Goal: Task Accomplishment & Management: Use online tool/utility

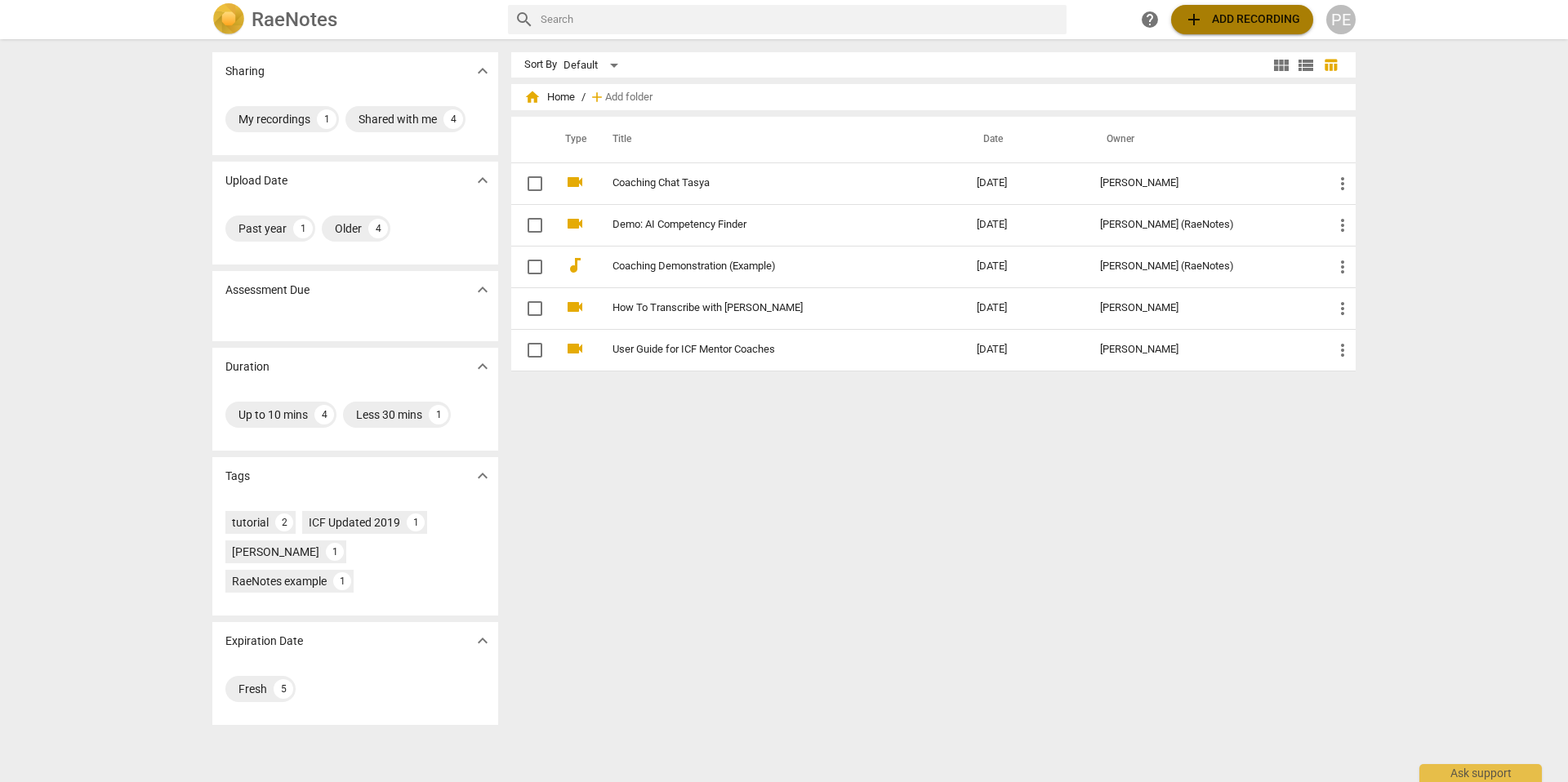
click at [1230, 20] on span "add Add recording" at bounding box center [1242, 20] width 116 height 20
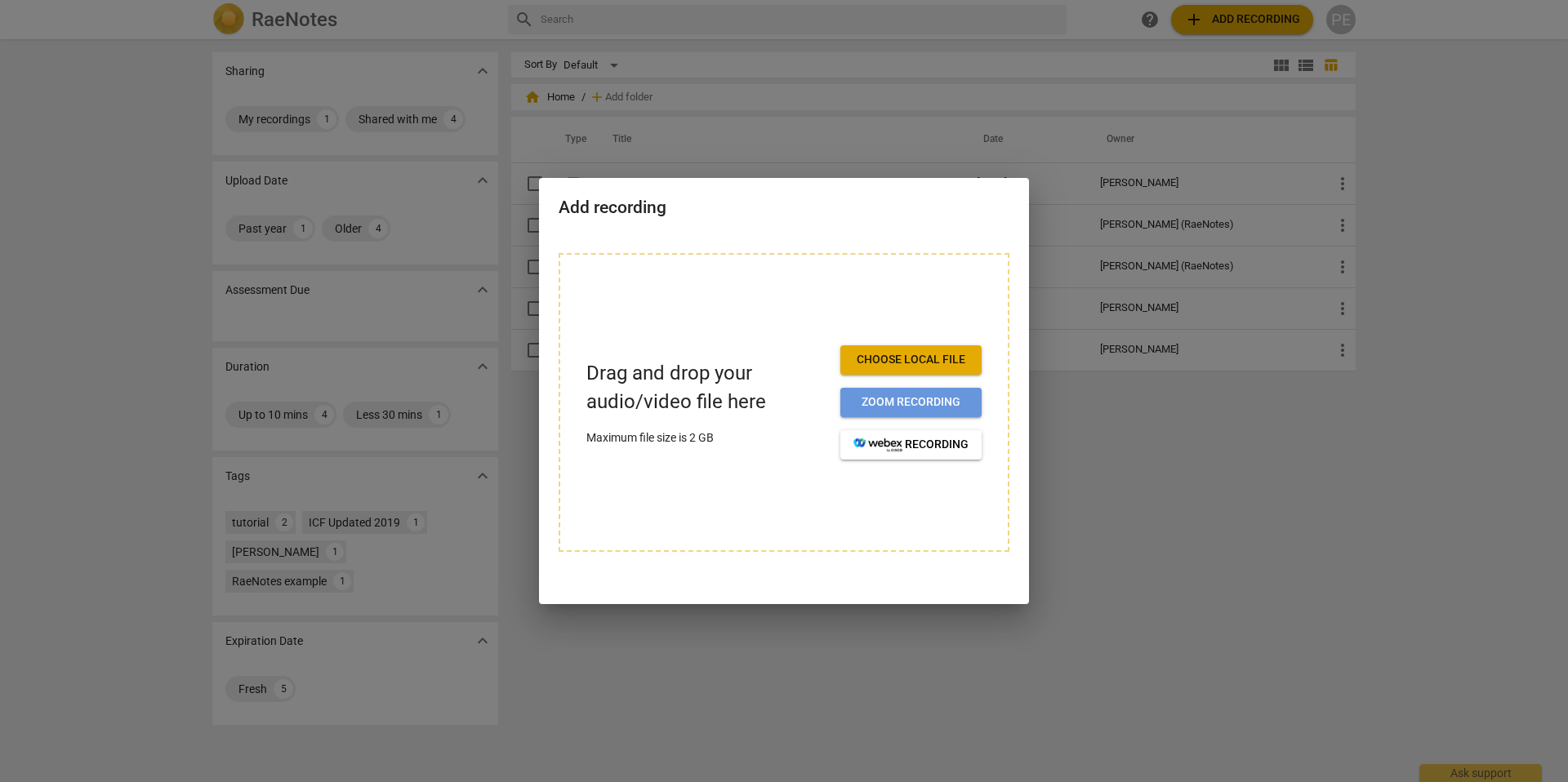
click at [907, 404] on span "Zoom recording" at bounding box center [910, 403] width 115 height 16
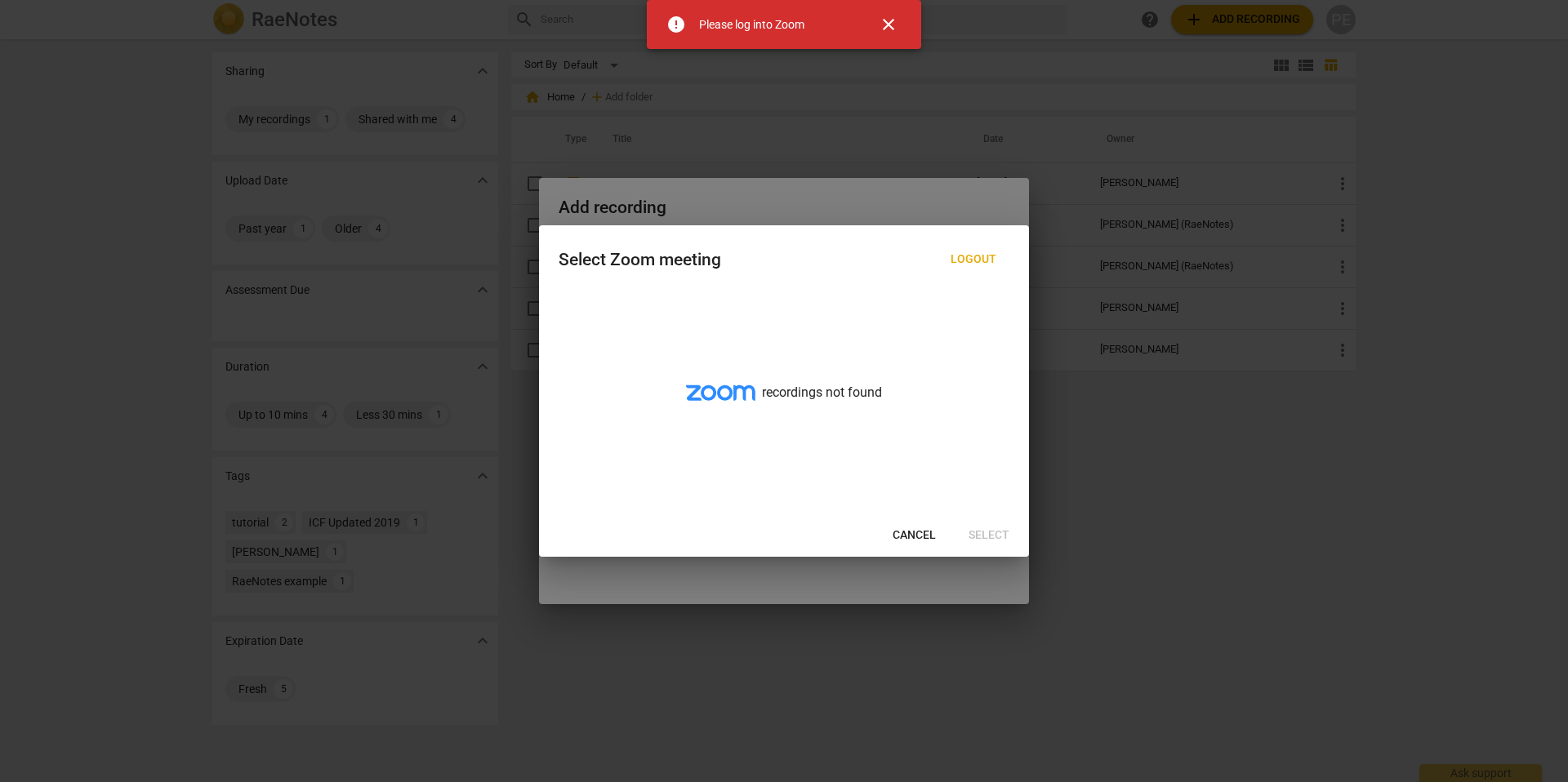
click at [903, 24] on span "close" at bounding box center [888, 24] width 39 height 20
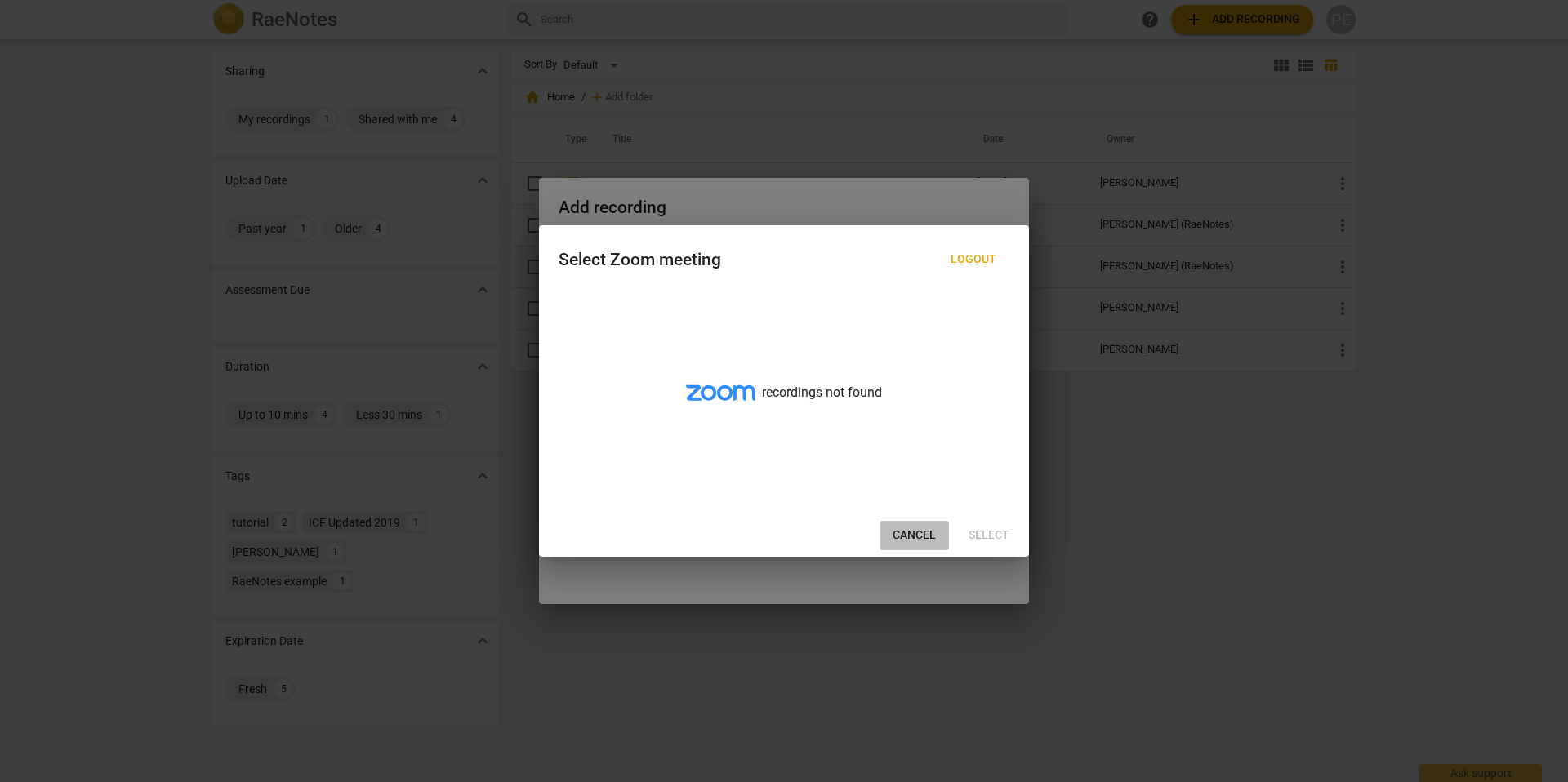
click at [917, 535] on span "Cancel" at bounding box center [914, 536] width 43 height 16
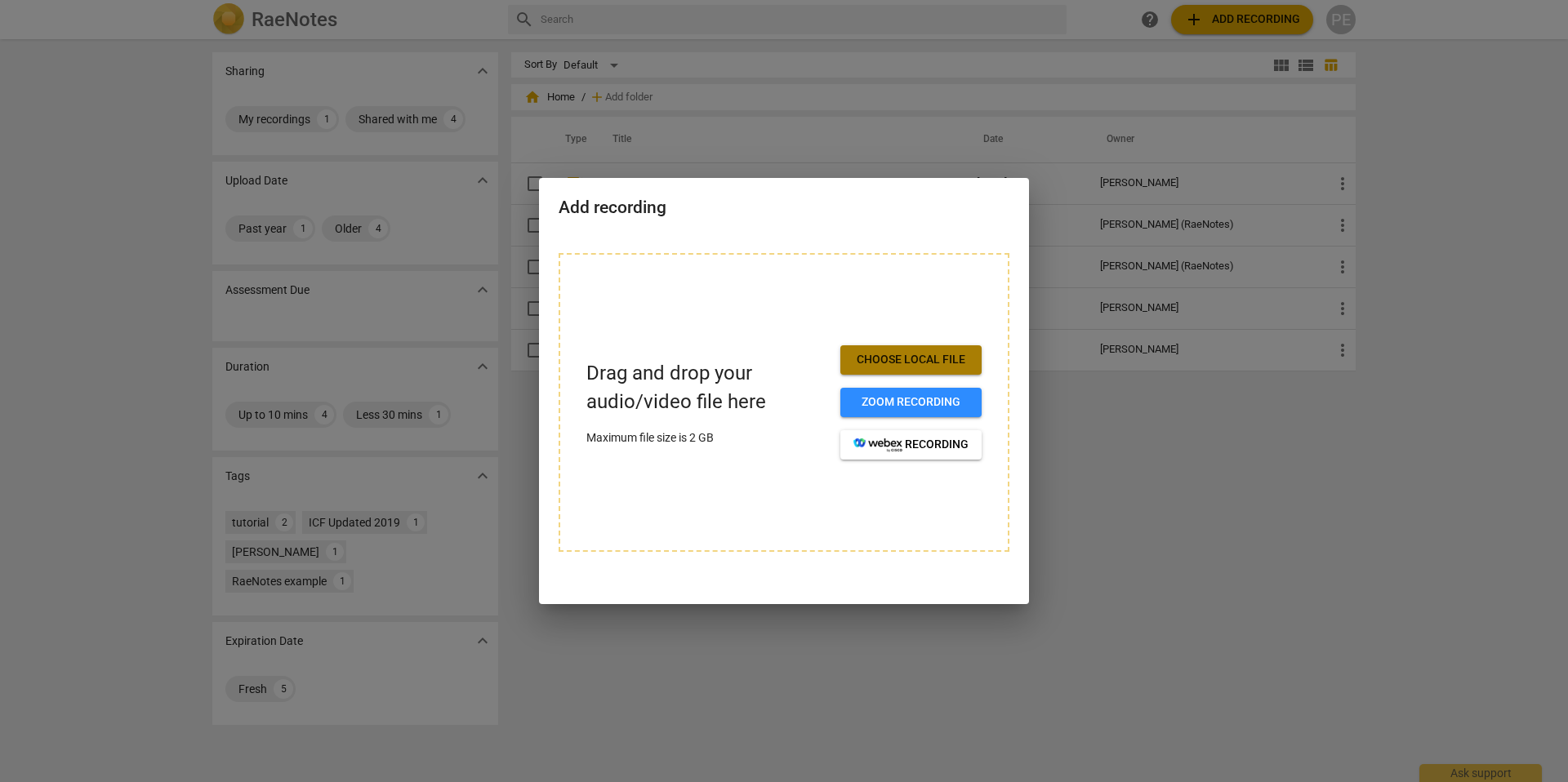
click at [894, 359] on span "Choose local file" at bounding box center [910, 360] width 115 height 16
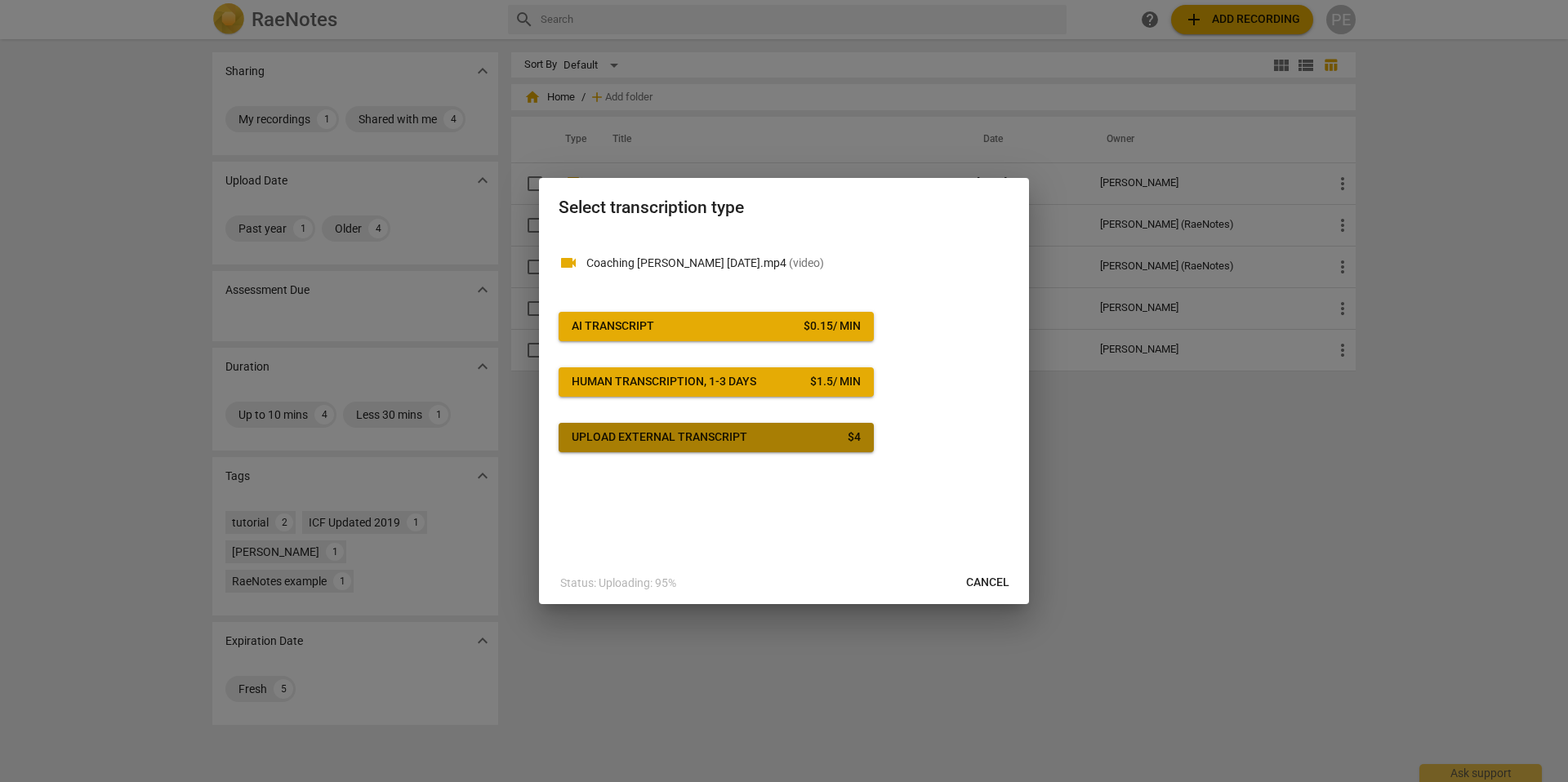
click at [702, 441] on div "Upload external transcript" at bounding box center [659, 437] width 176 height 16
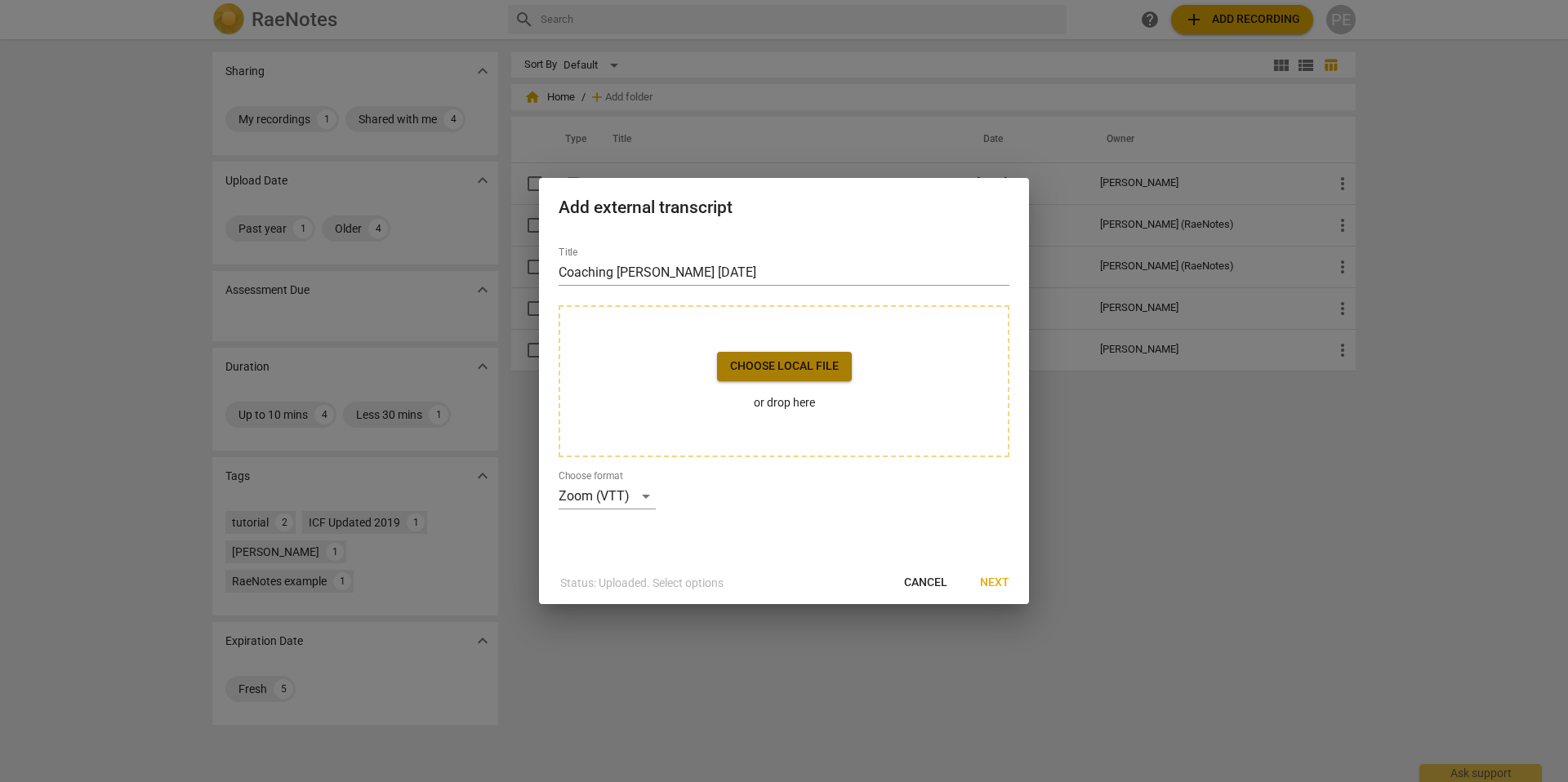
click at [747, 366] on span "Choose local file" at bounding box center [784, 367] width 109 height 16
click at [593, 501] on div "Zoom (VTT)" at bounding box center [607, 496] width 97 height 26
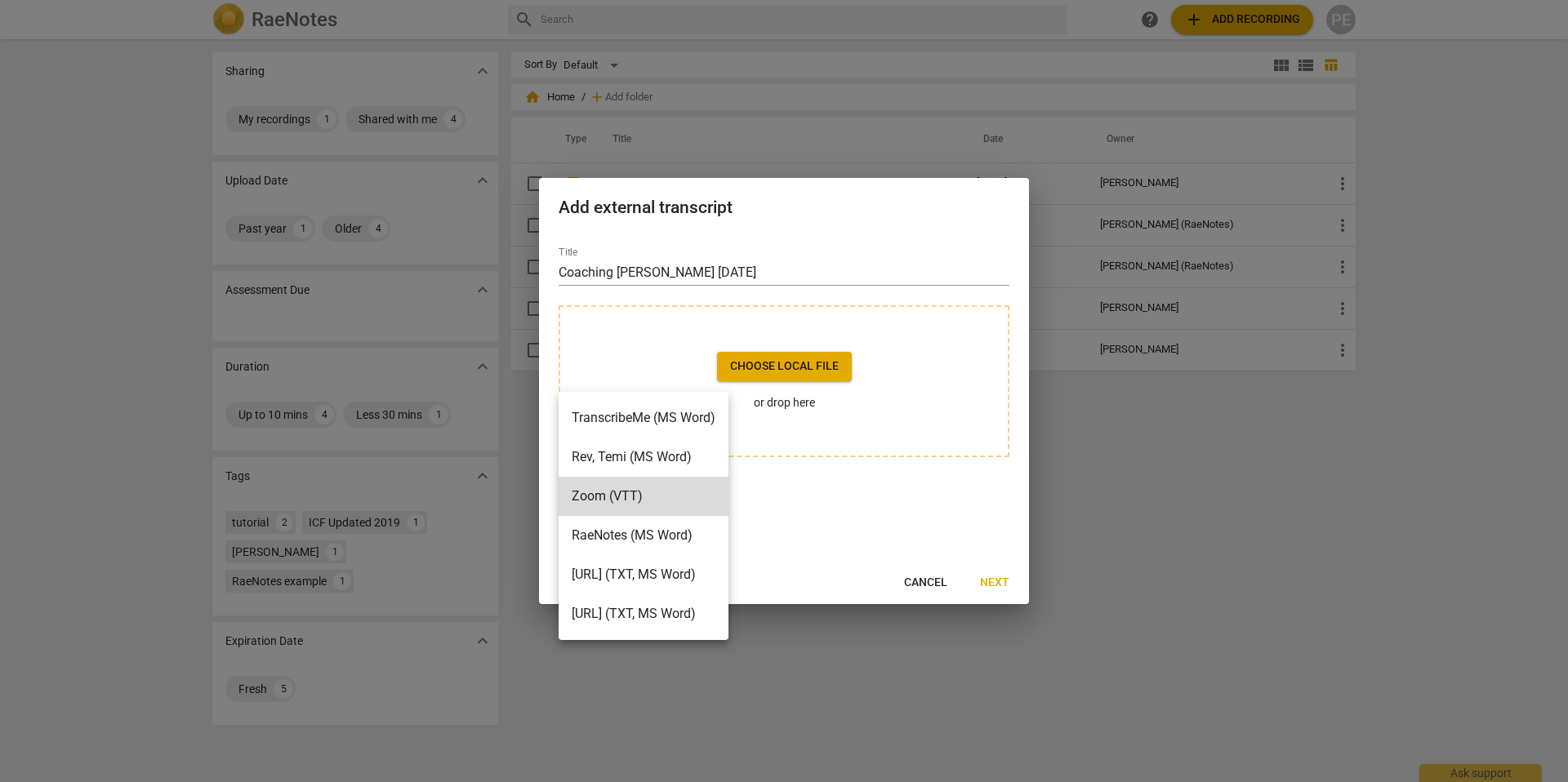
click at [892, 516] on div at bounding box center [784, 391] width 1568 height 782
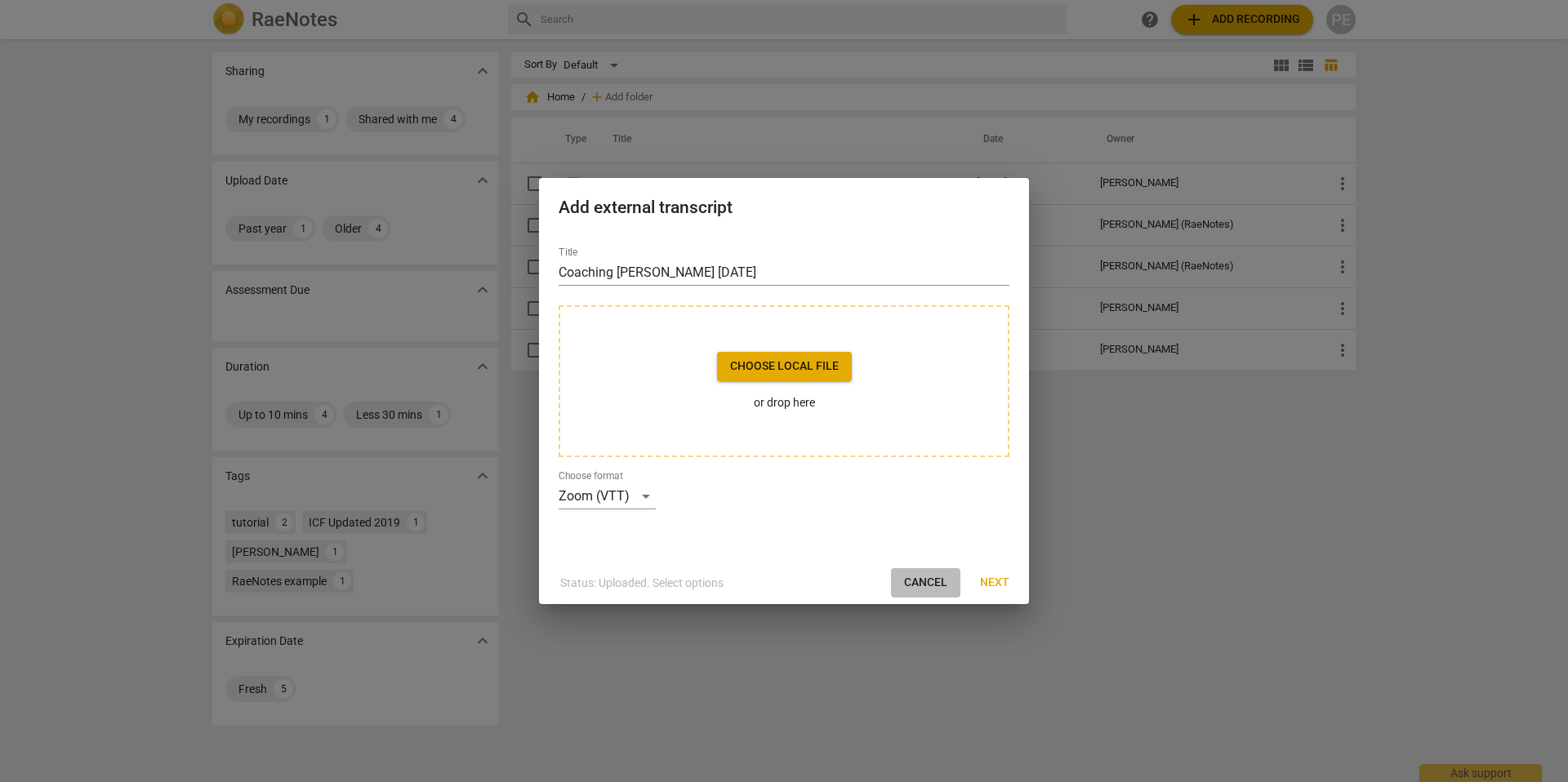
click at [931, 586] on span "Cancel" at bounding box center [925, 583] width 43 height 16
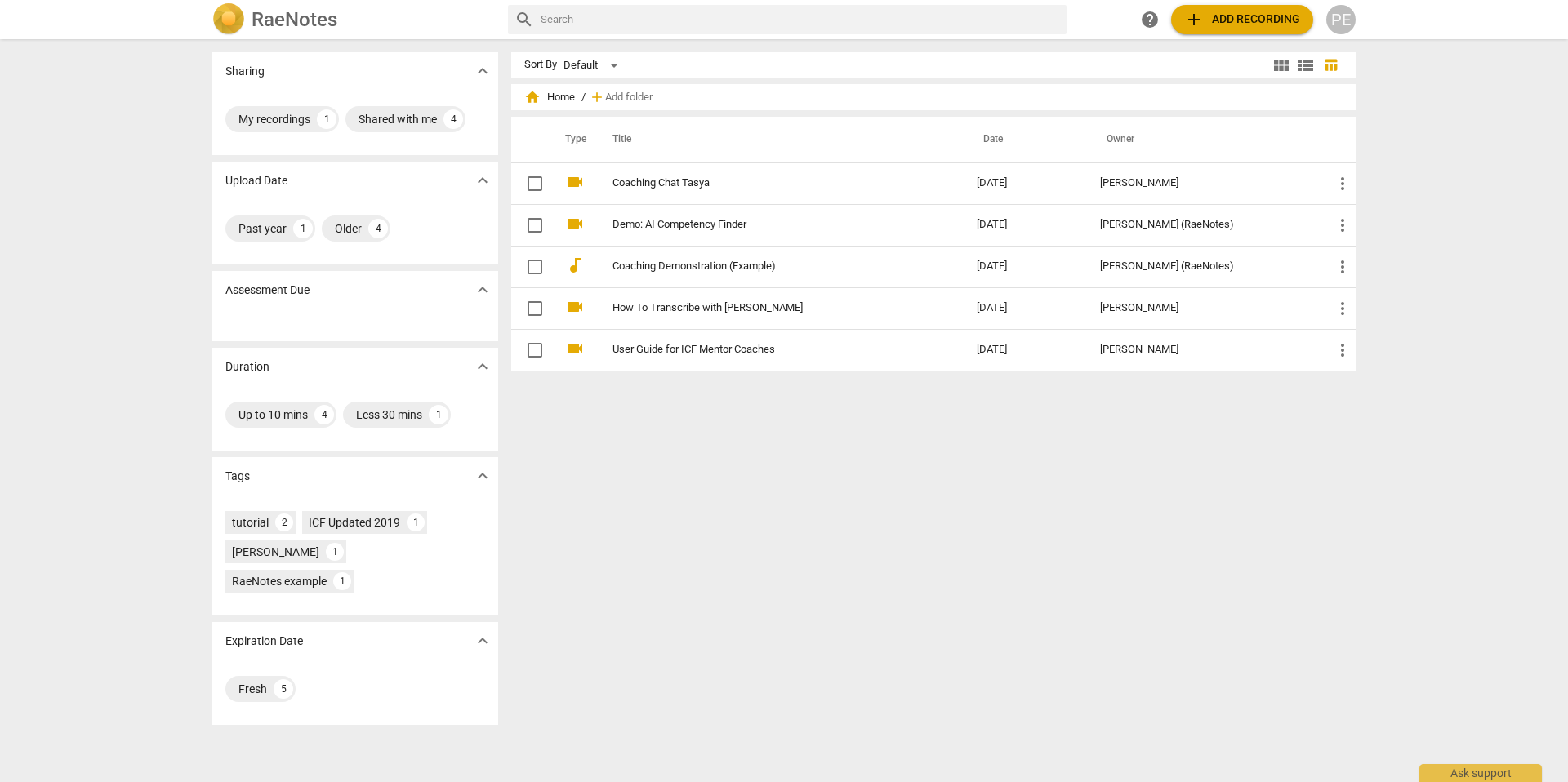
click at [1222, 29] on button "add Add recording" at bounding box center [1241, 19] width 142 height 29
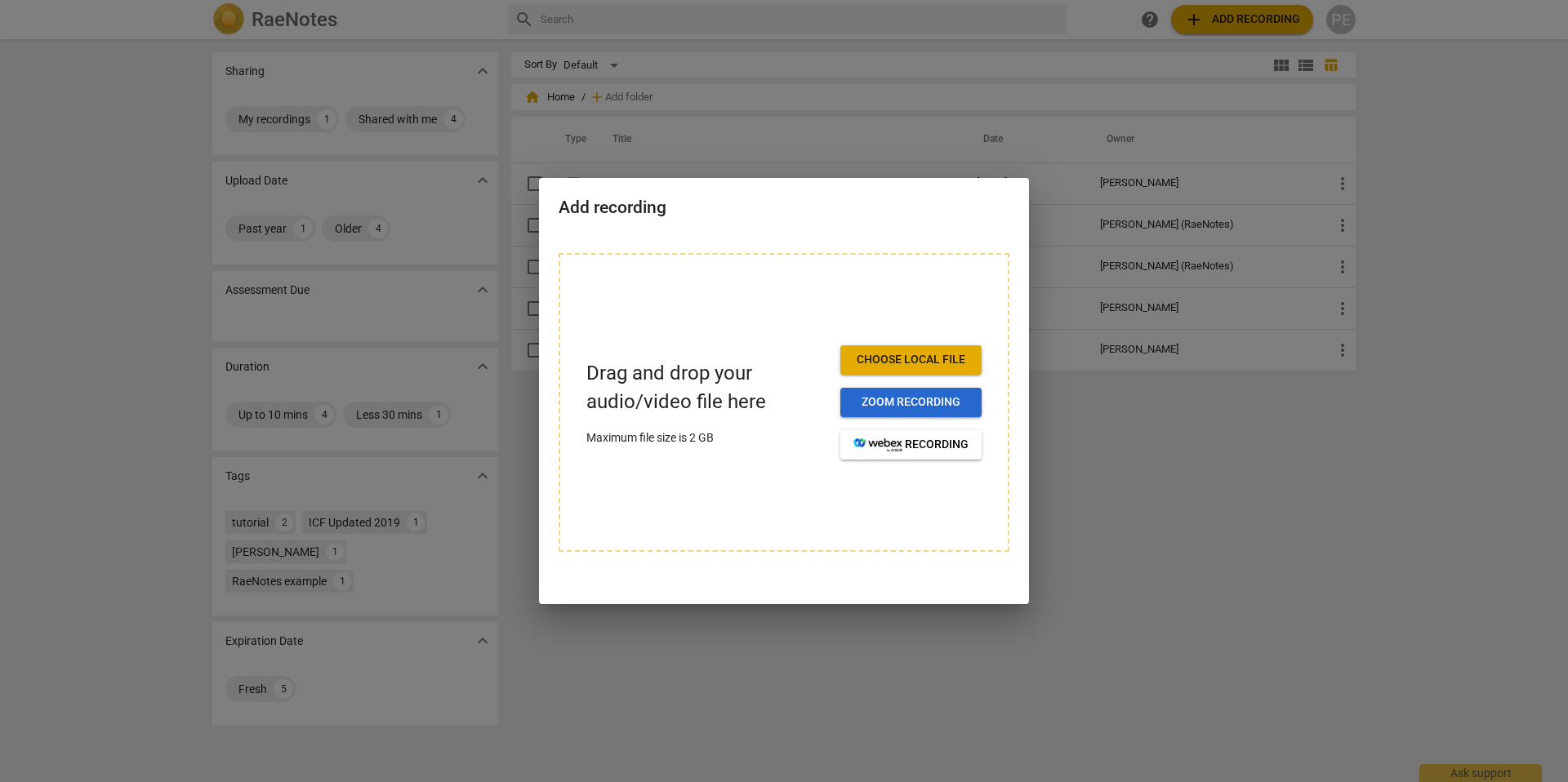
click at [920, 403] on span "Zoom recording" at bounding box center [910, 403] width 115 height 16
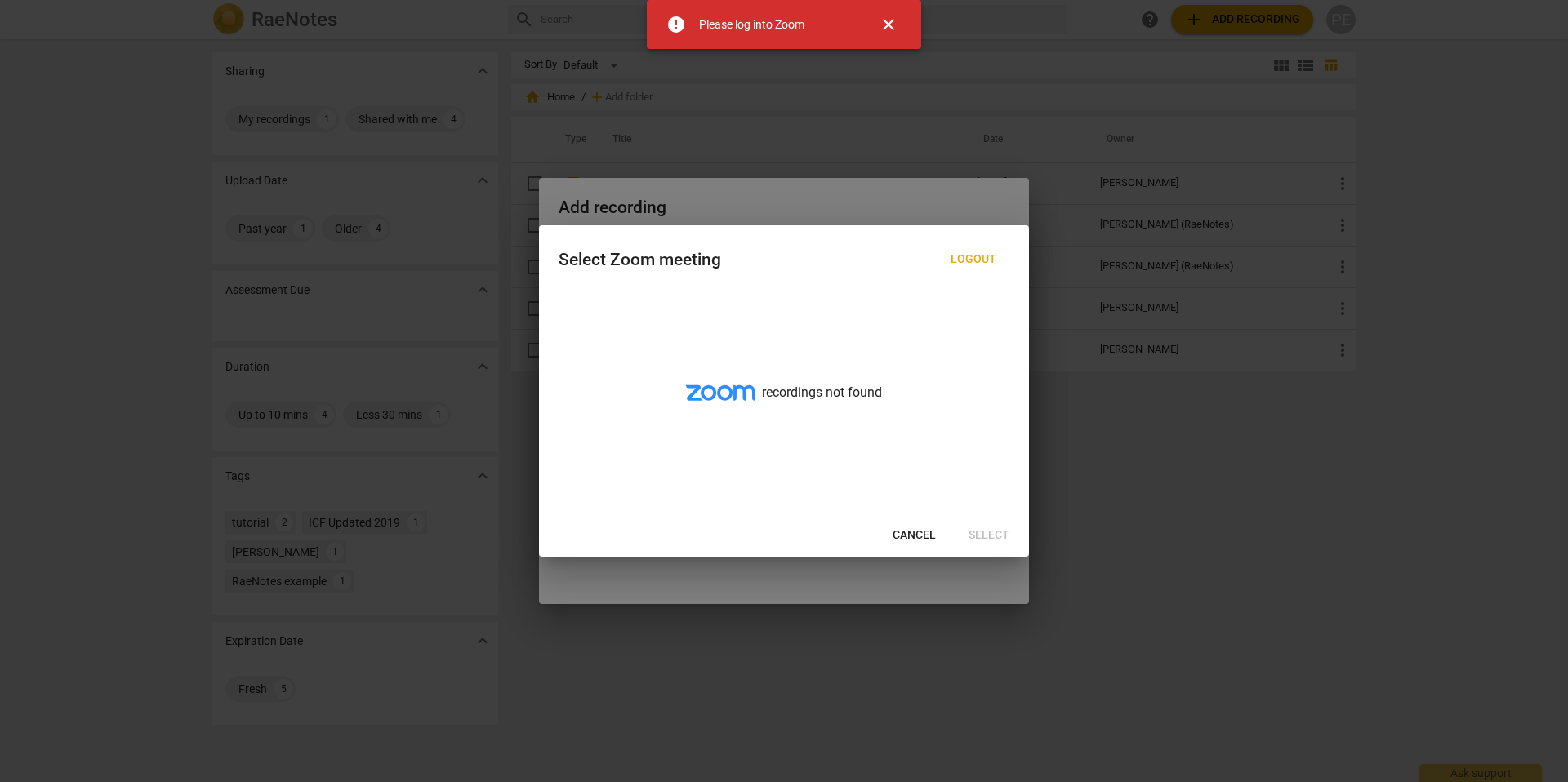
click at [911, 537] on span "Cancel" at bounding box center [914, 536] width 43 height 16
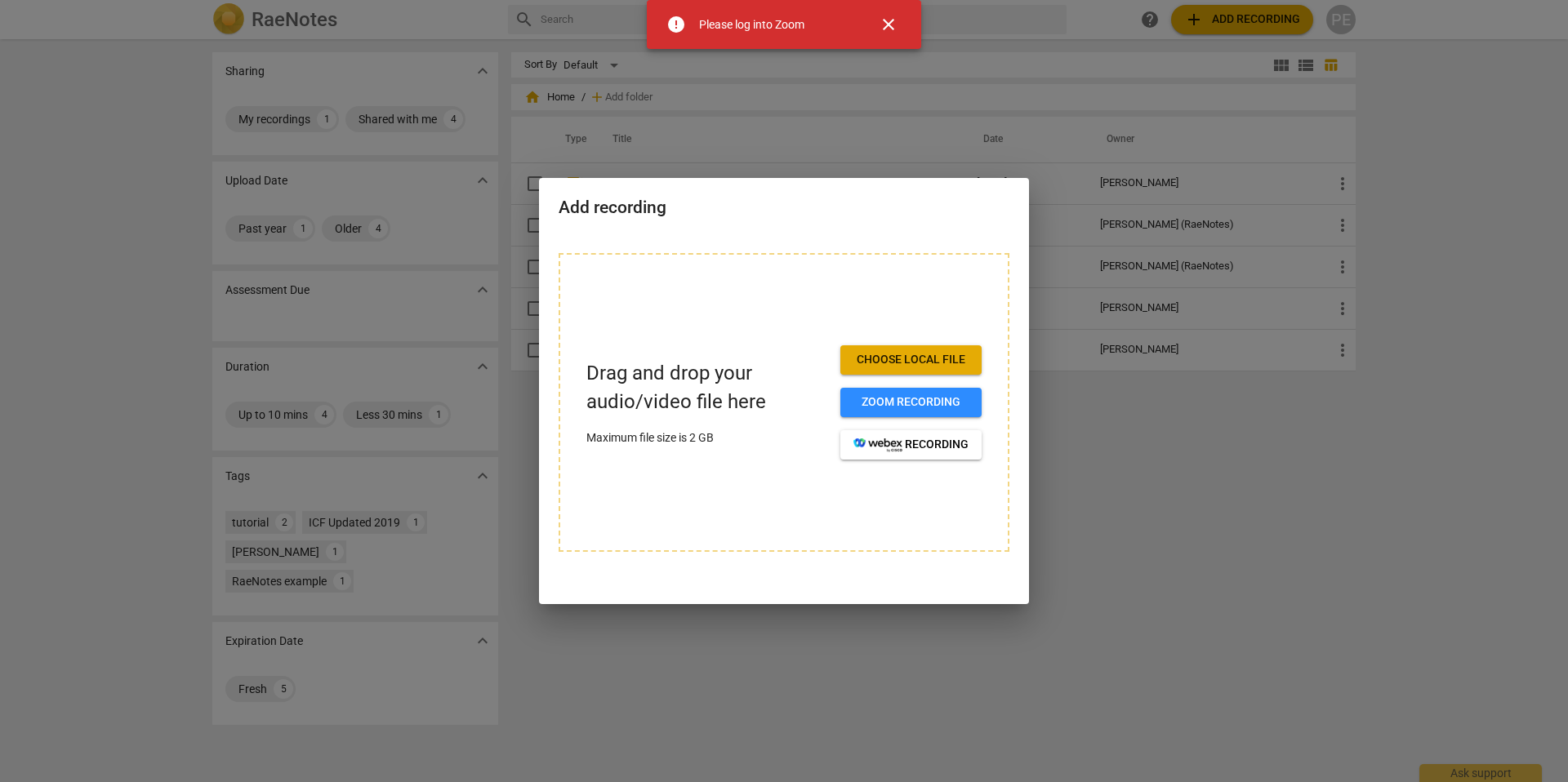
click at [888, 13] on button "close" at bounding box center [888, 24] width 39 height 39
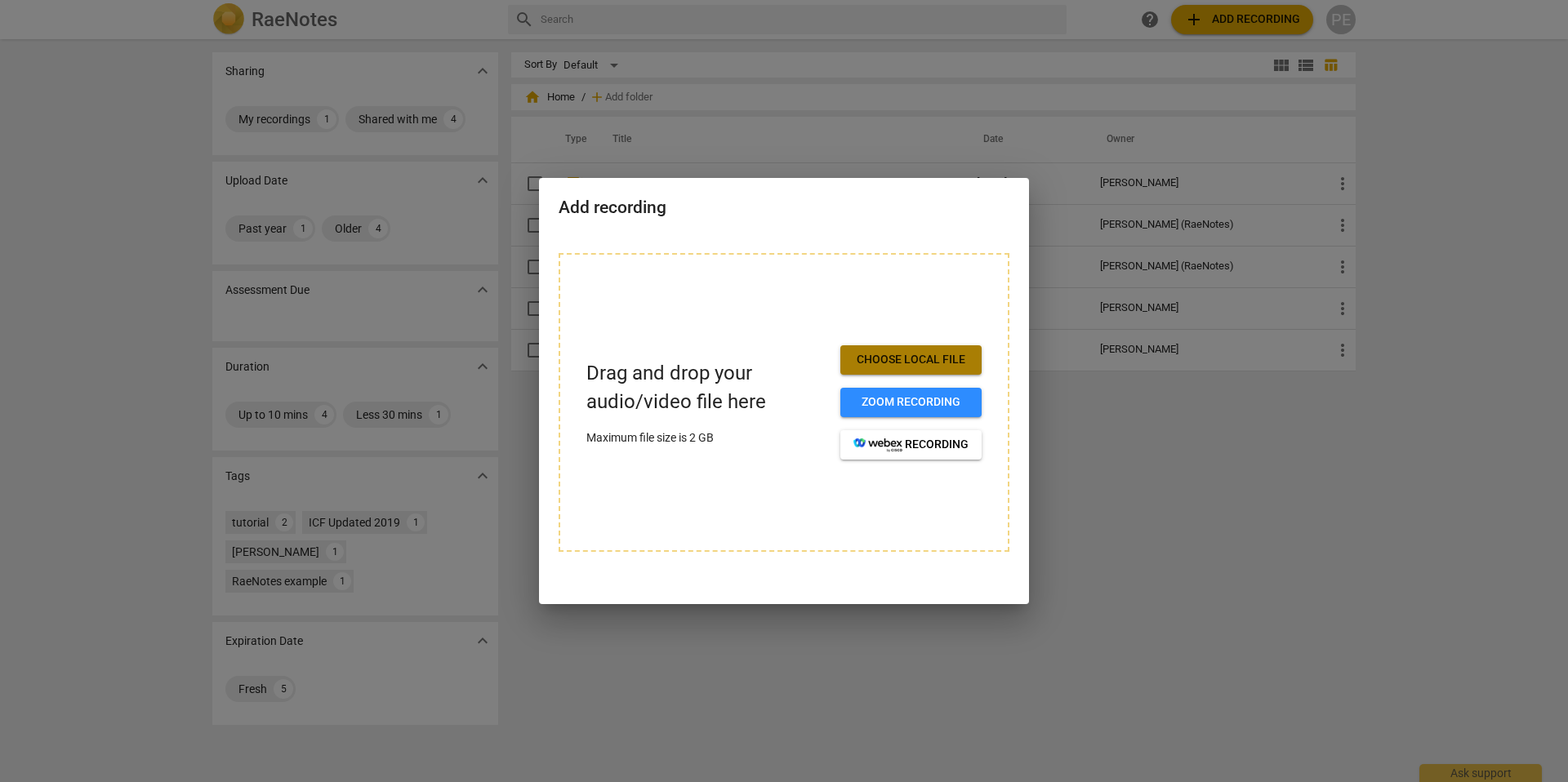
click at [891, 354] on span "Choose local file" at bounding box center [910, 360] width 115 height 16
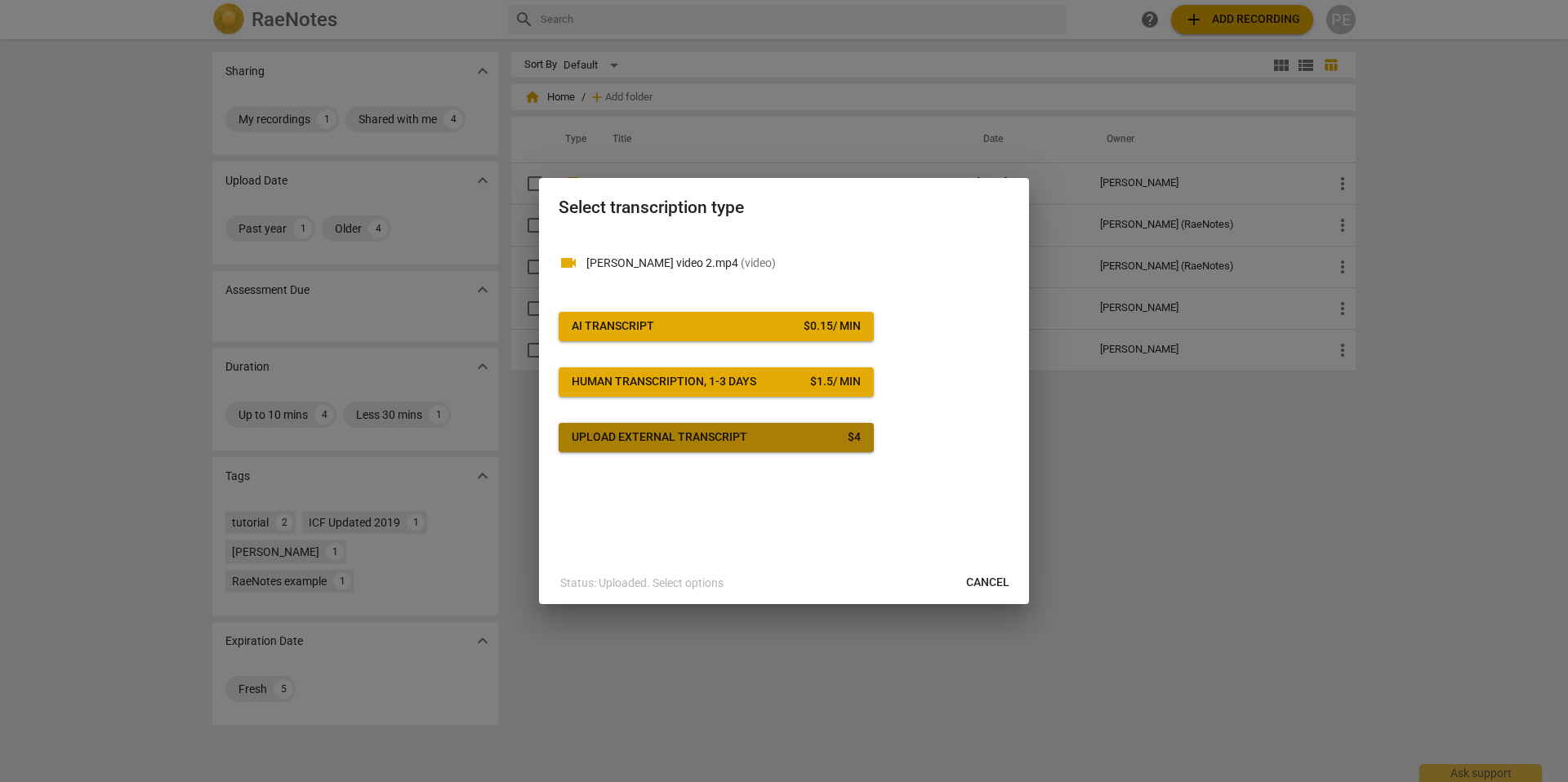
click at [815, 435] on span "Upload external transcript $ 4" at bounding box center [715, 437] width 289 height 16
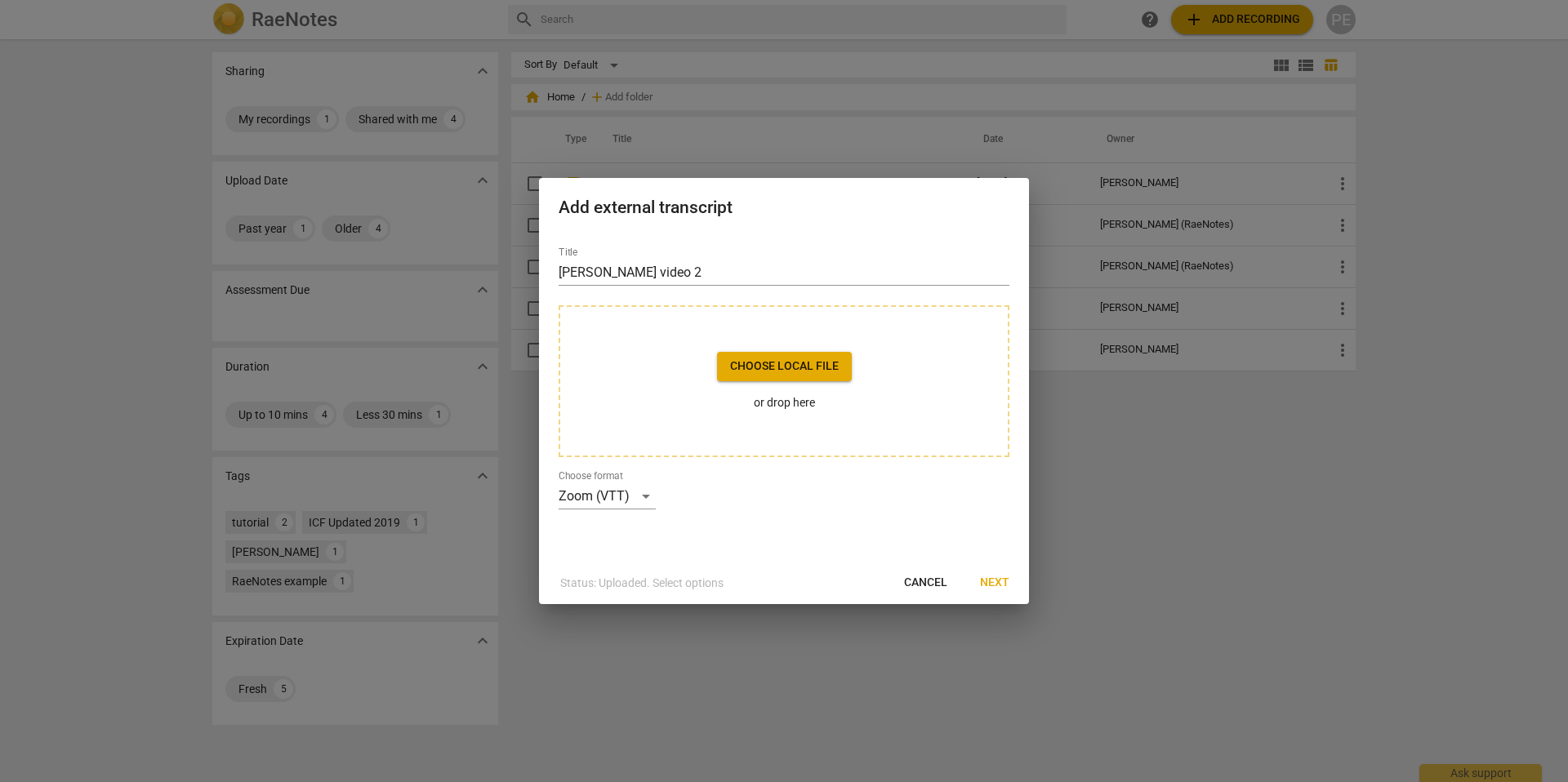
click at [794, 372] on span "Choose local file" at bounding box center [784, 367] width 109 height 16
click at [637, 494] on div "Zoom (VTT)" at bounding box center [607, 496] width 97 height 26
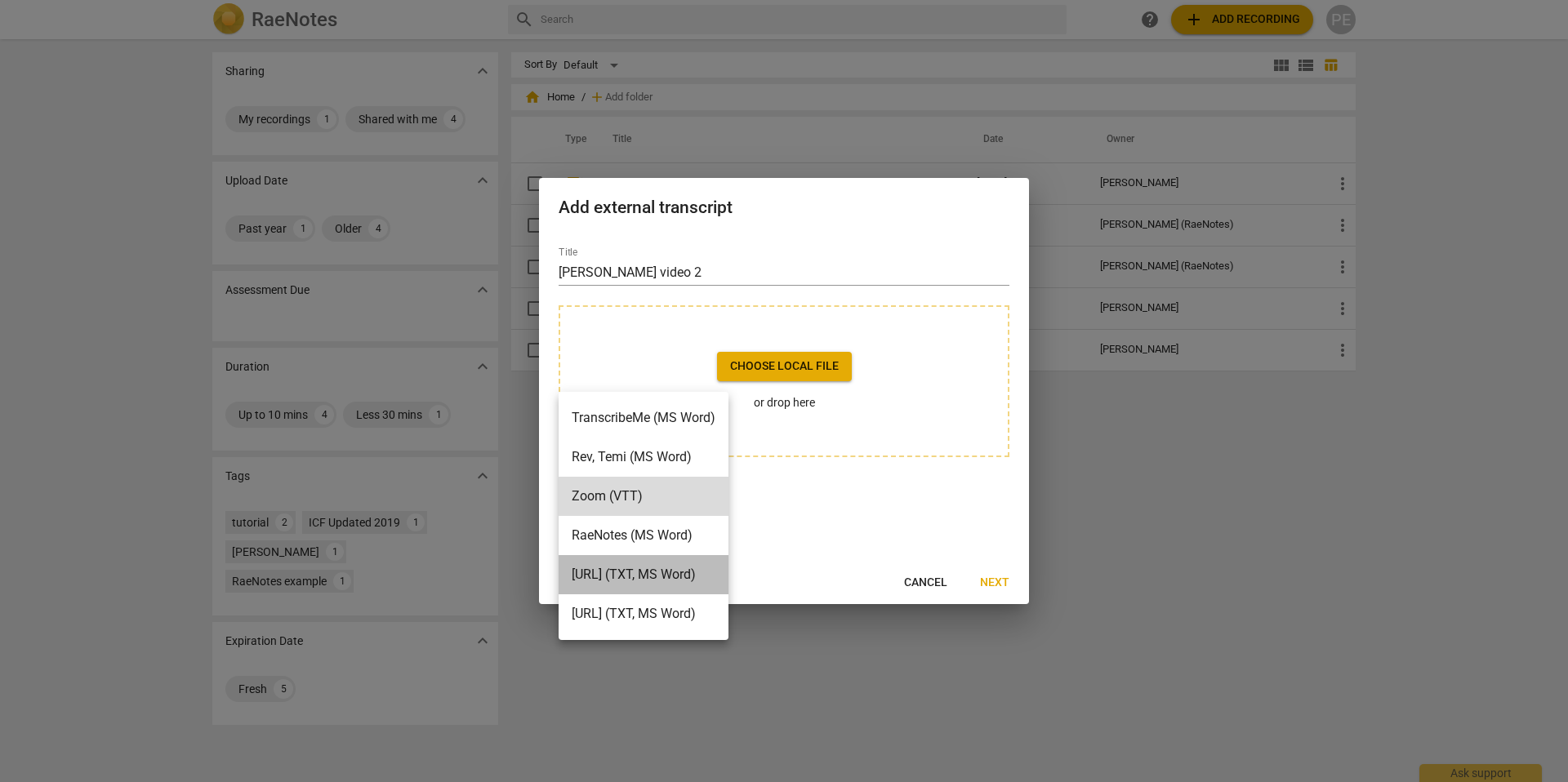
click at [619, 573] on li "Otter.ai (TXT, MS Word)" at bounding box center [644, 574] width 170 height 39
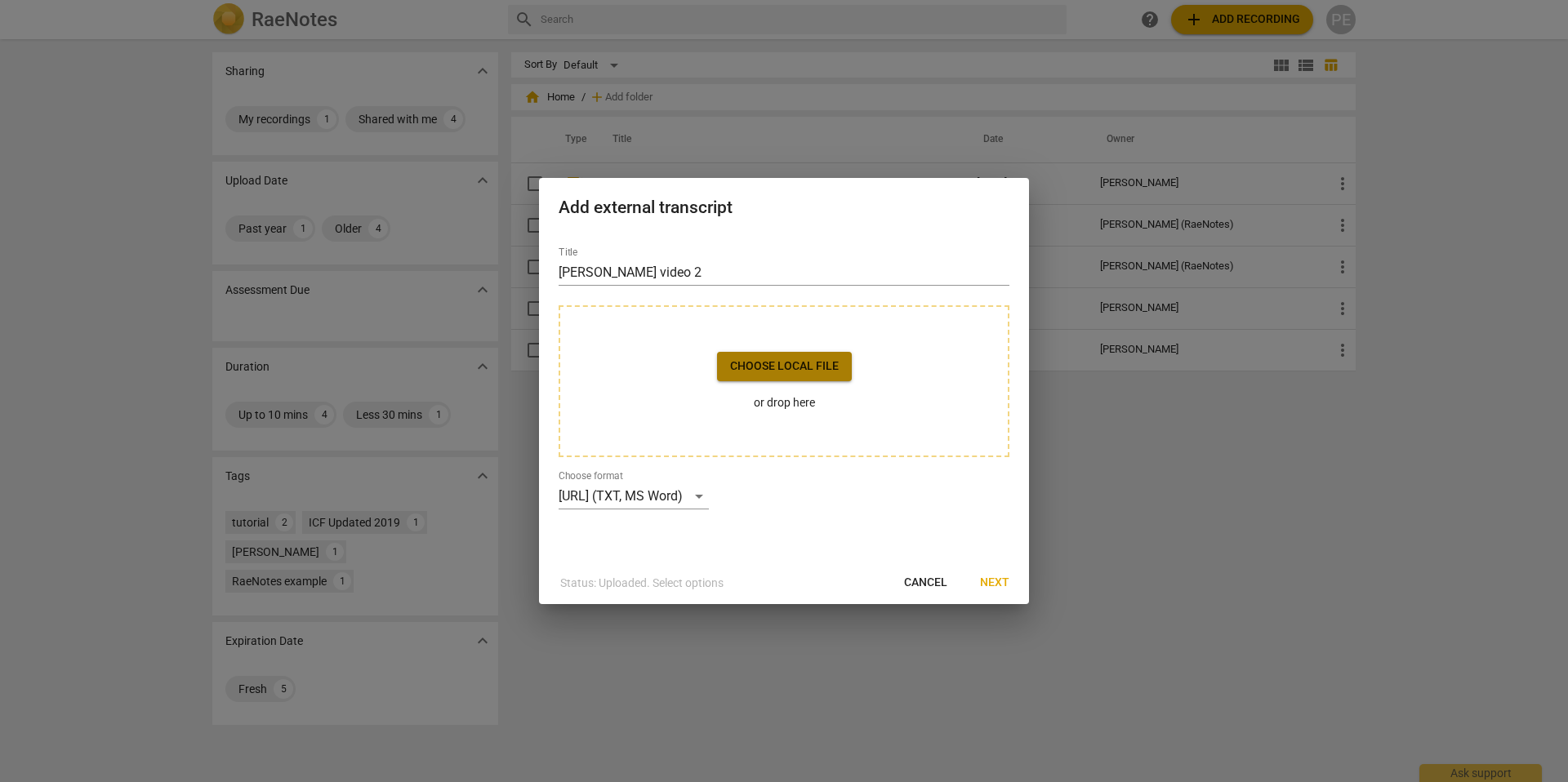
click at [772, 370] on span "Choose local file" at bounding box center [784, 367] width 109 height 16
drag, startPoint x: 779, startPoint y: 405, endPoint x: 780, endPoint y: 396, distance: 9.1
click at [780, 400] on p "or drop here" at bounding box center [784, 403] width 135 height 17
click at [684, 492] on div "Otter.ai (TXT, MS Word)" at bounding box center [634, 496] width 150 height 26
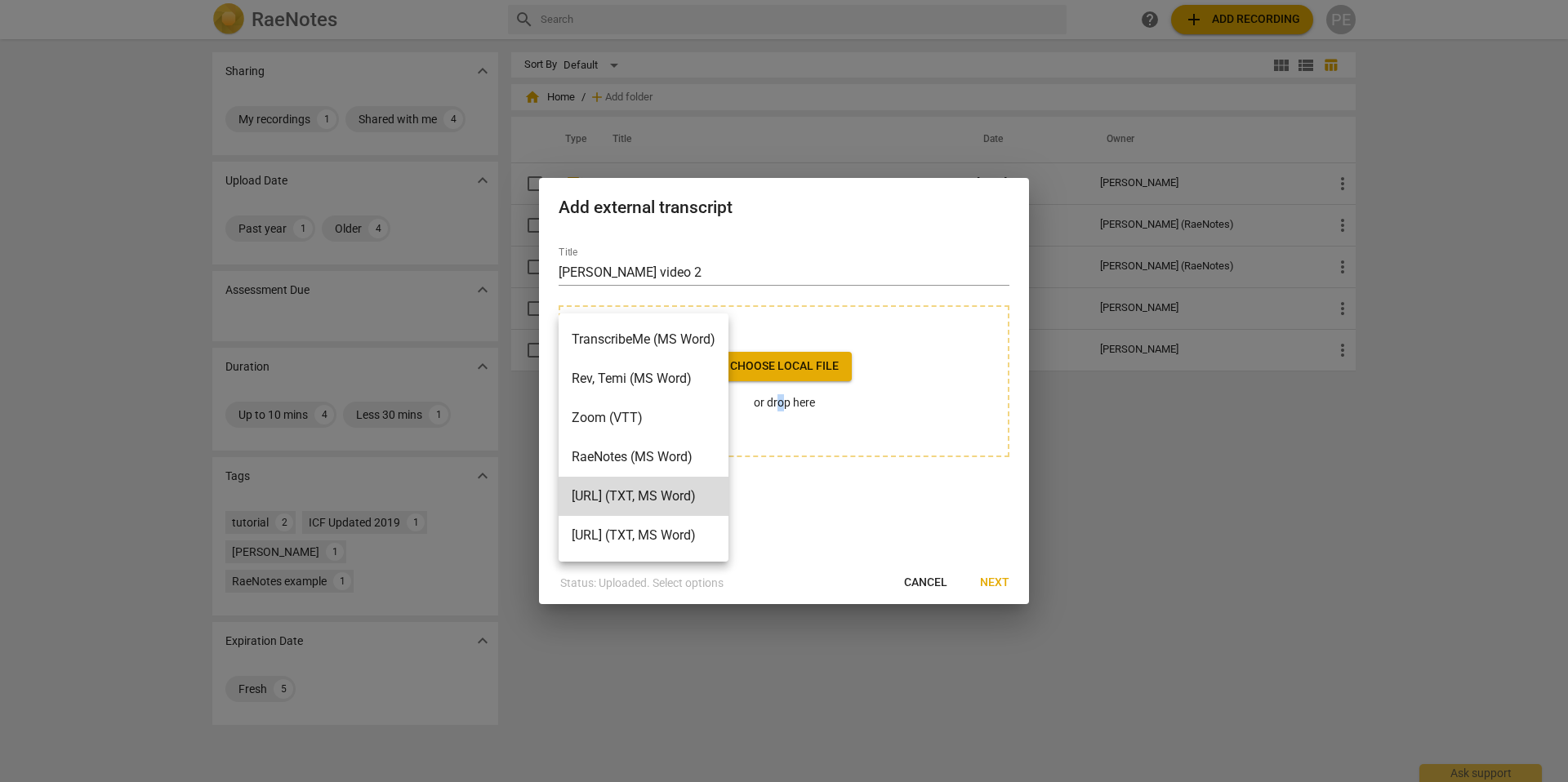
click at [661, 336] on li "TranscribeMe (MS Word)" at bounding box center [644, 339] width 170 height 39
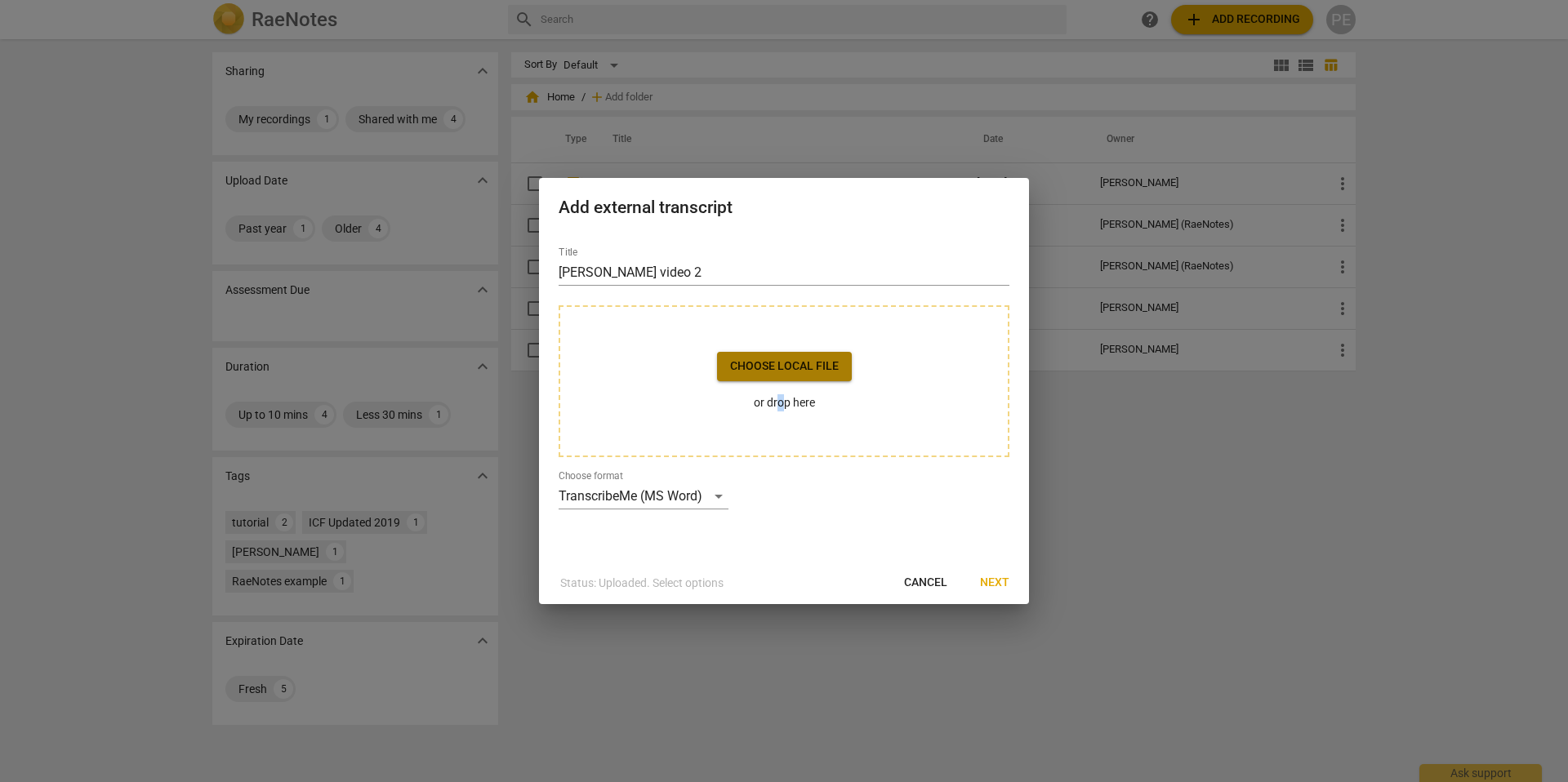
click at [741, 367] on span "Choose local file" at bounding box center [784, 367] width 109 height 16
click at [641, 495] on div "TranscribeMe (MS Word)" at bounding box center [644, 496] width 170 height 26
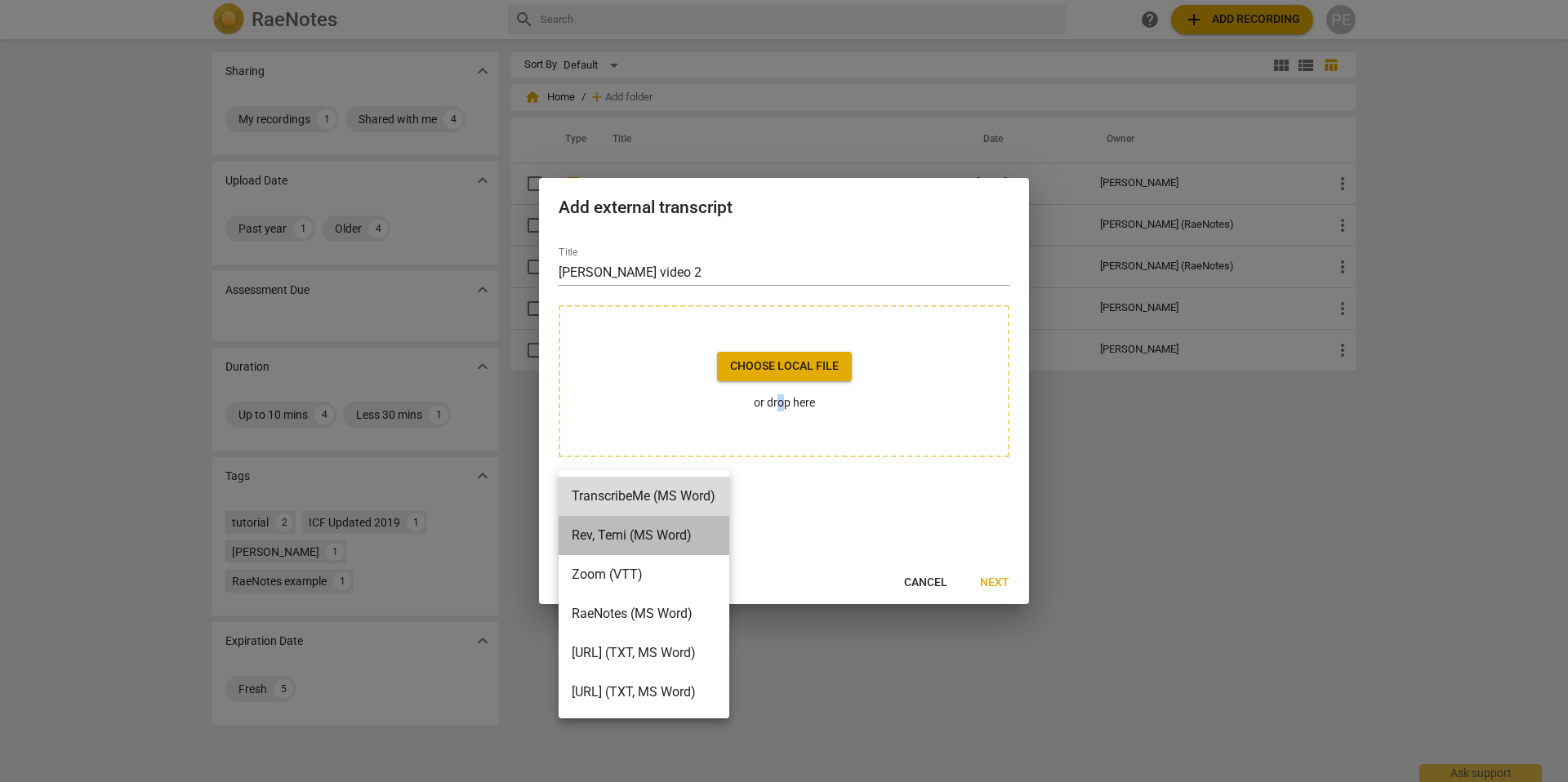
click at [645, 529] on li "Rev, Temi (MS Word)" at bounding box center [644, 535] width 170 height 39
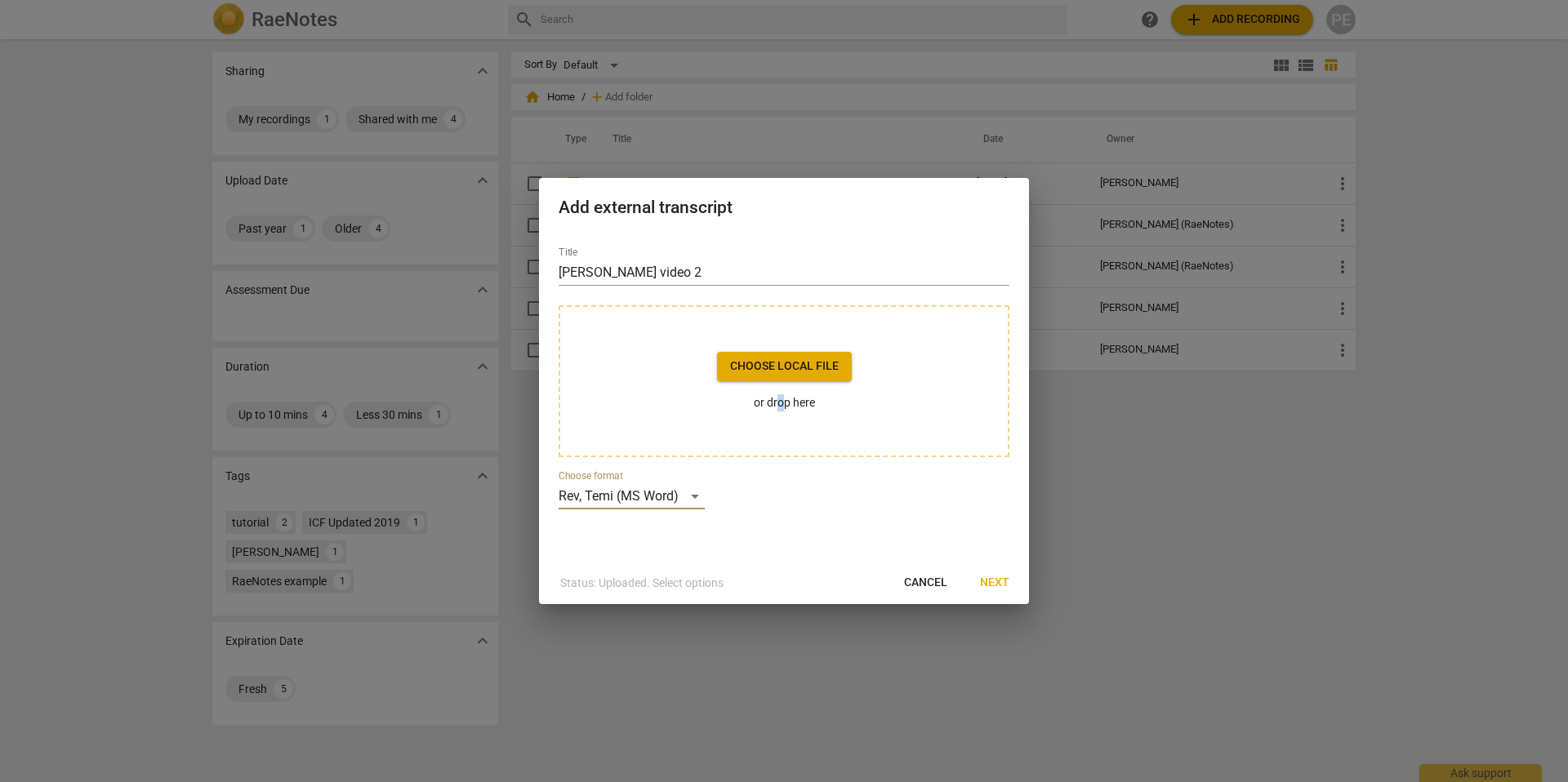
click at [777, 368] on span "Choose local file" at bounding box center [784, 367] width 109 height 16
click at [686, 491] on div "Rev, Temi (MS Word)" at bounding box center [631, 496] width 146 height 26
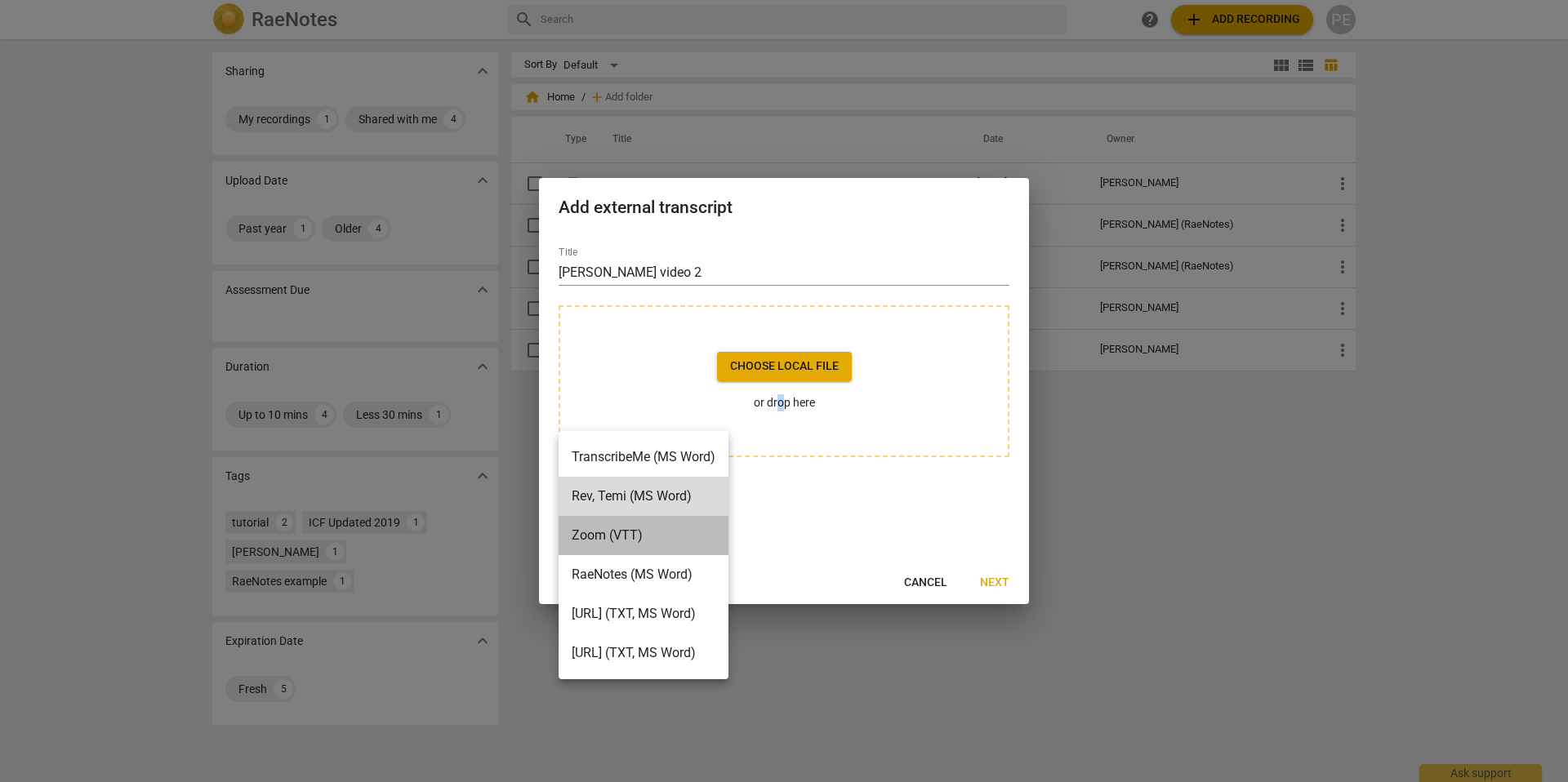
click at [662, 529] on li "Zoom (VTT)" at bounding box center [644, 535] width 170 height 39
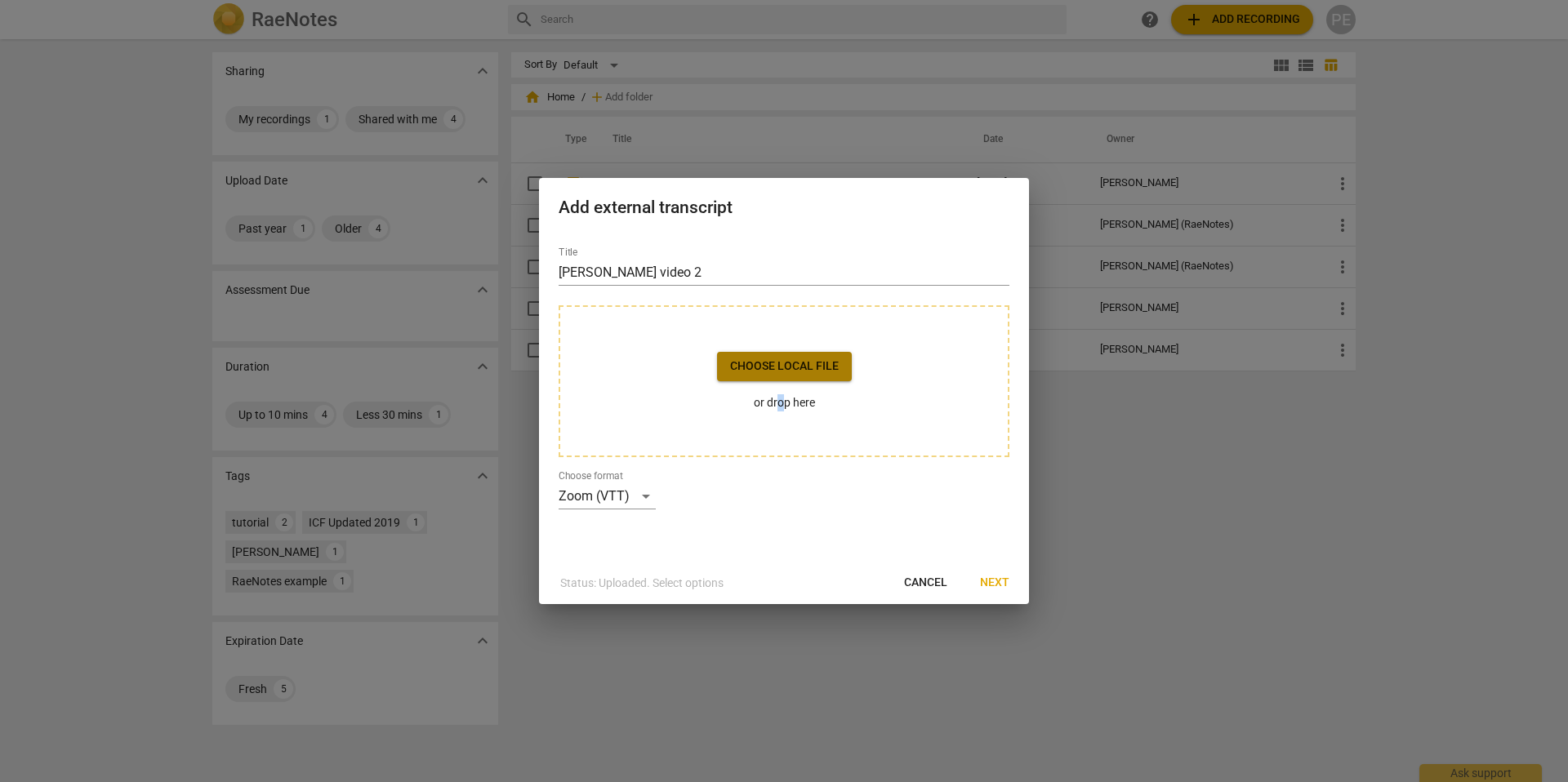
click at [775, 368] on span "Choose local file" at bounding box center [784, 367] width 109 height 16
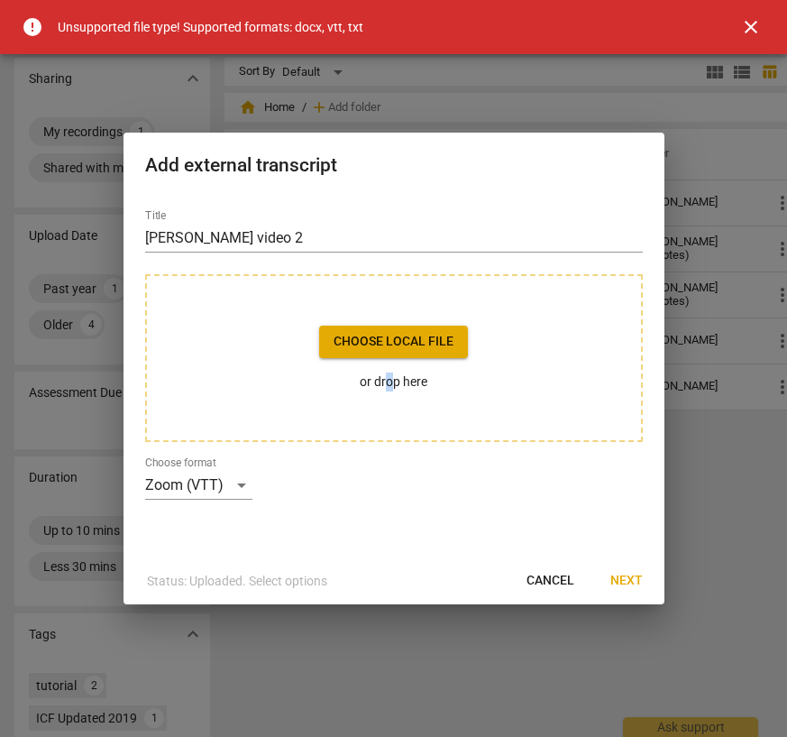
click at [756, 26] on span "close" at bounding box center [751, 27] width 22 height 22
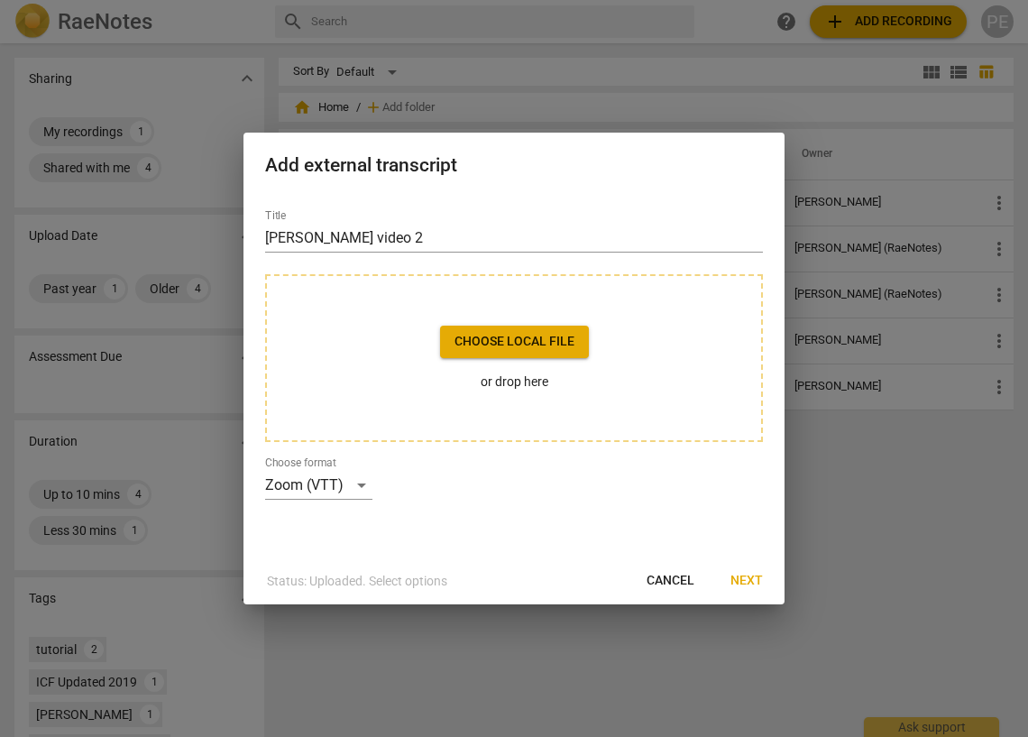
click at [311, 316] on div "Choose local file or drop here" at bounding box center [514, 358] width 498 height 168
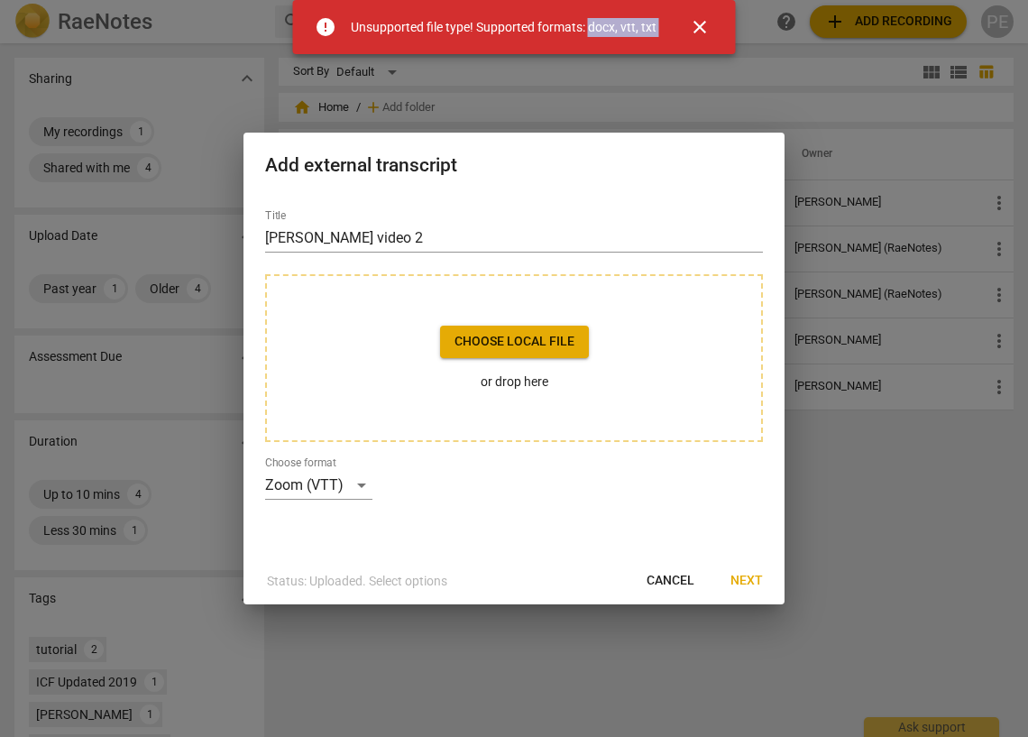
drag, startPoint x: 588, startPoint y: 21, endPoint x: 659, endPoint y: 25, distance: 71.4
click at [658, 25] on div "error Unsupported file type! Supported formats: docx, vtt, txt close" at bounding box center [514, 27] width 443 height 54
click at [659, 26] on div "close" at bounding box center [689, 26] width 65 height 43
drag, startPoint x: 621, startPoint y: 29, endPoint x: 355, endPoint y: 32, distance: 266.1
click at [355, 32] on div "error Unsupported file type! Supported formats: docx, vtt, txt close" at bounding box center [514, 27] width 443 height 54
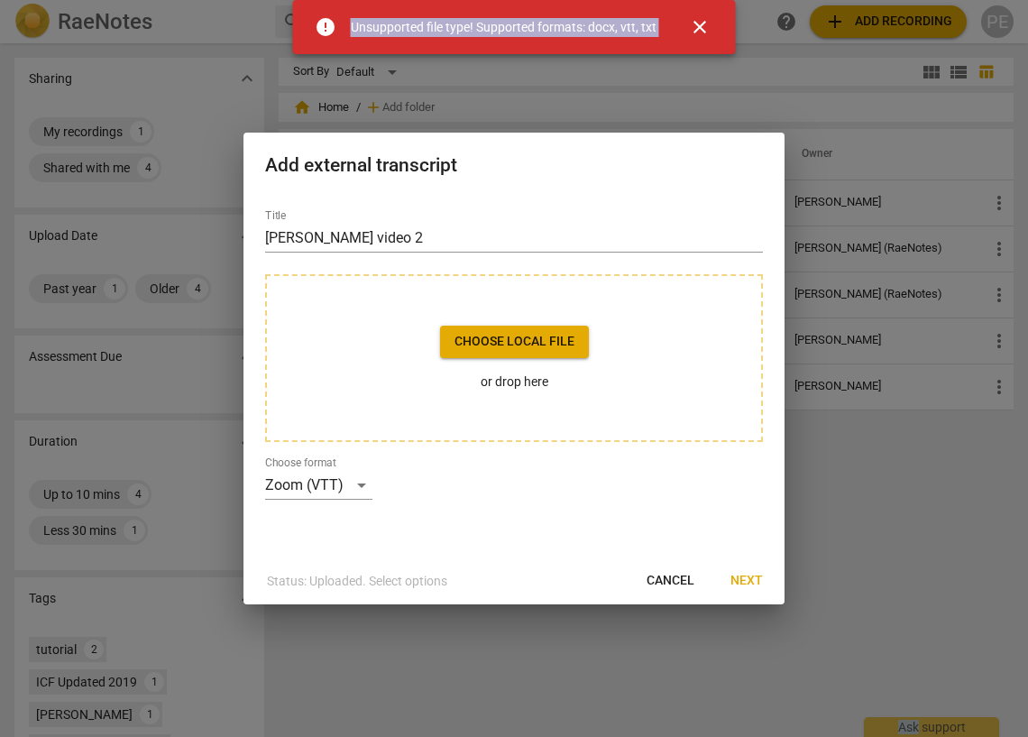
copy div "Unsupported file type! Supported formats: docx, vtt, txt close Ask"
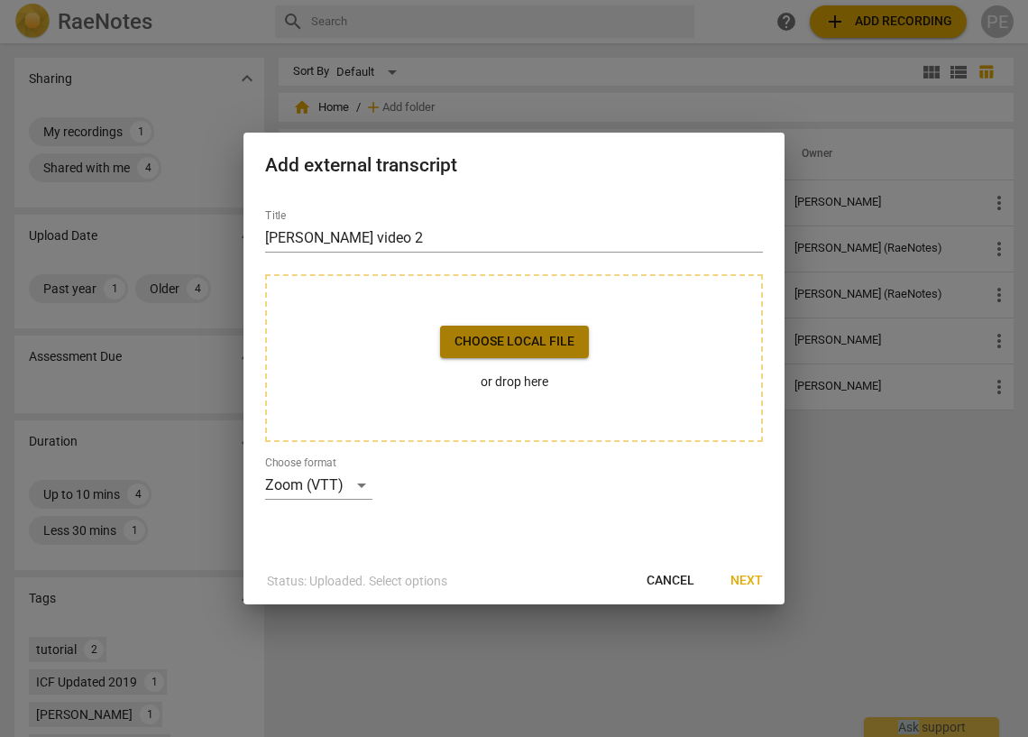
click at [504, 341] on span "Choose local file" at bounding box center [515, 342] width 120 height 18
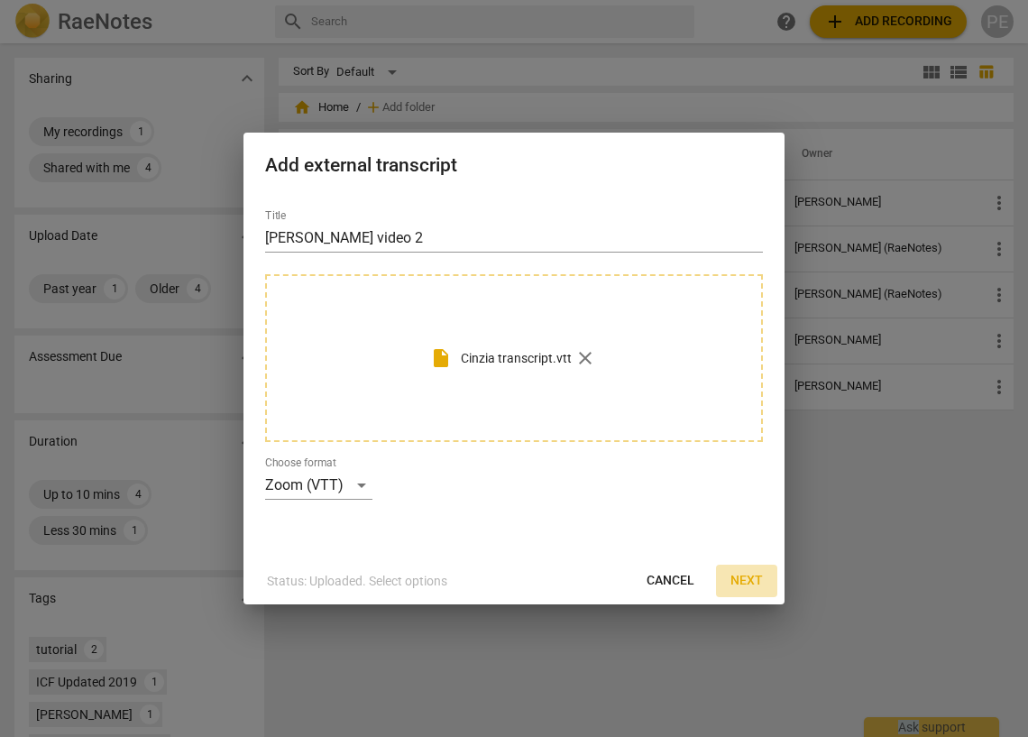
click at [749, 575] on span "Next" at bounding box center [746, 581] width 32 height 18
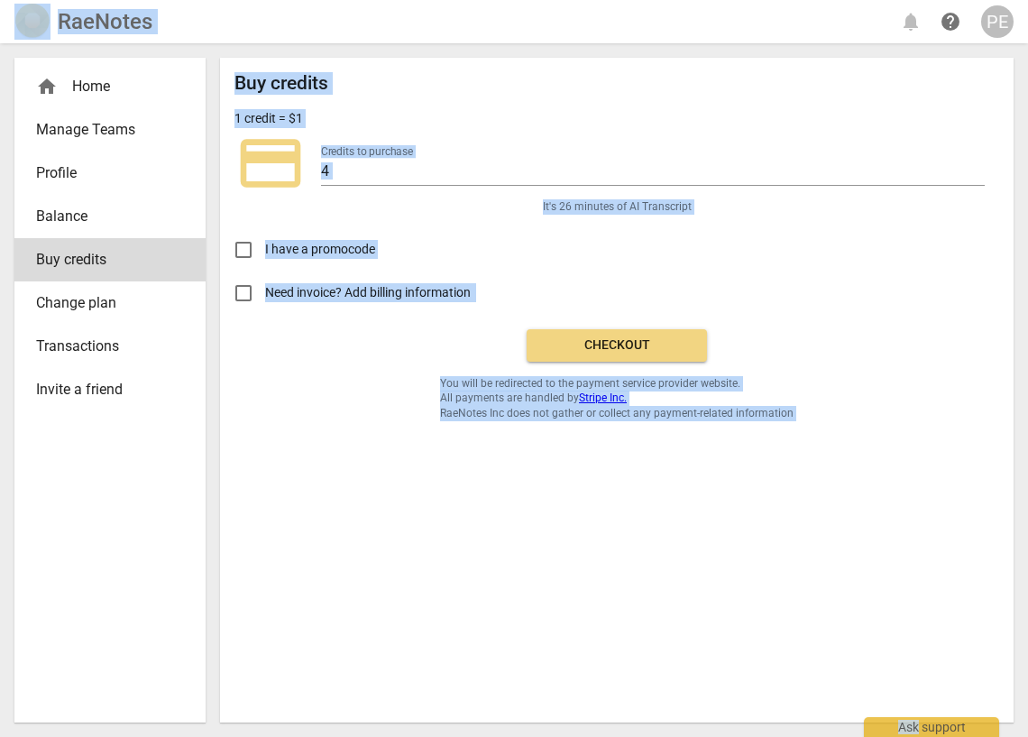
click at [341, 383] on div "Buy credits 1 credit = $1 credit_card Credits to purchase 4 It's 26 minutes of …" at bounding box center [616, 246] width 765 height 348
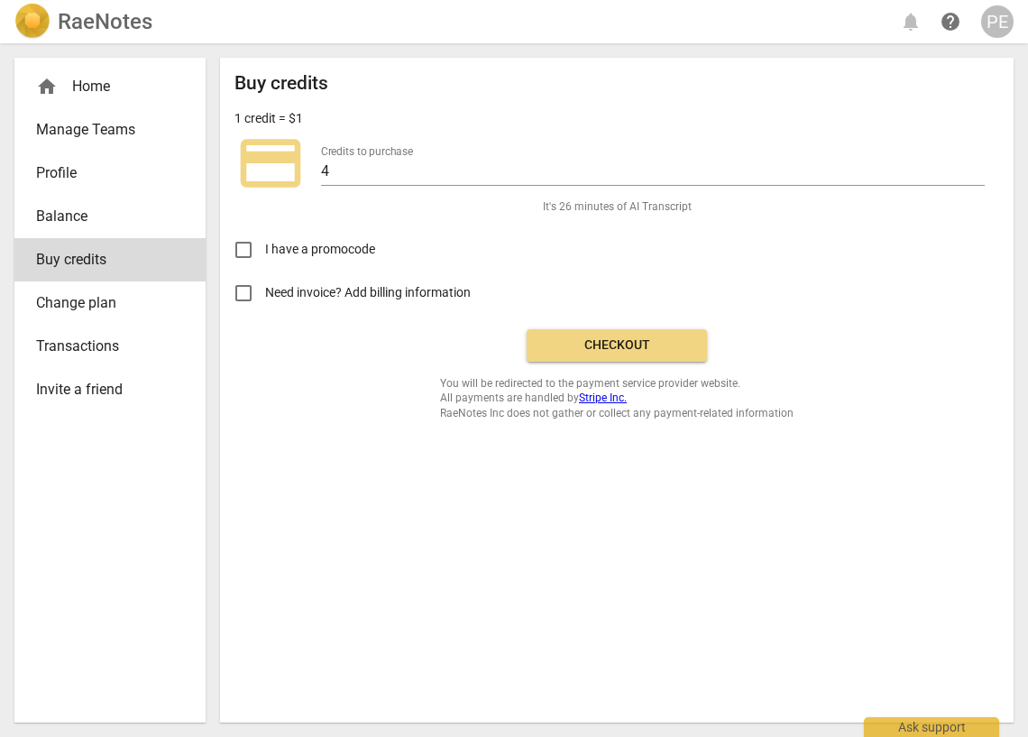
click at [280, 166] on span "credit_card" at bounding box center [270, 163] width 72 height 72
click at [388, 172] on input "4" at bounding box center [653, 173] width 664 height 26
click at [620, 353] on button "Checkout" at bounding box center [617, 345] width 180 height 32
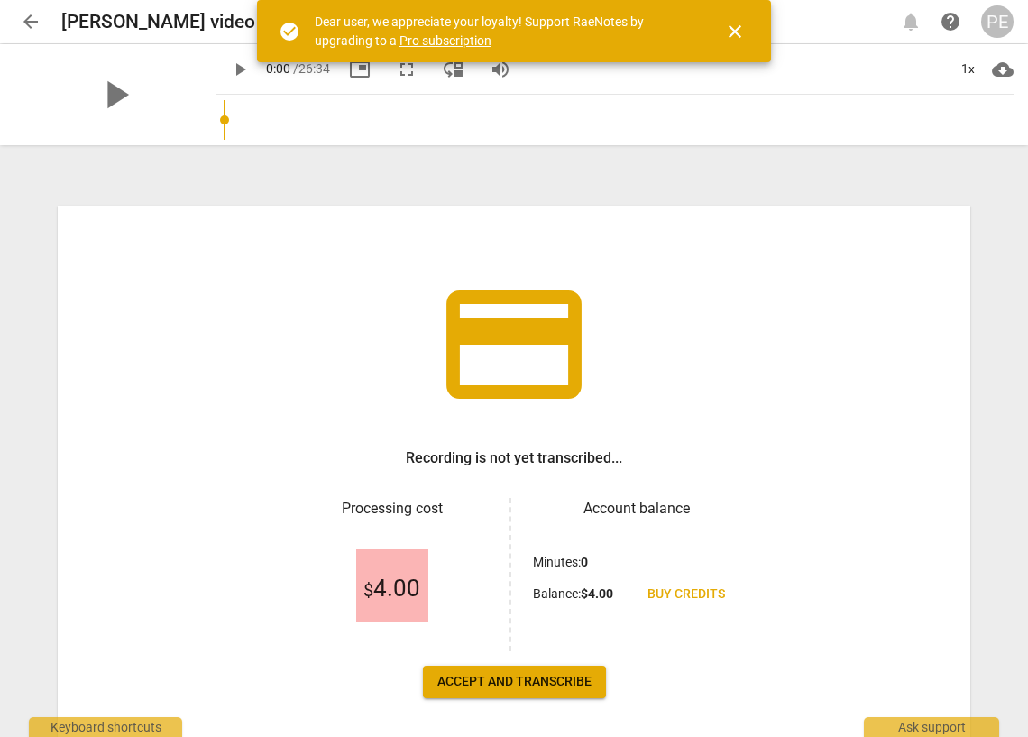
click at [738, 35] on span "close" at bounding box center [735, 32] width 22 height 22
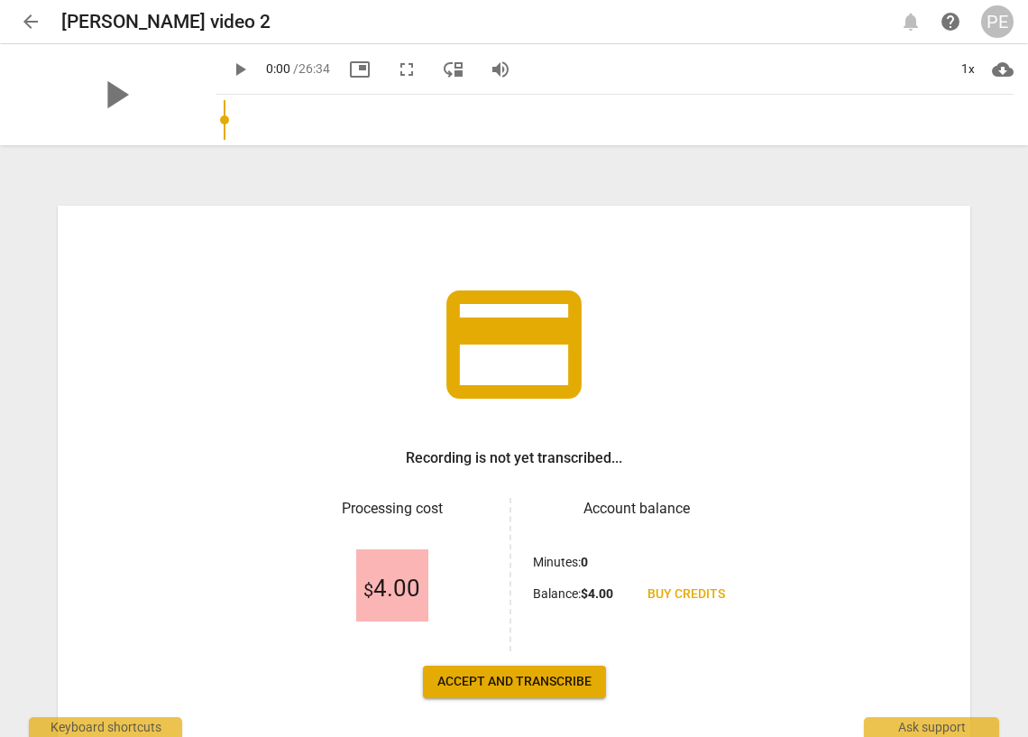
scroll to position [77, 0]
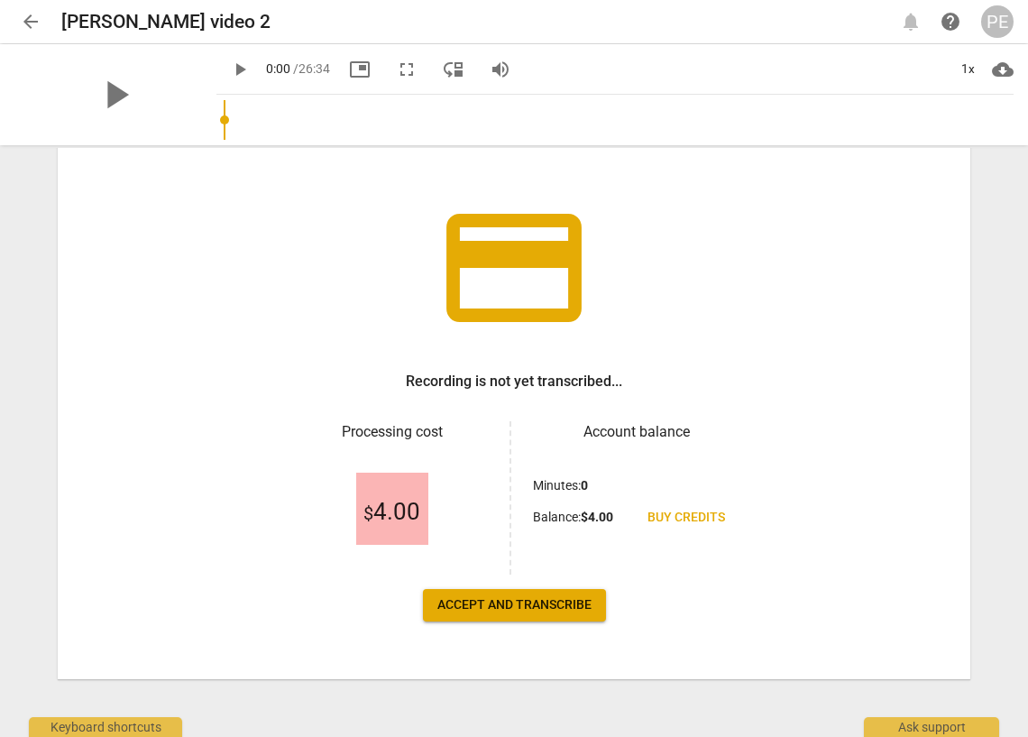
click at [487, 602] on span "Accept and transcribe" at bounding box center [514, 605] width 154 height 18
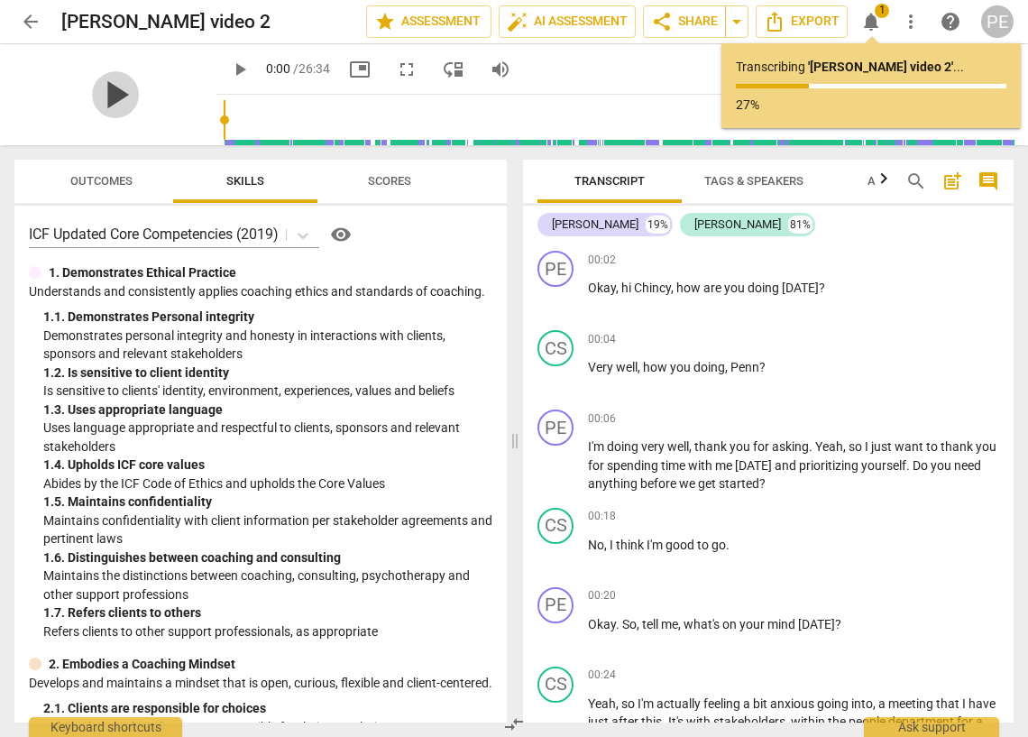
click at [107, 94] on span "play_arrow" at bounding box center [115, 94] width 47 height 47
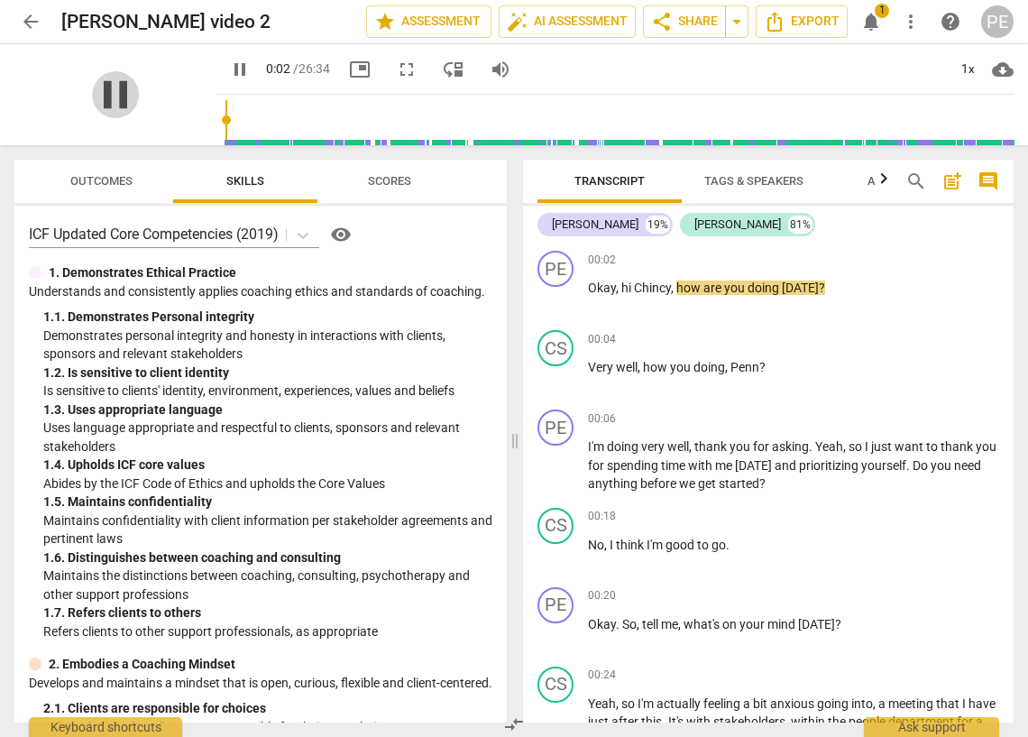
click at [107, 94] on span "pause" at bounding box center [115, 94] width 47 height 47
type input "3"
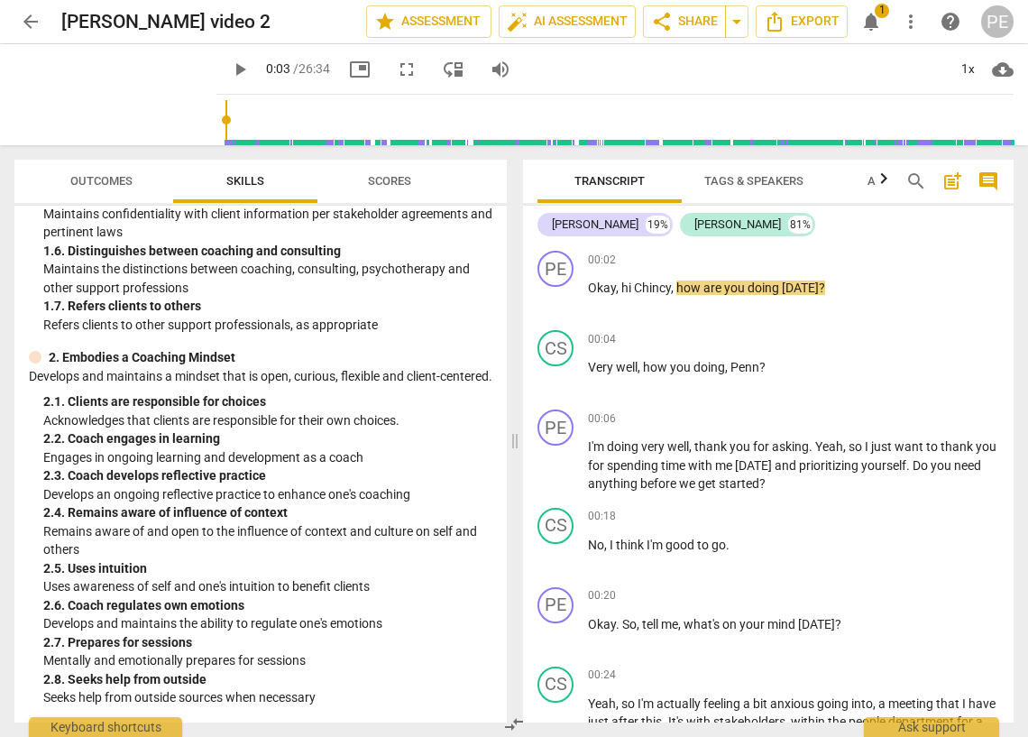
scroll to position [308, 0]
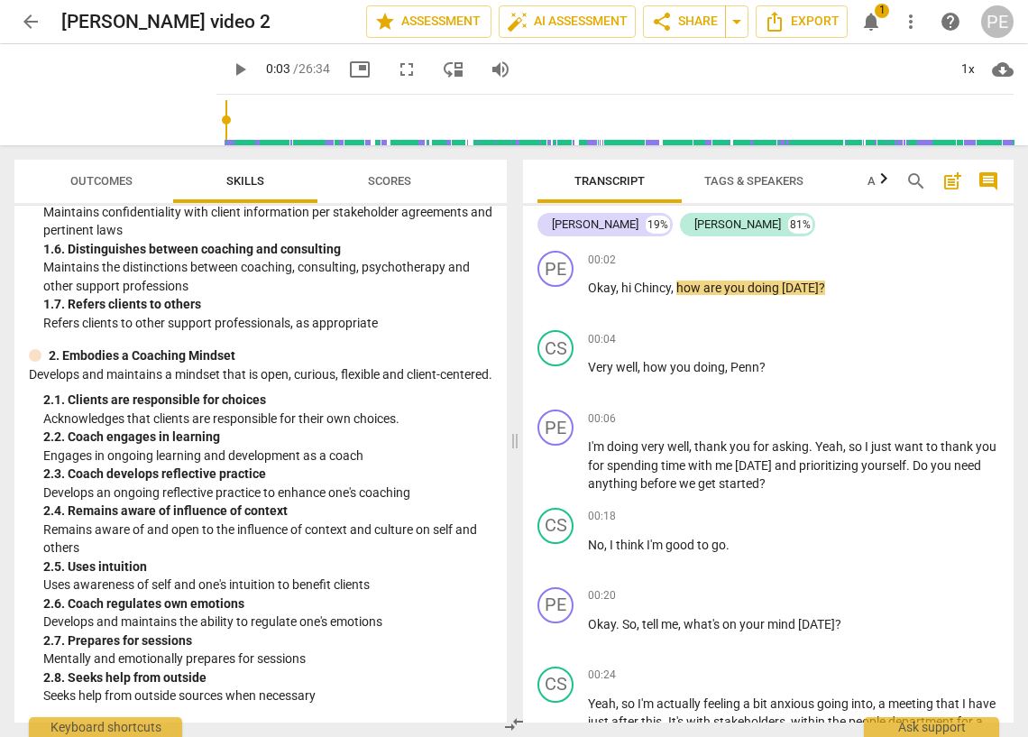
click at [155, 365] on p "2. Embodies a Coaching Mindset" at bounding box center [142, 355] width 187 height 19
click at [95, 176] on span "Outcomes" at bounding box center [101, 181] width 62 height 14
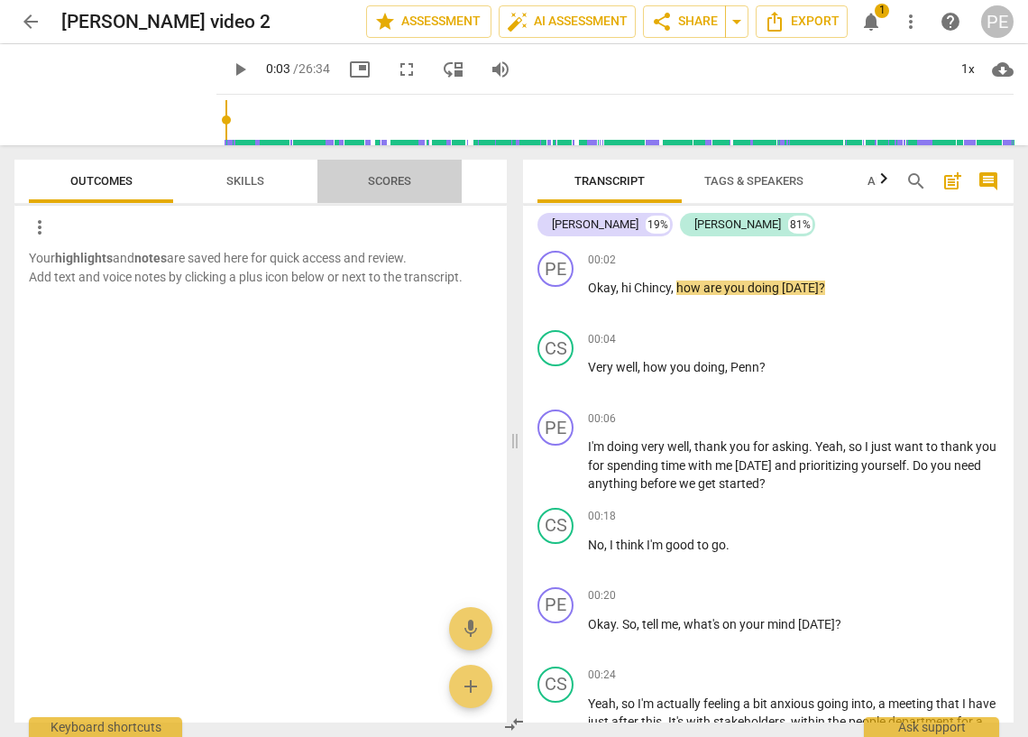
click at [379, 177] on span "Scores" at bounding box center [389, 181] width 43 height 14
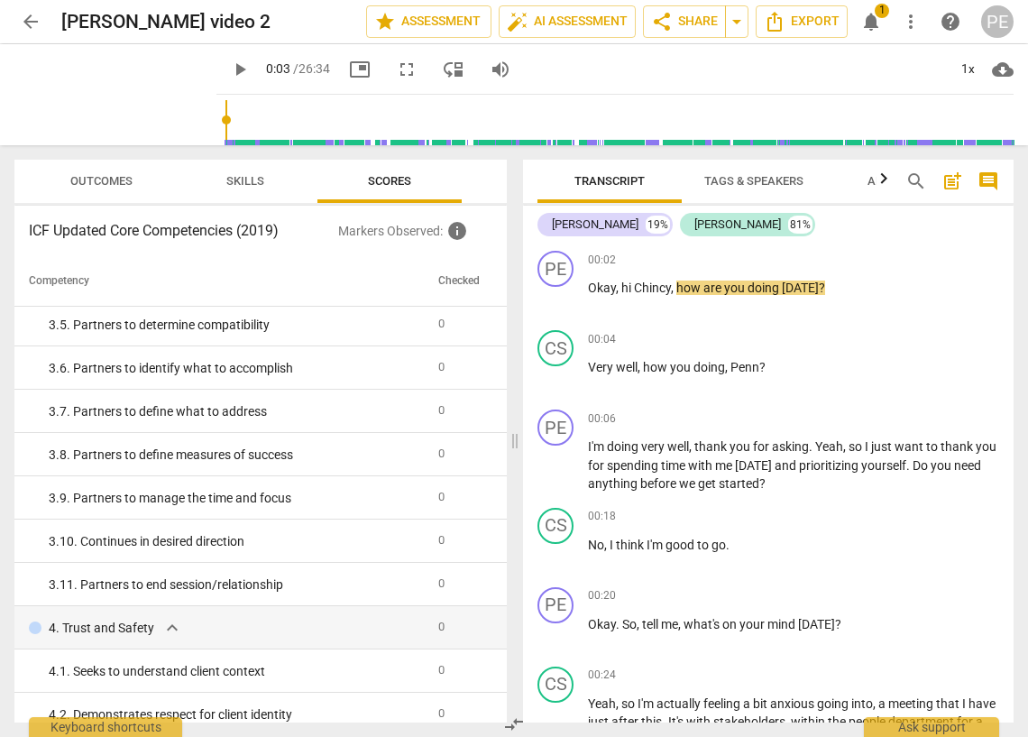
scroll to position [0, 0]
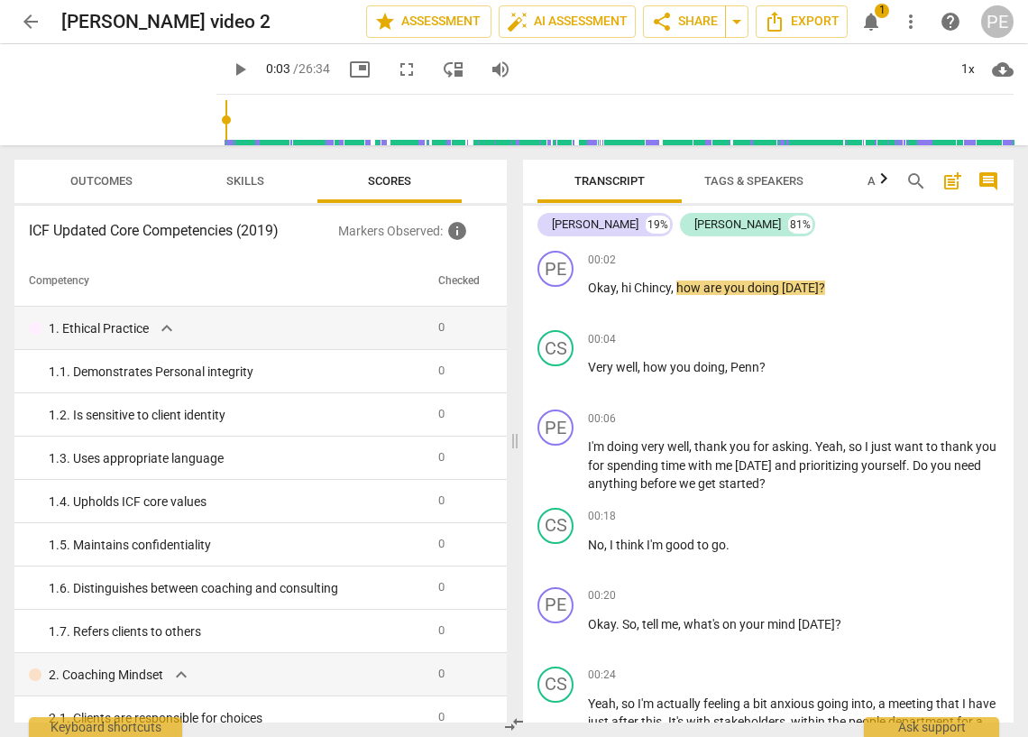
click at [241, 178] on span "Skills" at bounding box center [245, 181] width 38 height 14
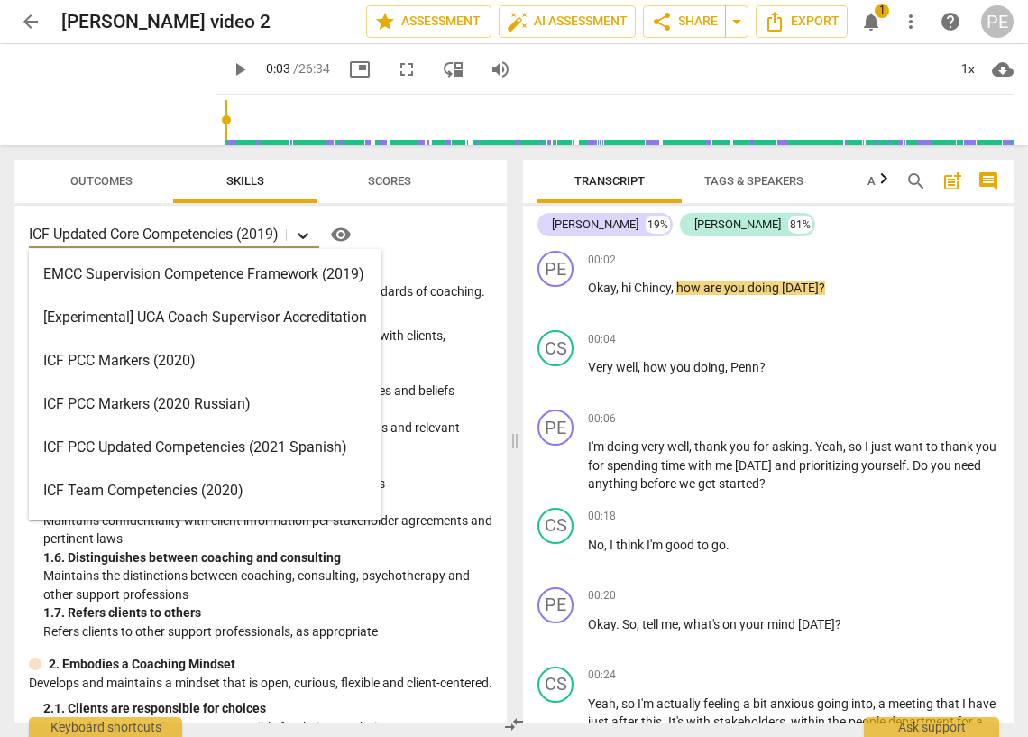
click at [305, 235] on icon at bounding box center [303, 236] width 11 height 6
click at [445, 238] on div "ICF Updated Core Competencies (2019) selected, 9 of 16. 16 results available. U…" at bounding box center [261, 234] width 464 height 29
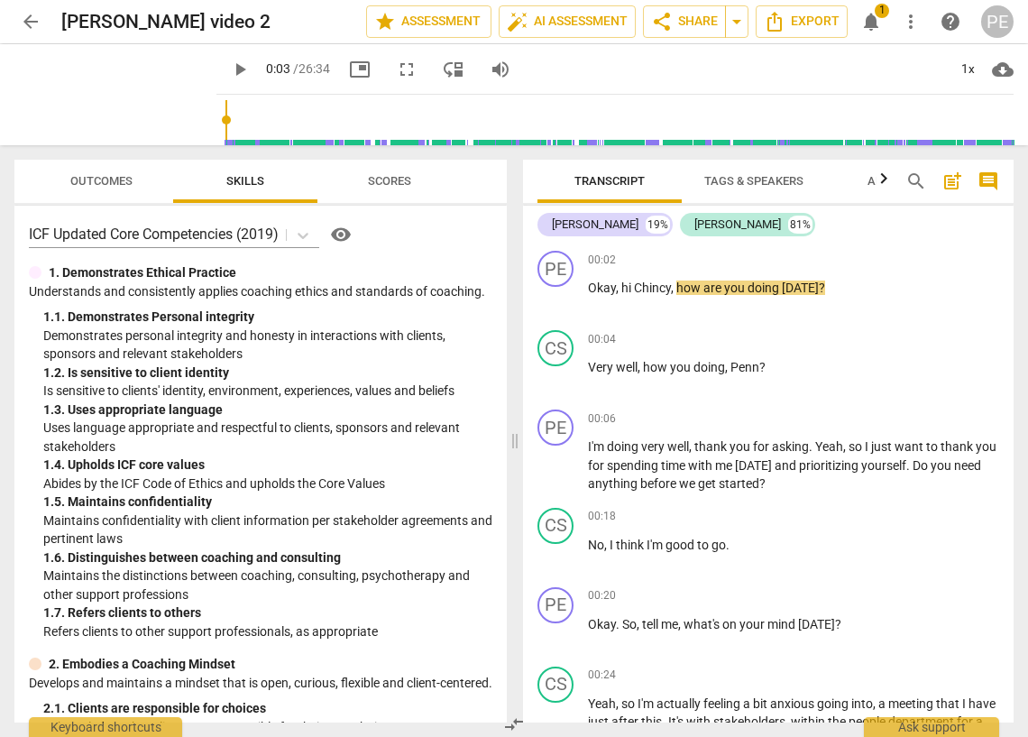
click at [764, 179] on span "Tags & Speakers" at bounding box center [753, 181] width 99 height 14
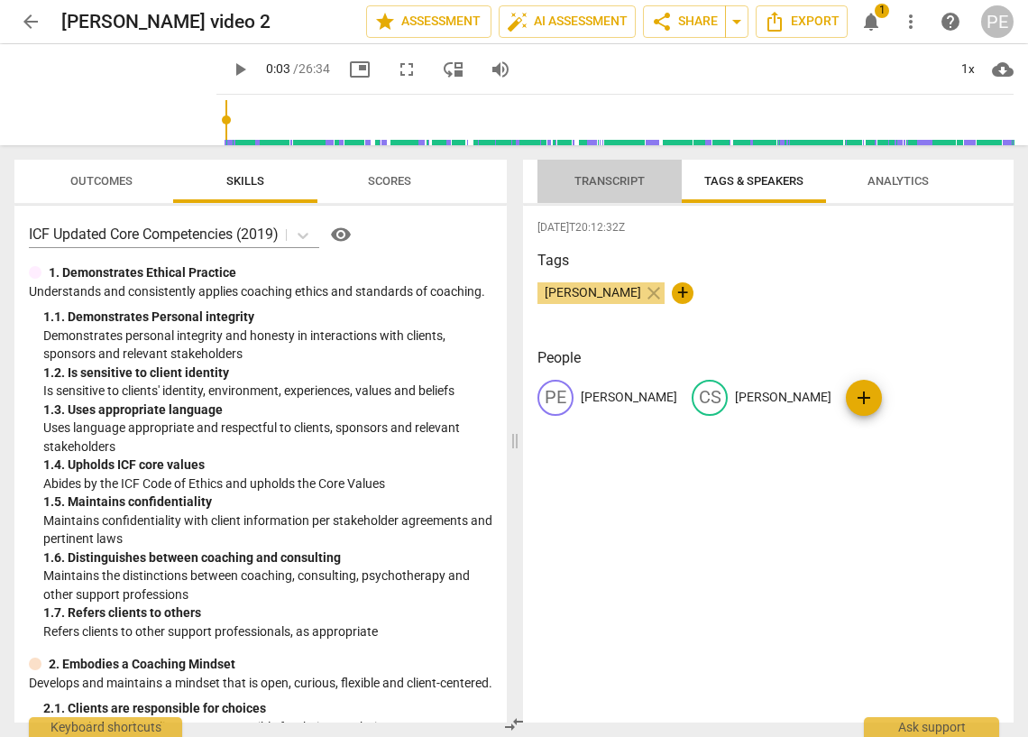
click at [608, 183] on span "Transcript" at bounding box center [609, 181] width 70 height 14
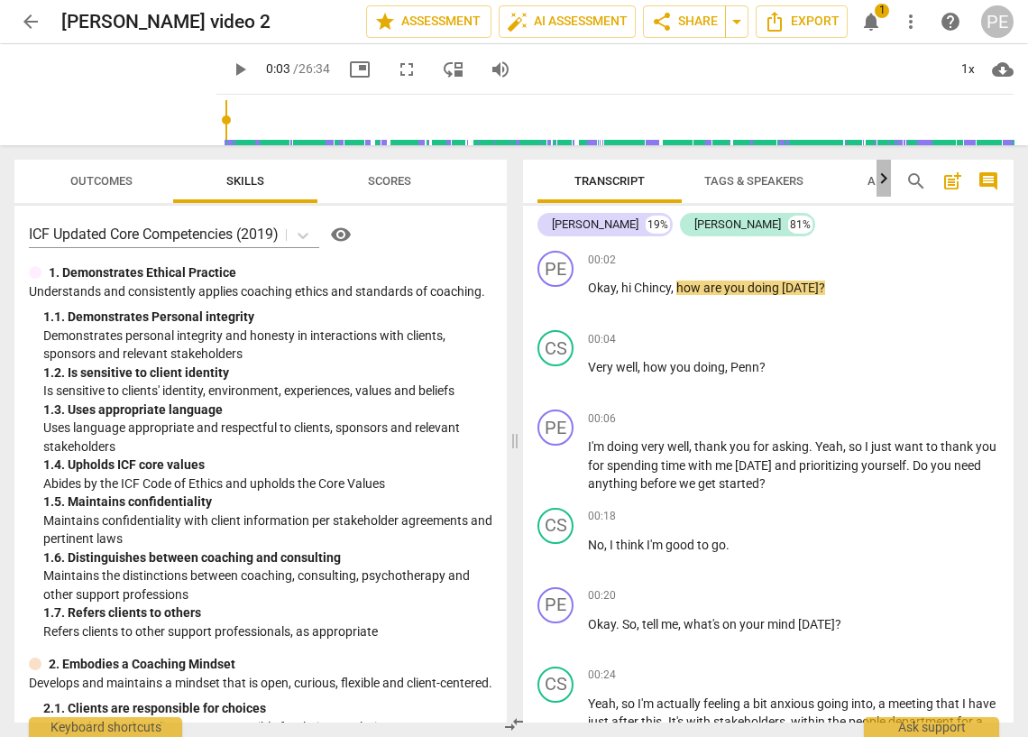
click at [877, 180] on icon "button" at bounding box center [884, 179] width 22 height 22
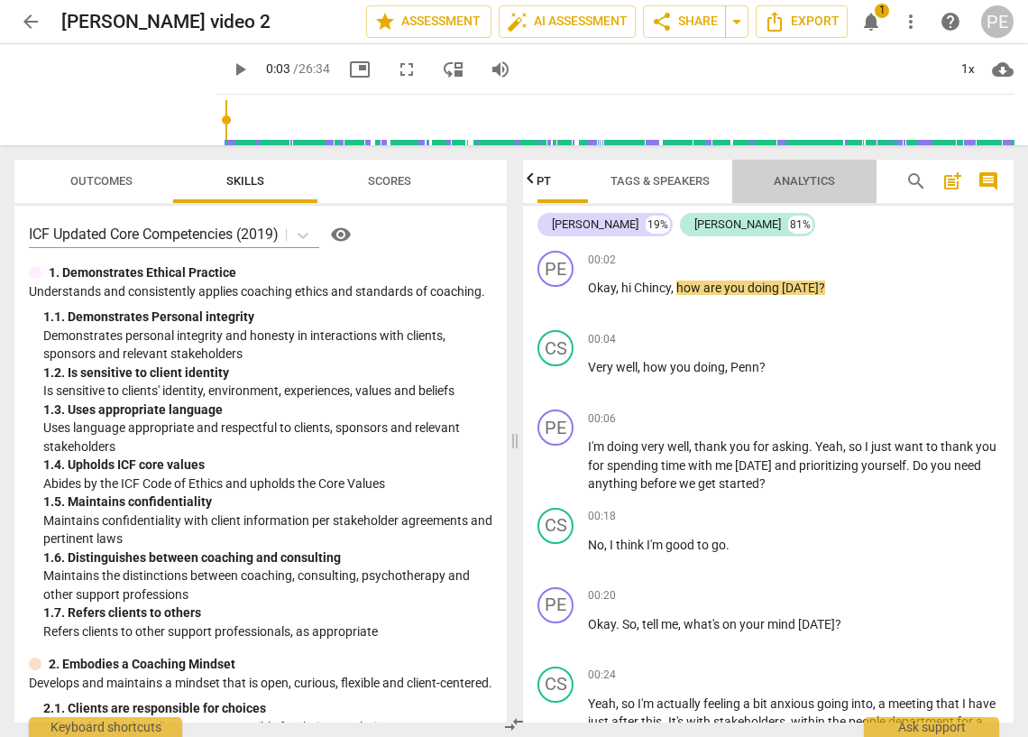
click at [807, 183] on span "Analytics" at bounding box center [804, 181] width 61 height 14
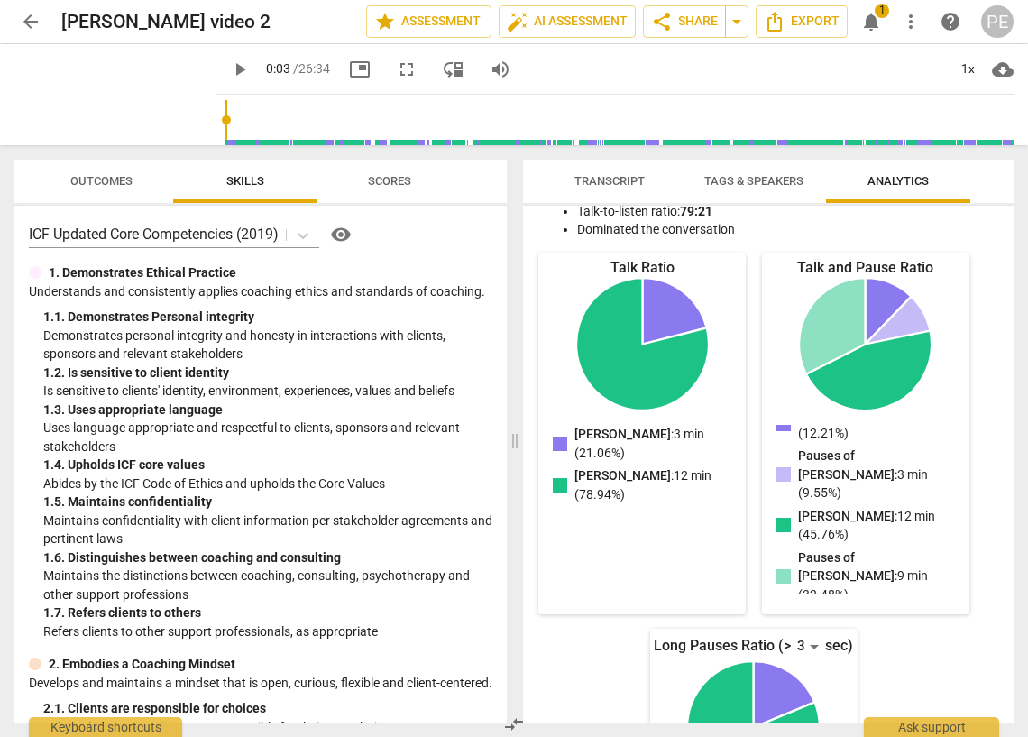
scroll to position [0, 0]
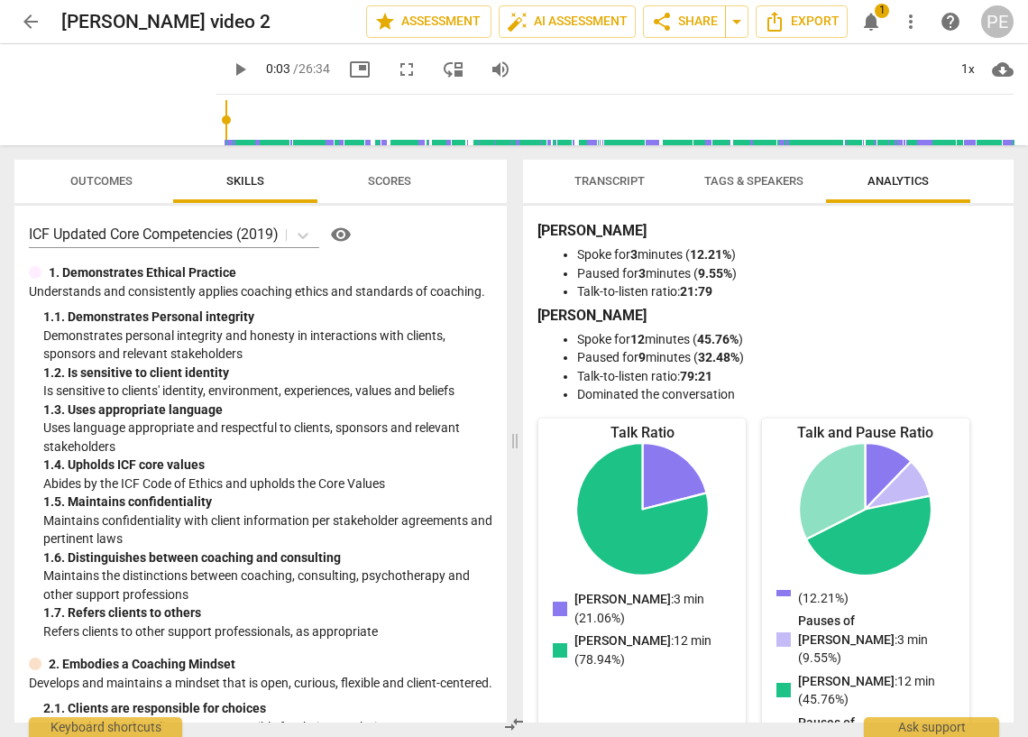
click at [757, 181] on span "Tags & Speakers" at bounding box center [753, 181] width 99 height 14
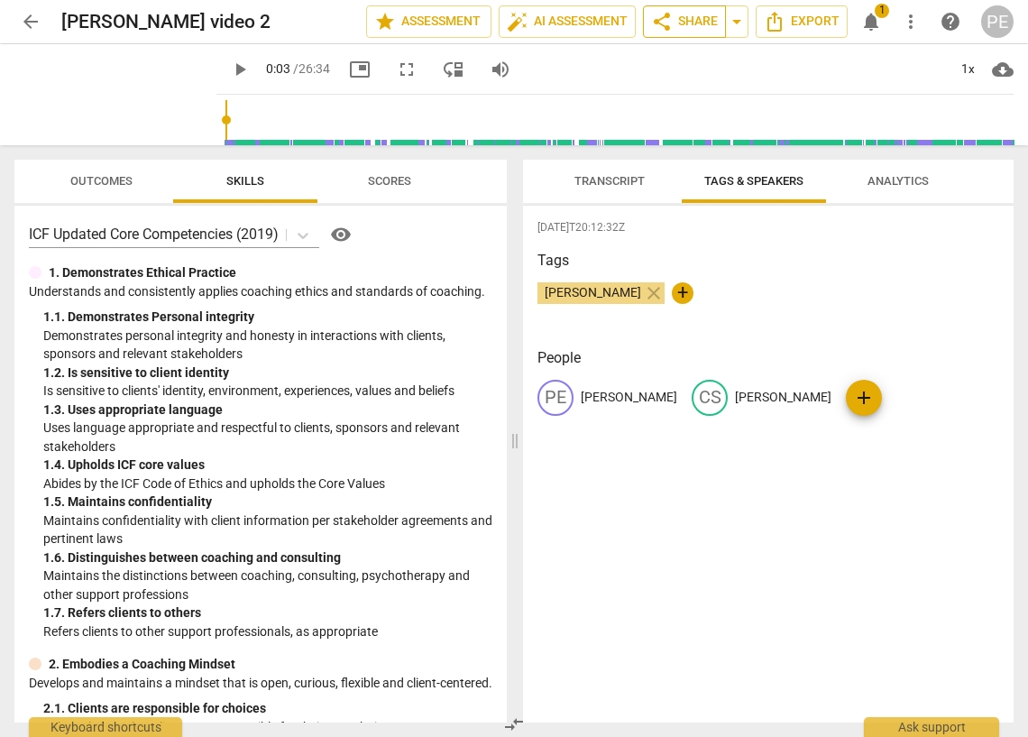
click at [700, 21] on span "share Share" at bounding box center [684, 22] width 67 height 22
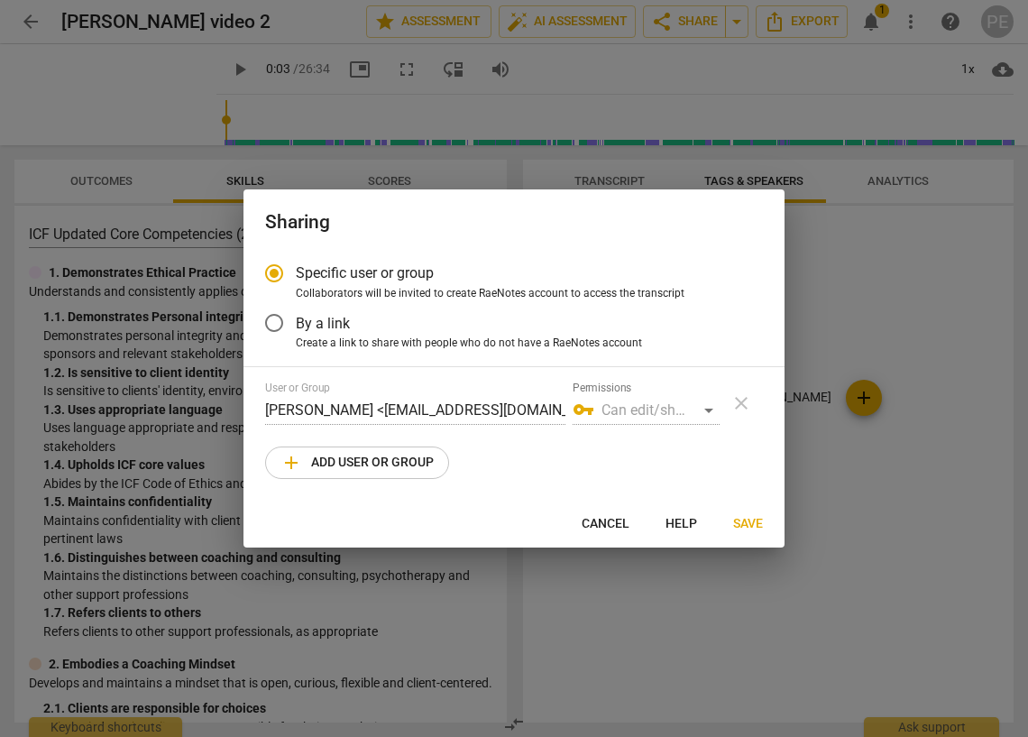
click at [681, 408] on div "vpn_key Can edit/share" at bounding box center [646, 410] width 147 height 29
click at [710, 410] on div "vpn_key Can edit/share" at bounding box center [646, 410] width 147 height 29
click at [753, 519] on span "Save" at bounding box center [748, 524] width 30 height 18
radio input "false"
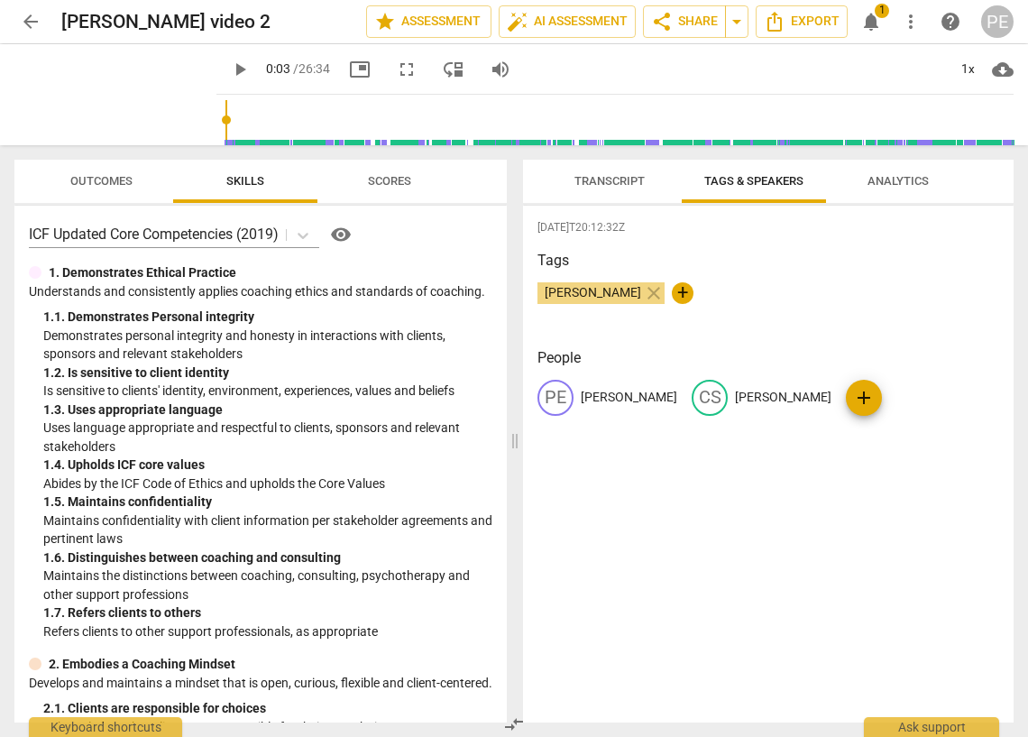
click at [912, 23] on span "more_vert" at bounding box center [911, 22] width 22 height 22
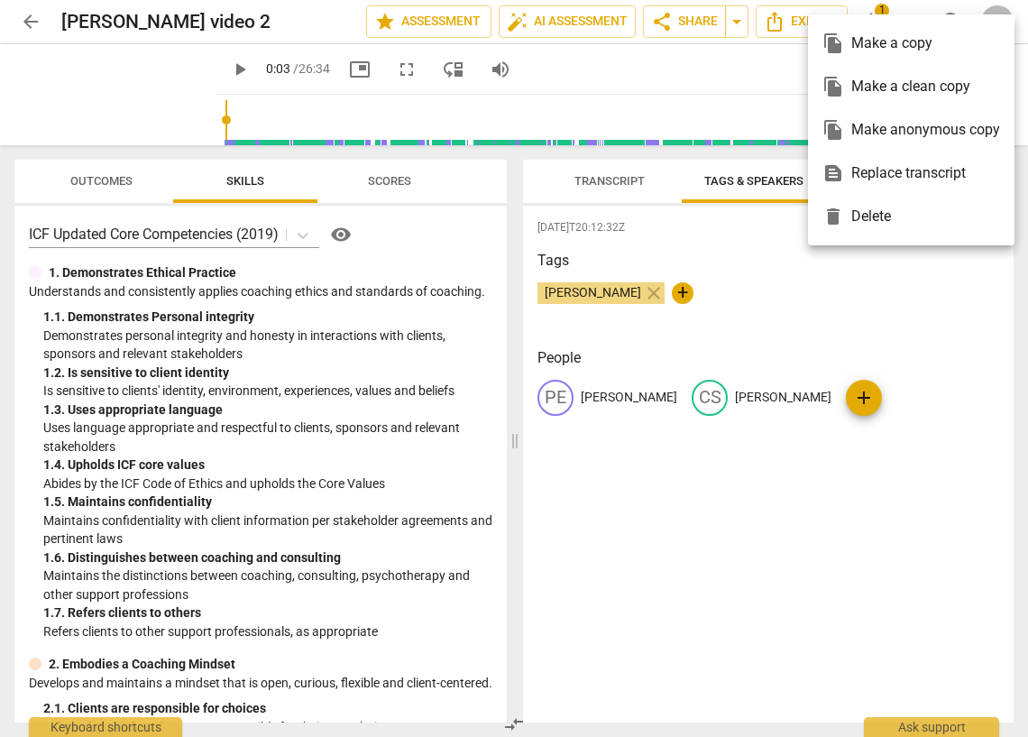
click at [733, 88] on div at bounding box center [514, 368] width 1028 height 737
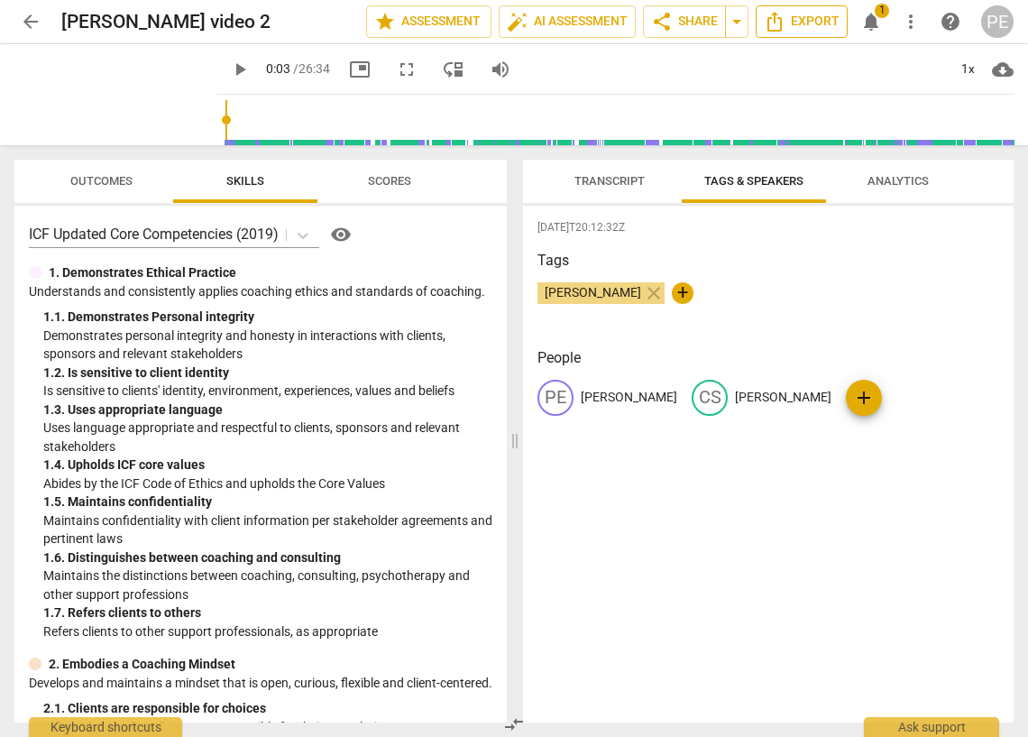
click at [792, 21] on span "Export" at bounding box center [802, 22] width 76 height 22
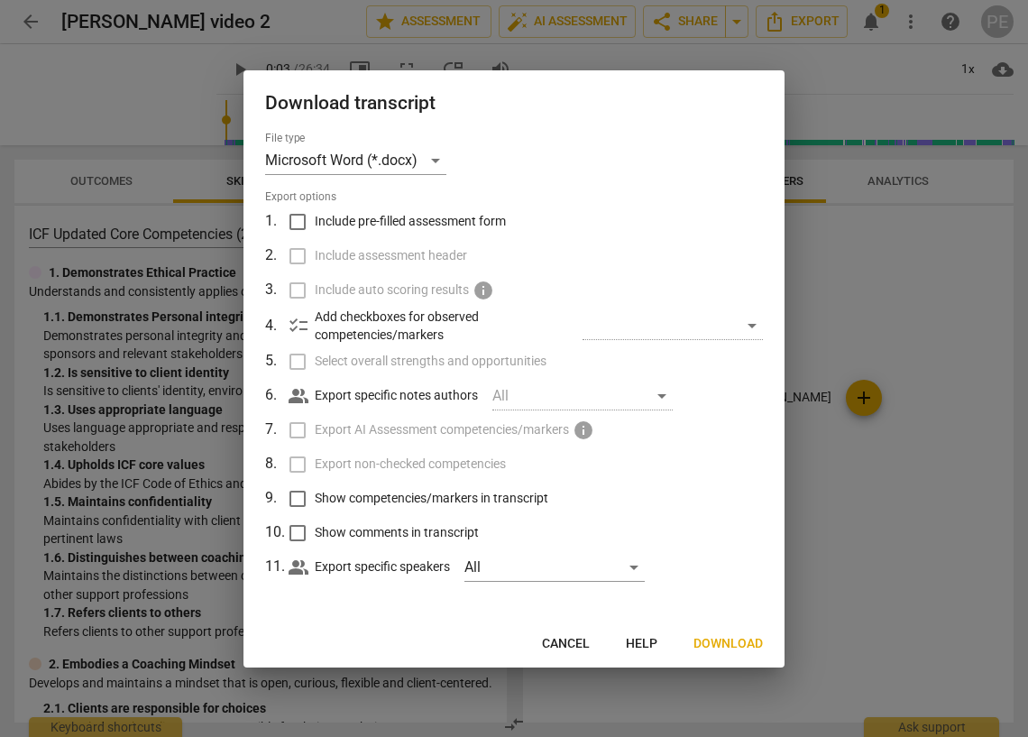
click at [897, 69] on div at bounding box center [514, 368] width 1028 height 737
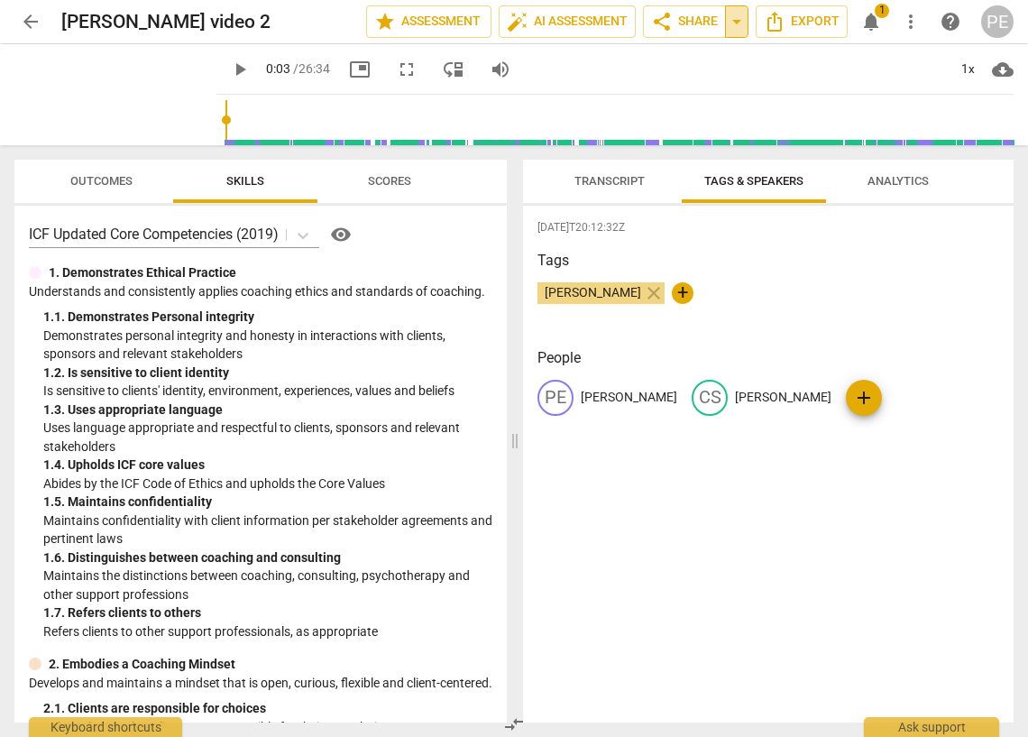
click at [740, 27] on span "arrow_drop_down" at bounding box center [737, 22] width 22 height 22
click at [681, 26] on span "share Share" at bounding box center [684, 22] width 67 height 22
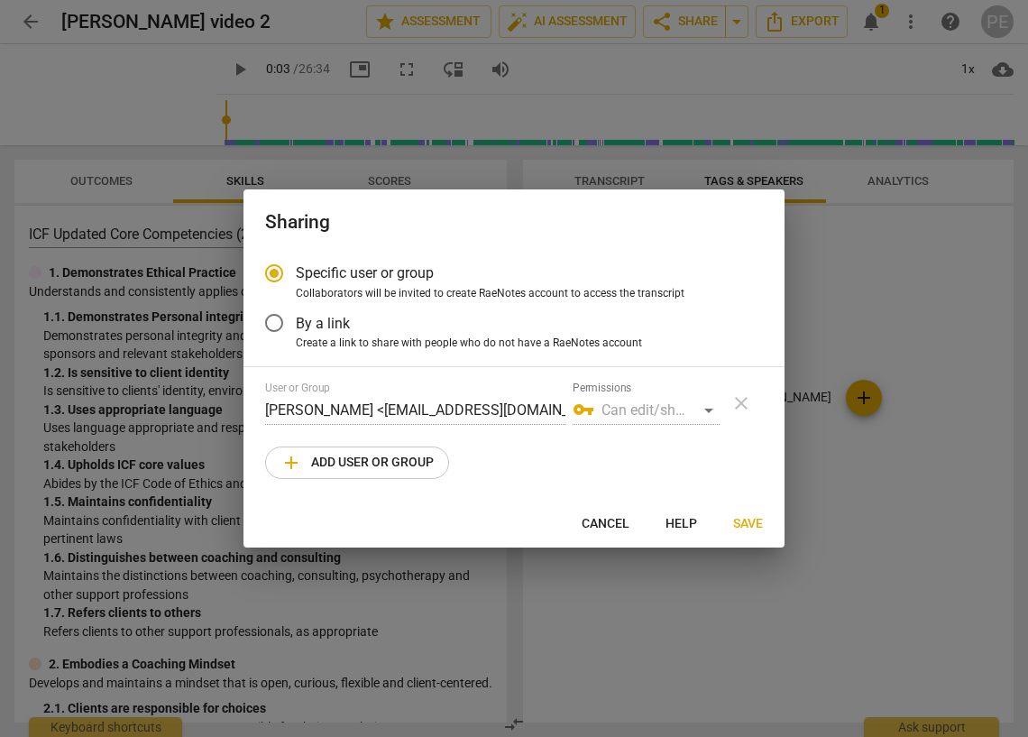
click at [649, 105] on div at bounding box center [514, 368] width 1028 height 737
radio input "false"
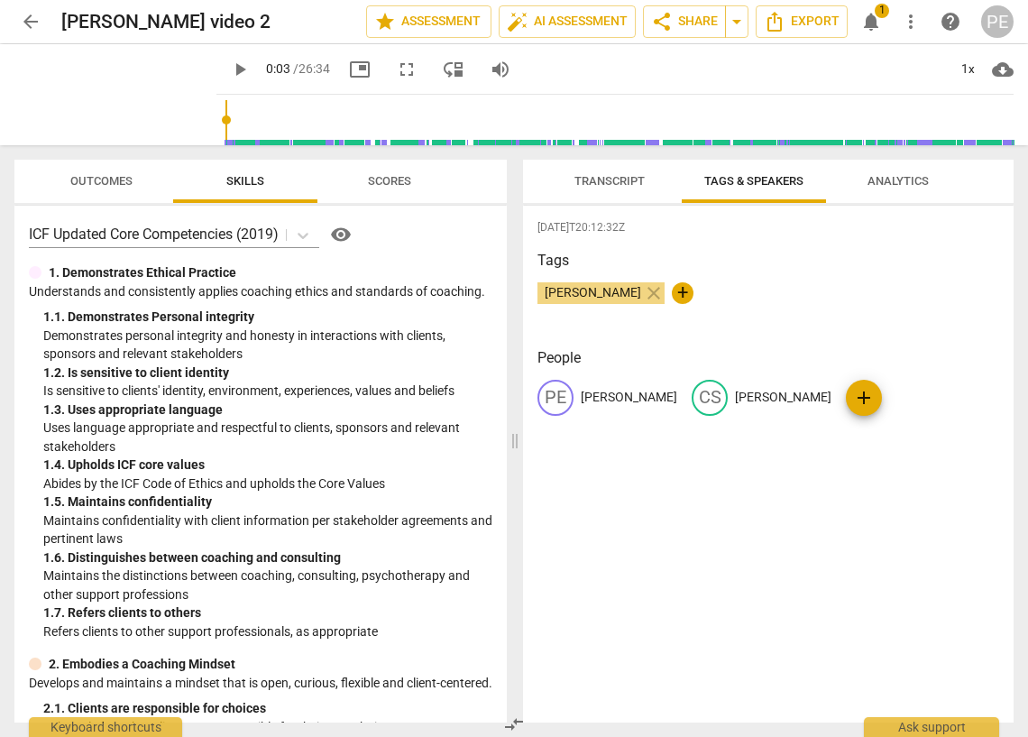
type input "3"
click at [736, 24] on span "arrow_drop_down" at bounding box center [737, 22] width 22 height 22
click at [678, 54] on span "Available only to you" at bounding box center [658, 53] width 103 height 16
click at [689, 19] on span "share Share" at bounding box center [684, 22] width 67 height 22
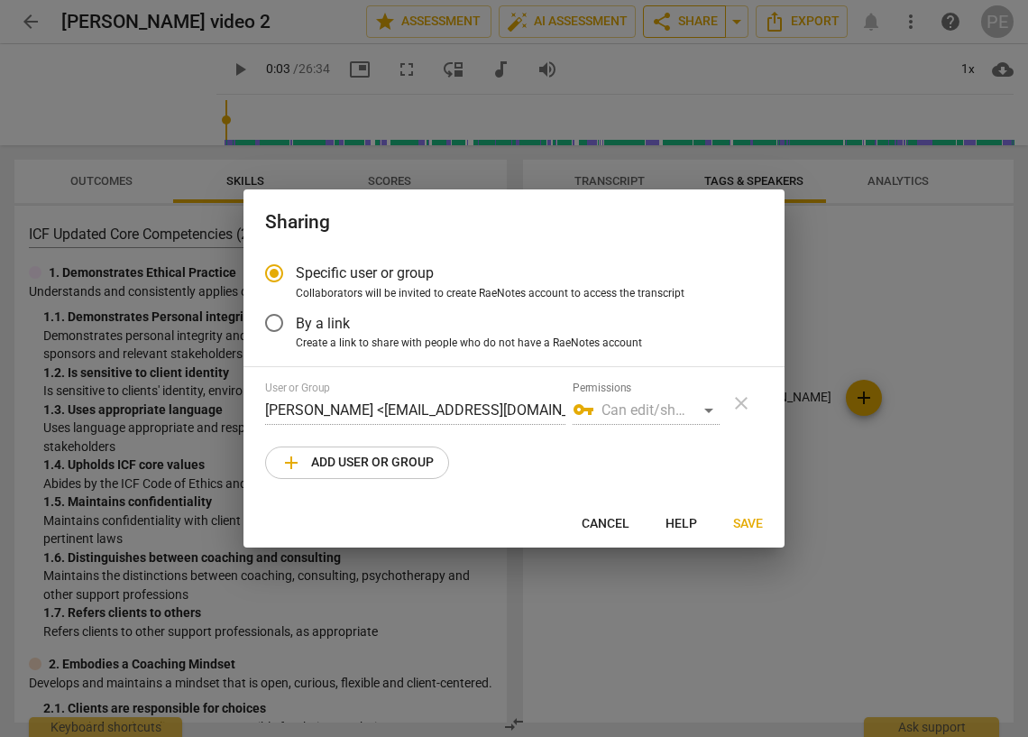
radio input "false"
click at [272, 326] on input "By a link" at bounding box center [274, 322] width 43 height 43
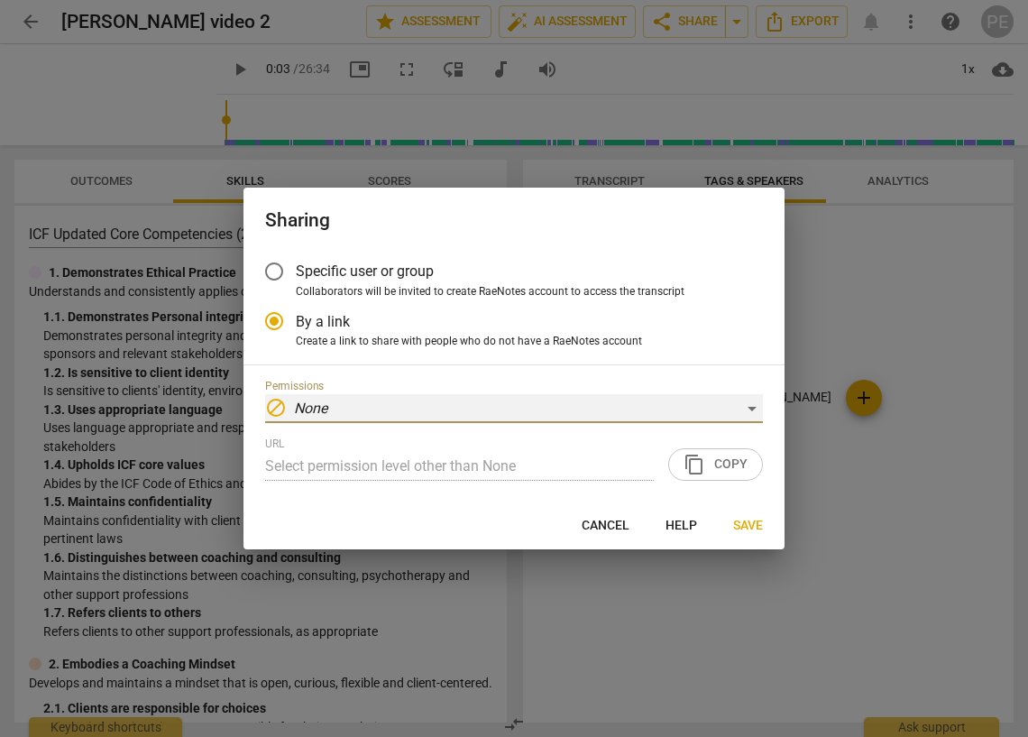
click at [749, 412] on div "block None" at bounding box center [514, 408] width 498 height 29
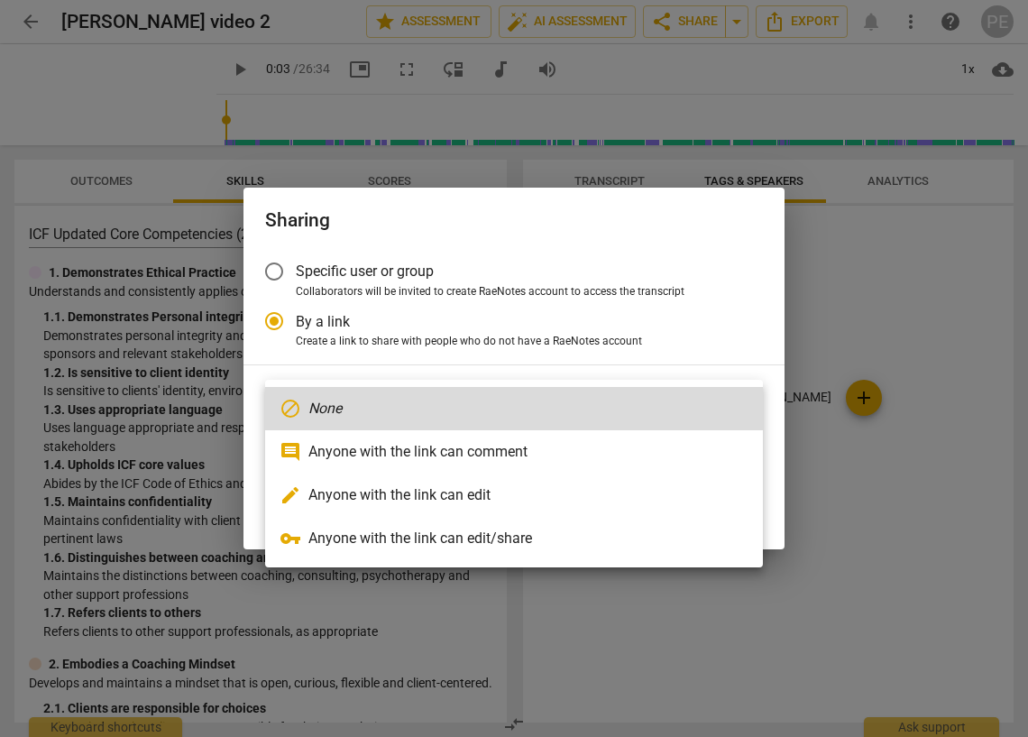
click at [557, 451] on li "comment Anyone with the link can comment" at bounding box center [514, 451] width 498 height 43
radio input "false"
type input "https://app.raenotes.com/meeting/042eca4d9f754985ac88eb292418e280?success=4"
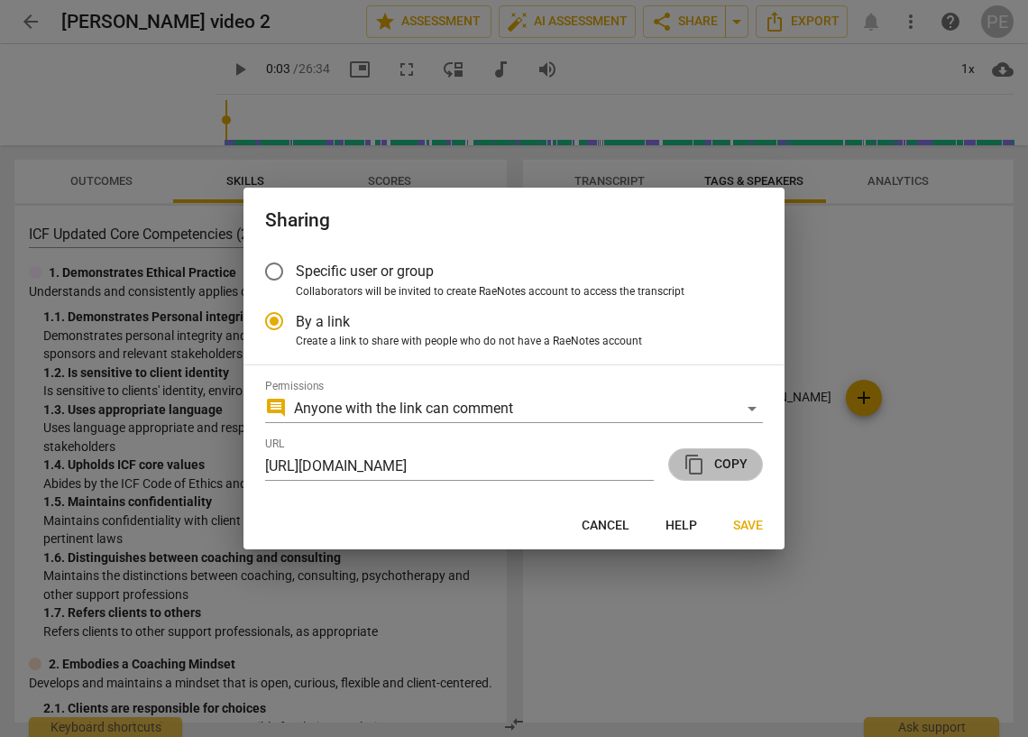
click at [721, 460] on span "content_copy Copy" at bounding box center [716, 465] width 64 height 22
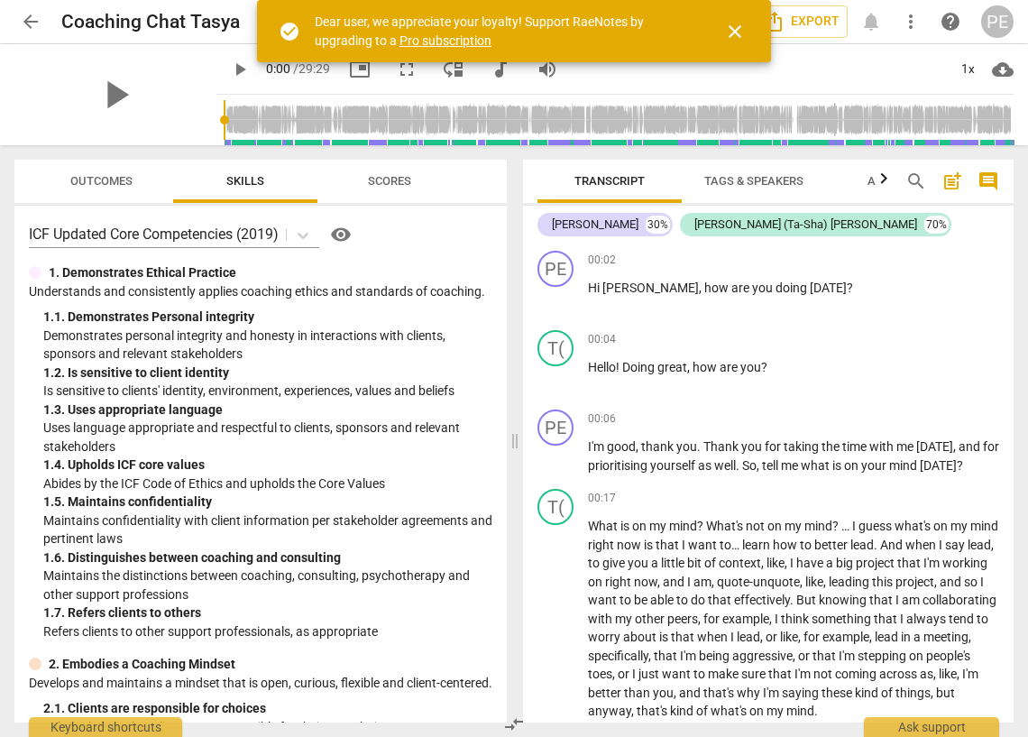
drag, startPoint x: 737, startPoint y: 31, endPoint x: 733, endPoint y: 22, distance: 9.7
click at [737, 31] on span "close" at bounding box center [735, 32] width 22 height 22
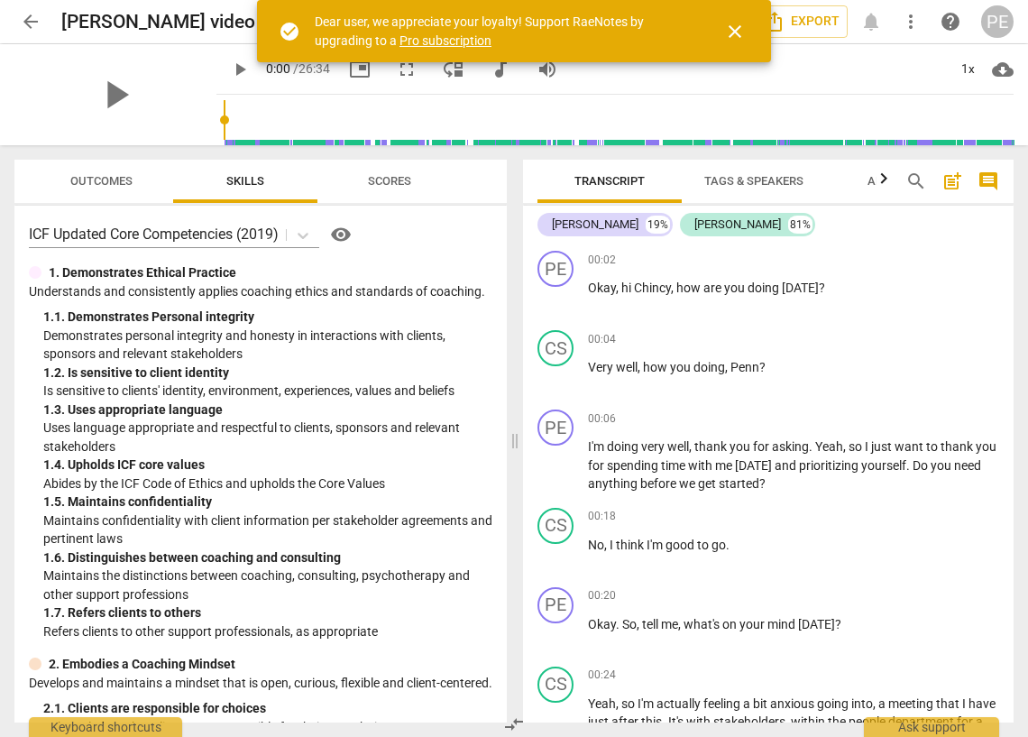
click at [737, 29] on span "close" at bounding box center [735, 32] width 22 height 22
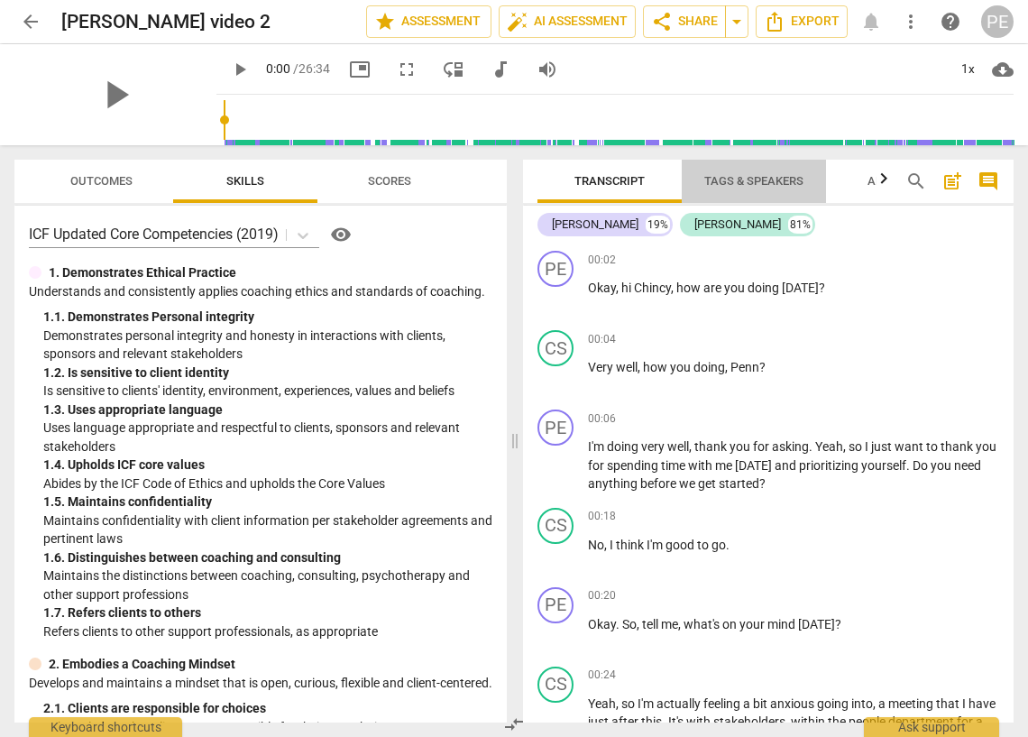
click at [737, 178] on span "Tags & Speakers" at bounding box center [753, 181] width 99 height 14
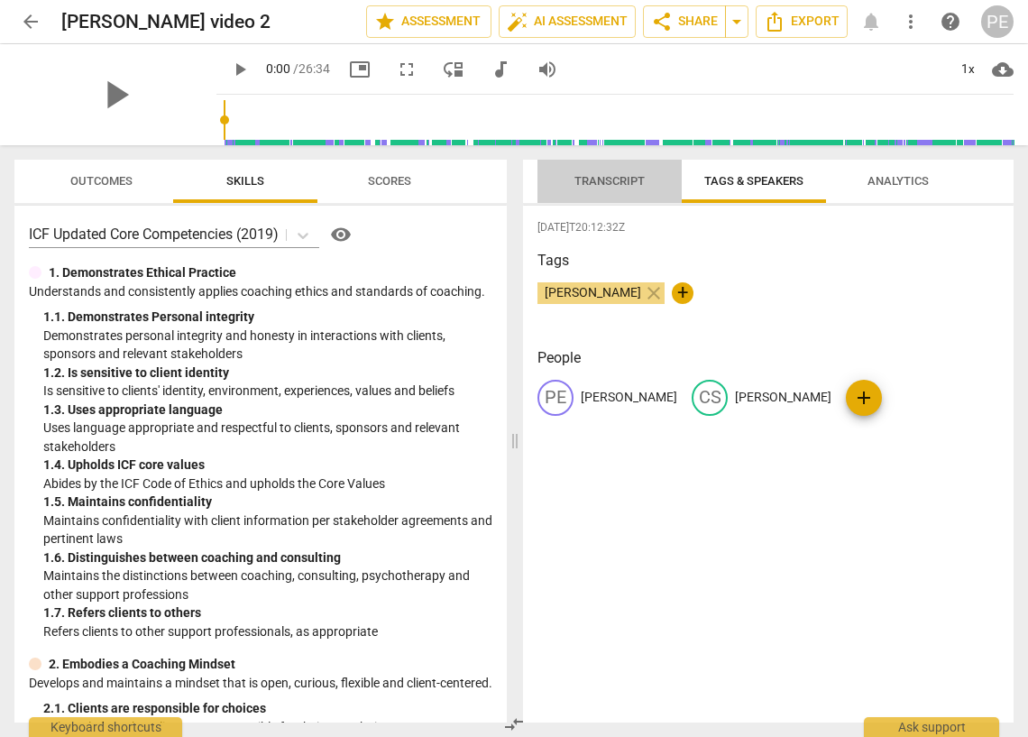
click at [601, 178] on span "Transcript" at bounding box center [609, 181] width 70 height 14
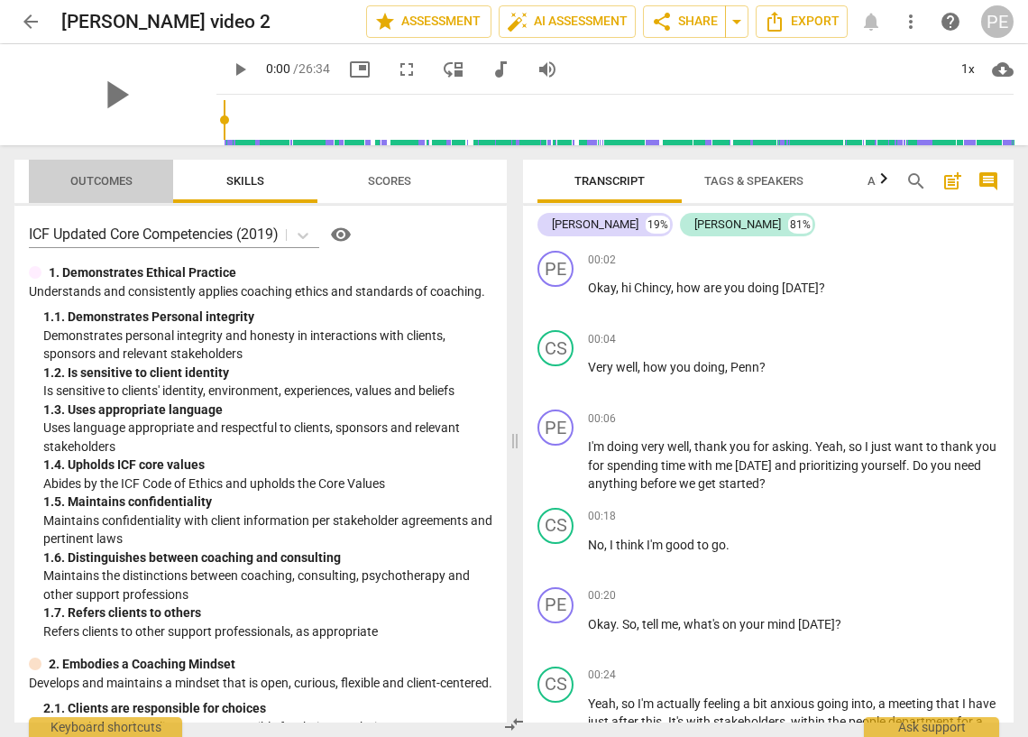
click at [116, 179] on span "Outcomes" at bounding box center [101, 181] width 62 height 14
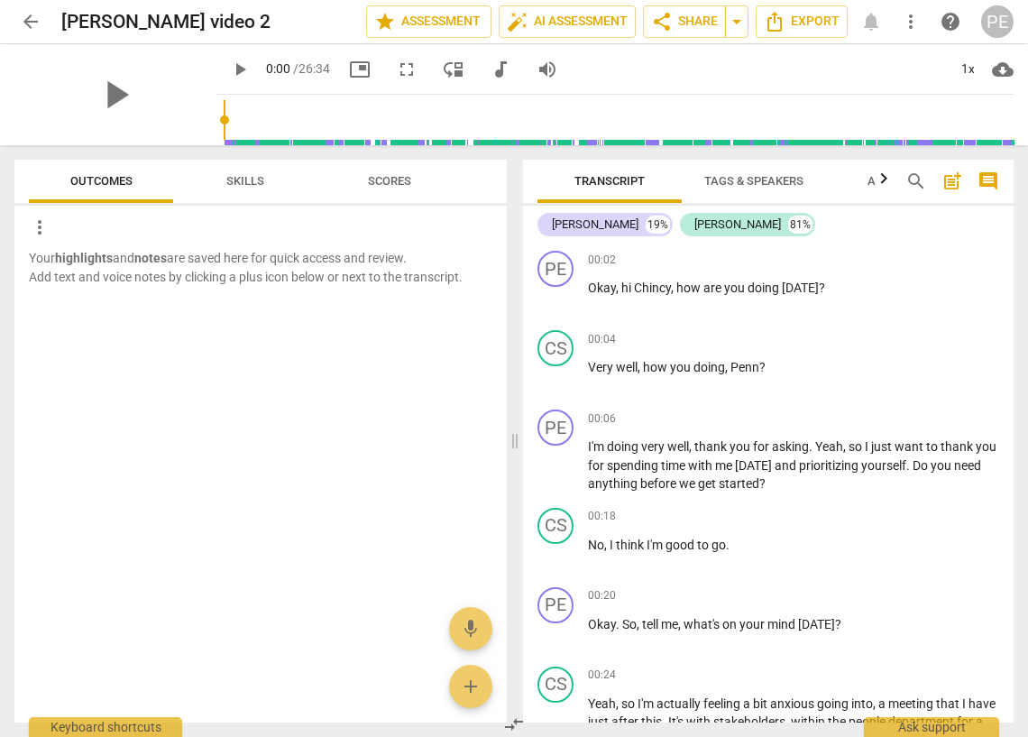
click at [371, 181] on span "Scores" at bounding box center [389, 181] width 43 height 14
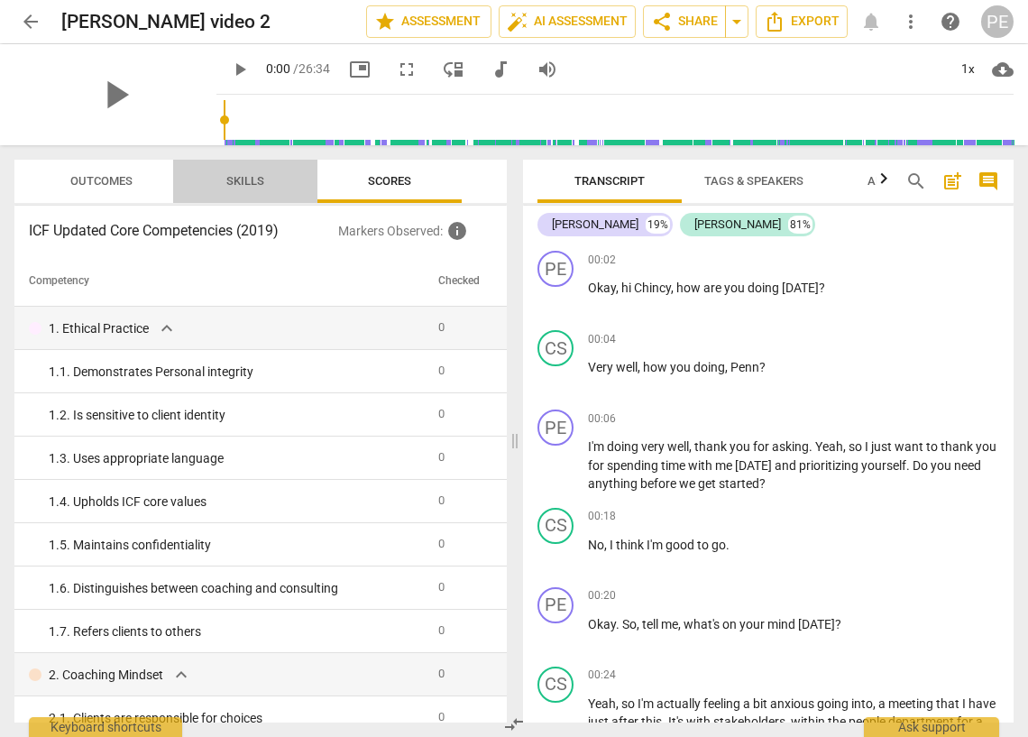
click at [243, 181] on span "Skills" at bounding box center [245, 181] width 38 height 14
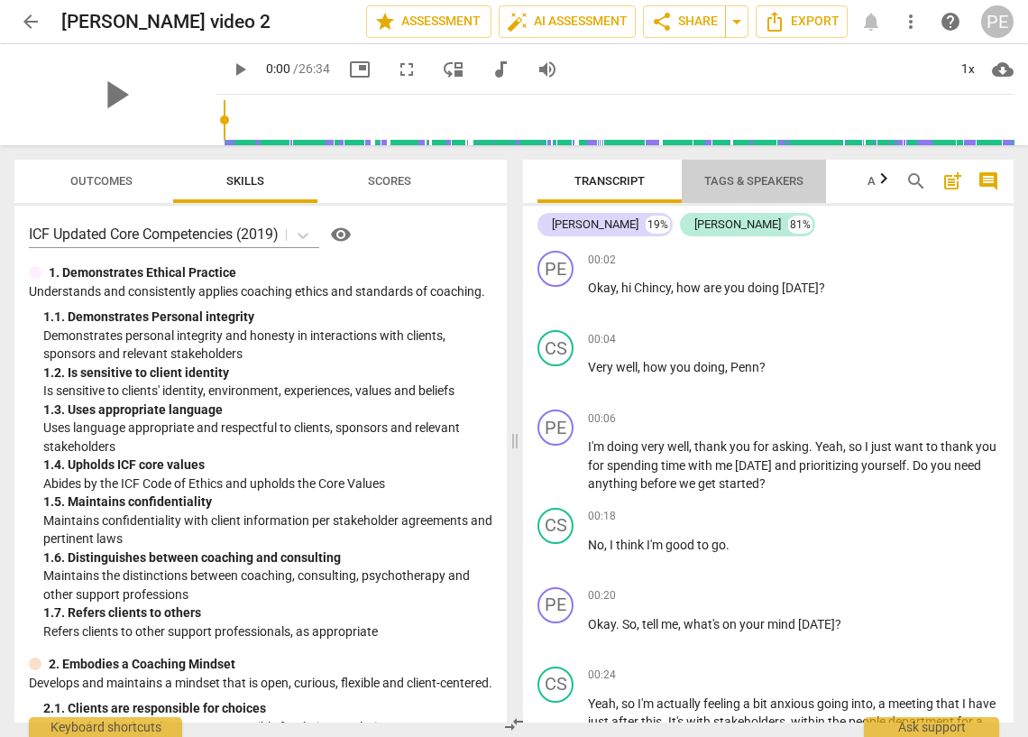
click at [745, 181] on span "Tags & Speakers" at bounding box center [753, 181] width 99 height 14
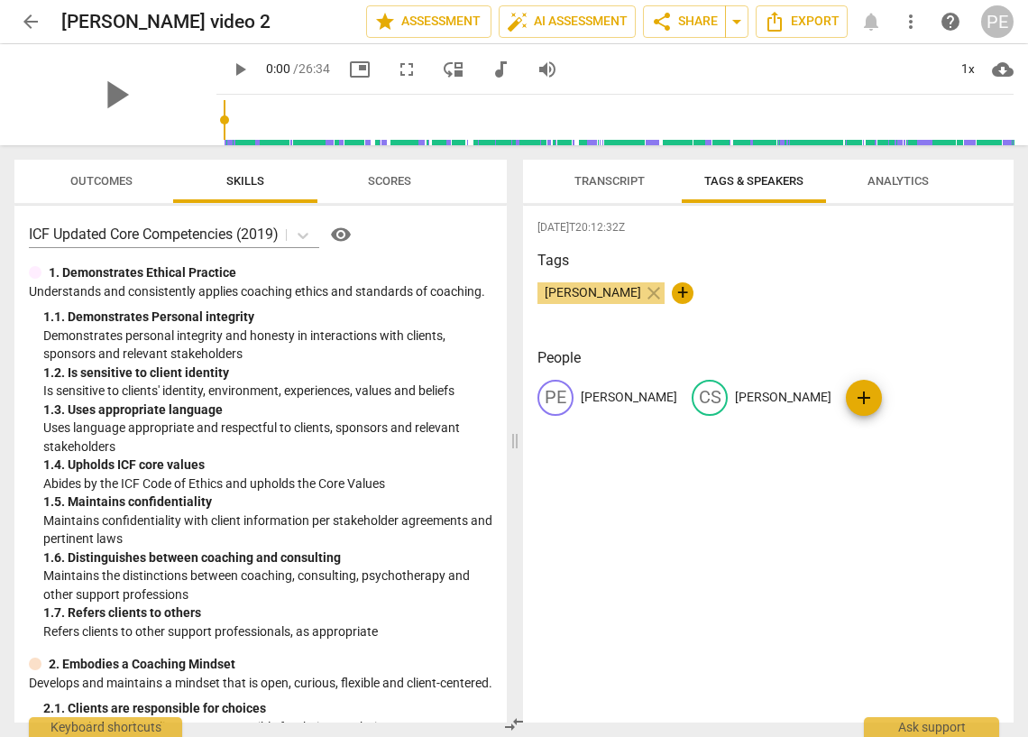
click at [607, 396] on p "[PERSON_NAME]" at bounding box center [629, 397] width 96 height 19
click at [896, 174] on span "Analytics" at bounding box center [898, 181] width 61 height 14
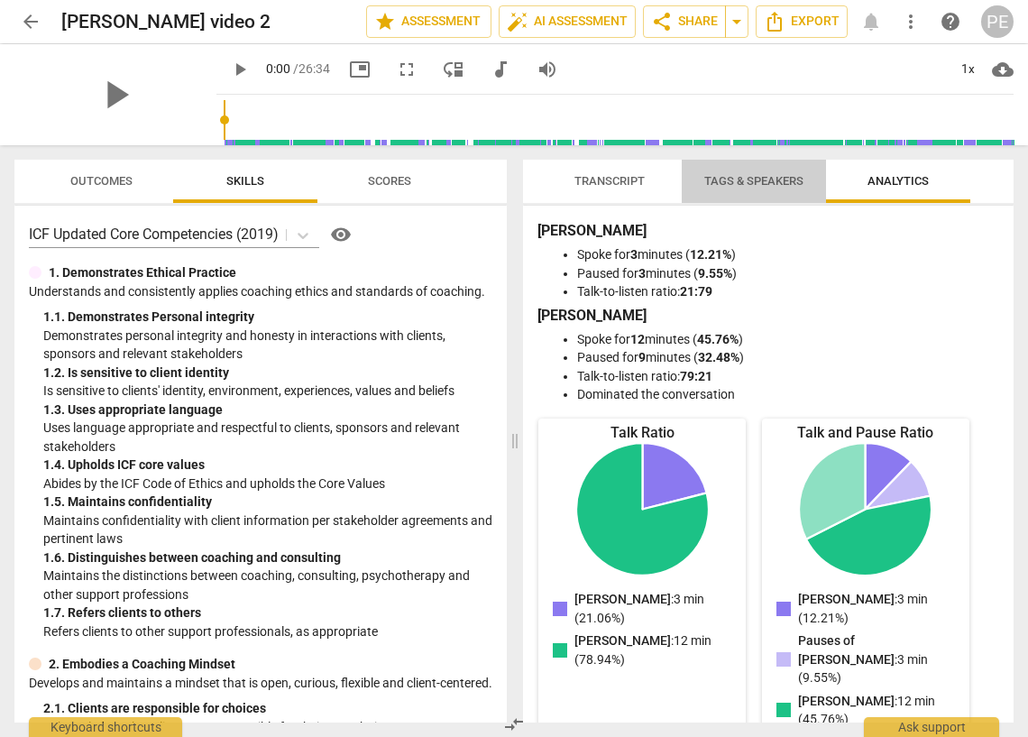
click at [748, 178] on span "Tags & Speakers" at bounding box center [753, 181] width 99 height 14
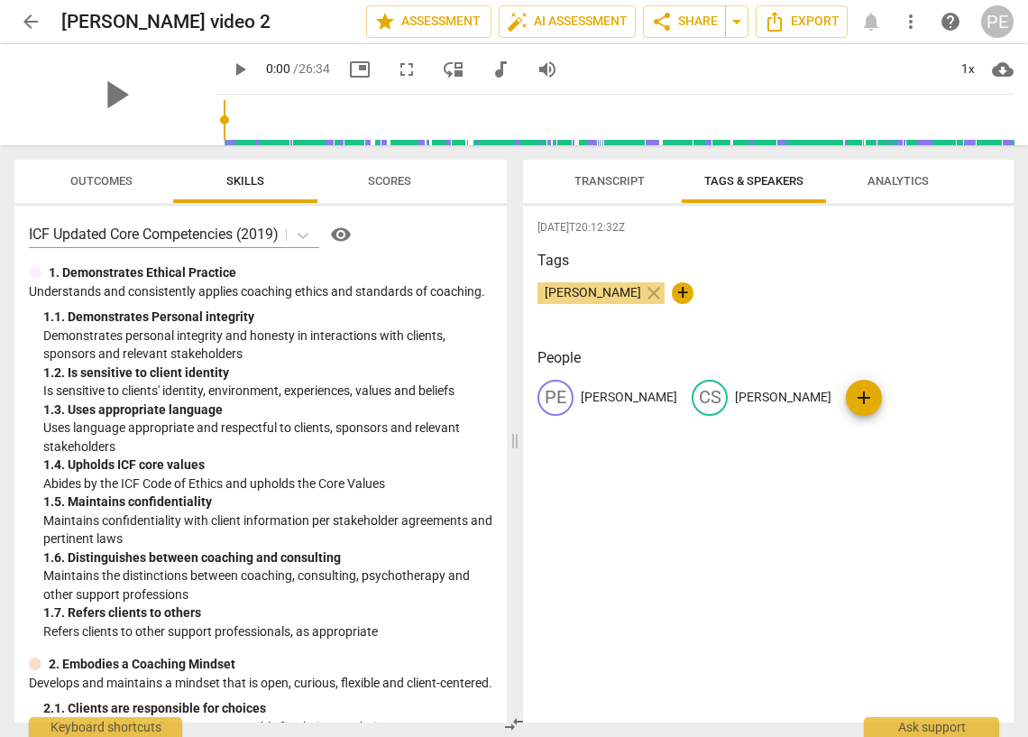
click at [618, 175] on span "Transcript" at bounding box center [609, 181] width 70 height 14
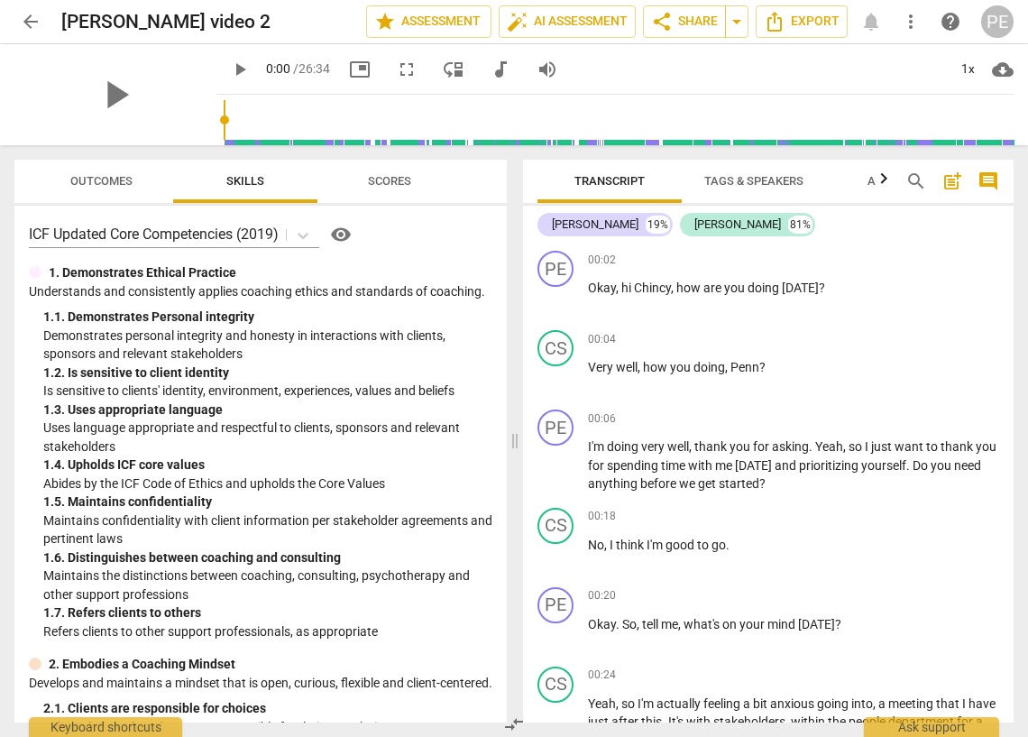
click at [84, 177] on span "Outcomes" at bounding box center [101, 181] width 62 height 14
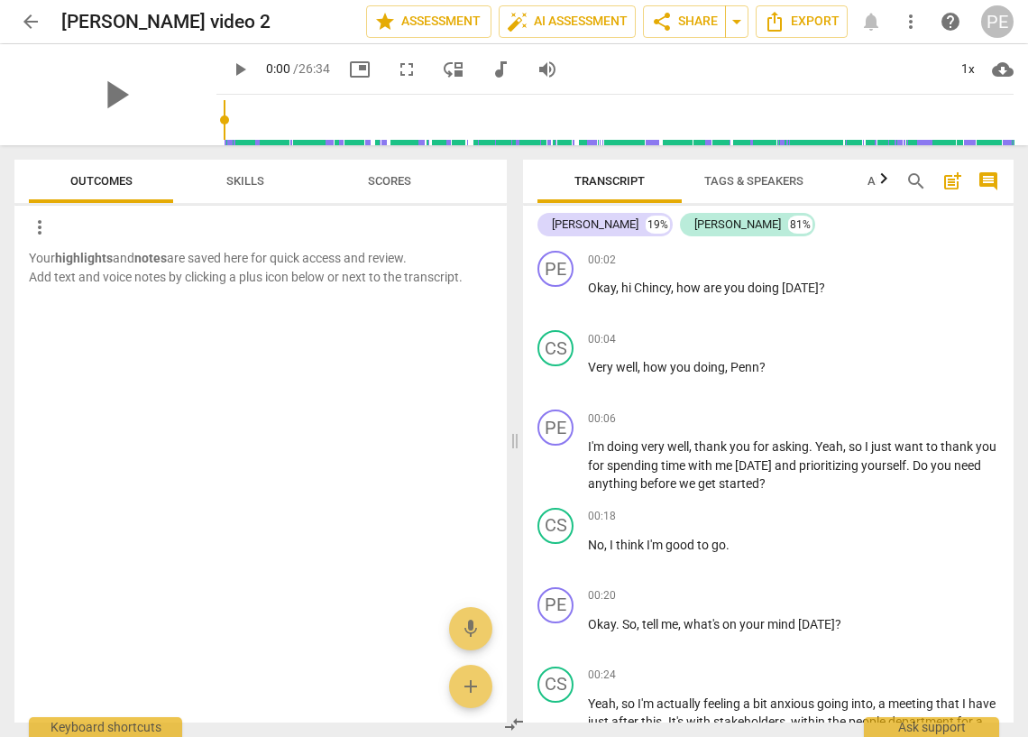
click at [394, 177] on span "Scores" at bounding box center [389, 181] width 43 height 14
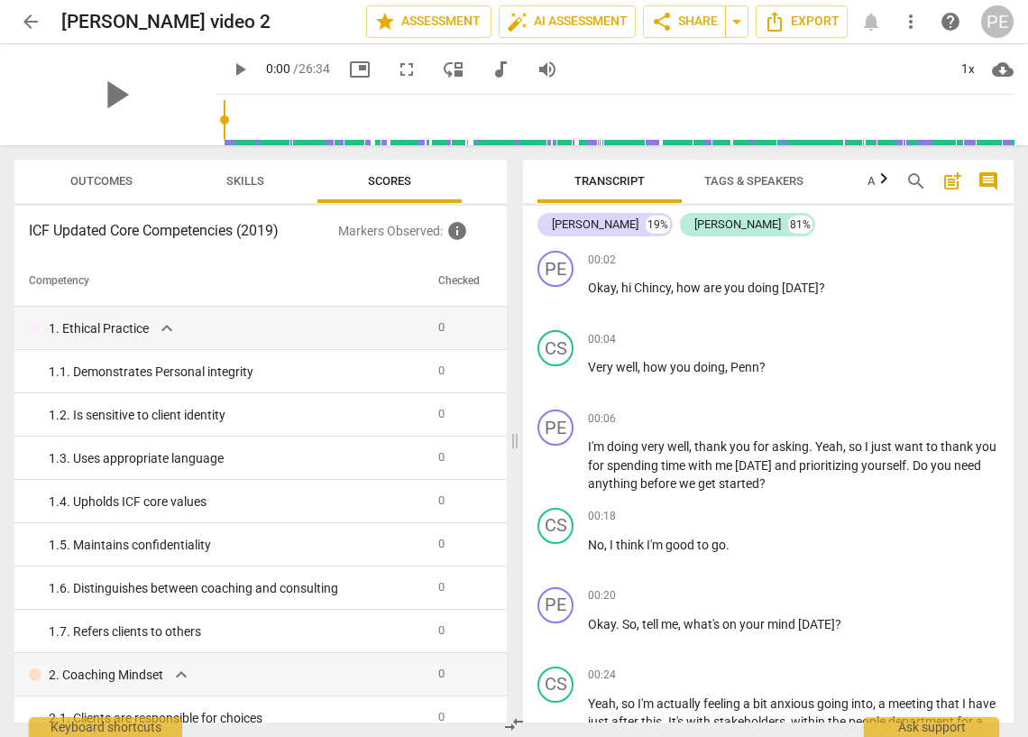
click at [397, 232] on p "Markers Observed : info" at bounding box center [415, 231] width 154 height 22
